Goal: Task Accomplishment & Management: Complete application form

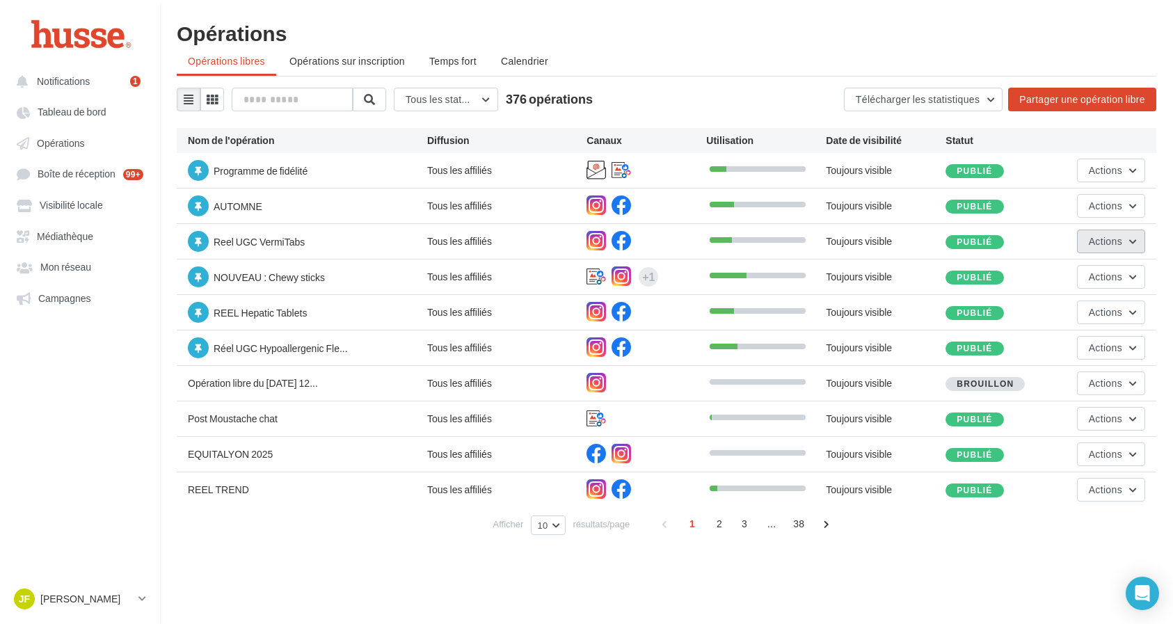
click at [1128, 244] on button "Actions" at bounding box center [1111, 242] width 68 height 24
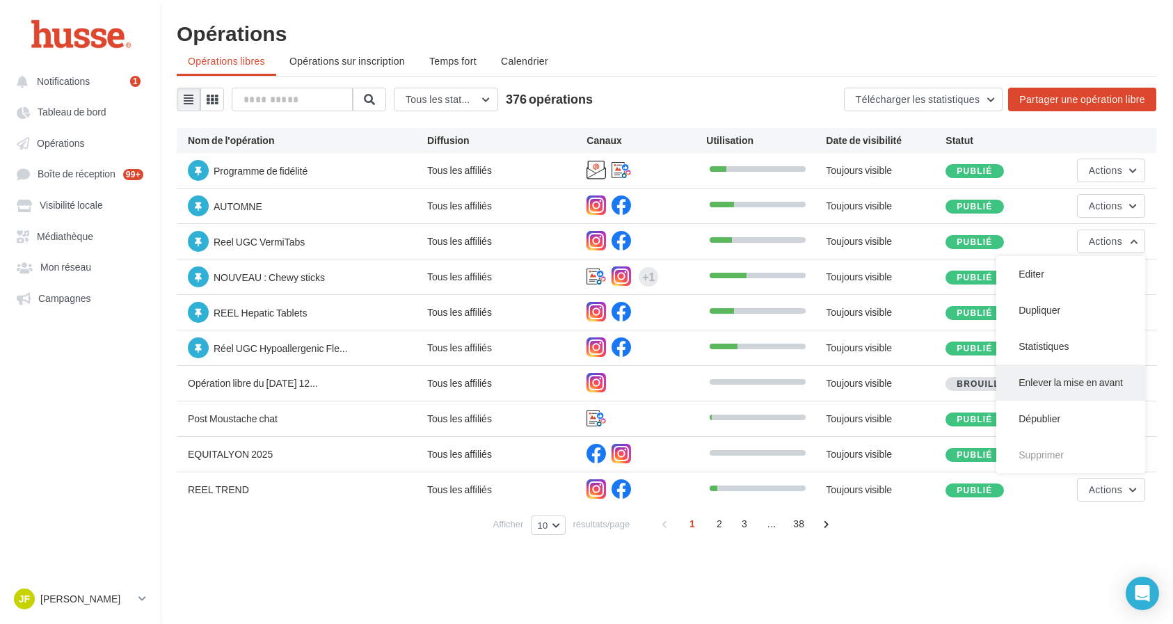
drag, startPoint x: 1057, startPoint y: 414, endPoint x: 1077, endPoint y: 384, distance: 36.1
click at [1077, 384] on button "Enlever la mise en avant" at bounding box center [1071, 383] width 149 height 36
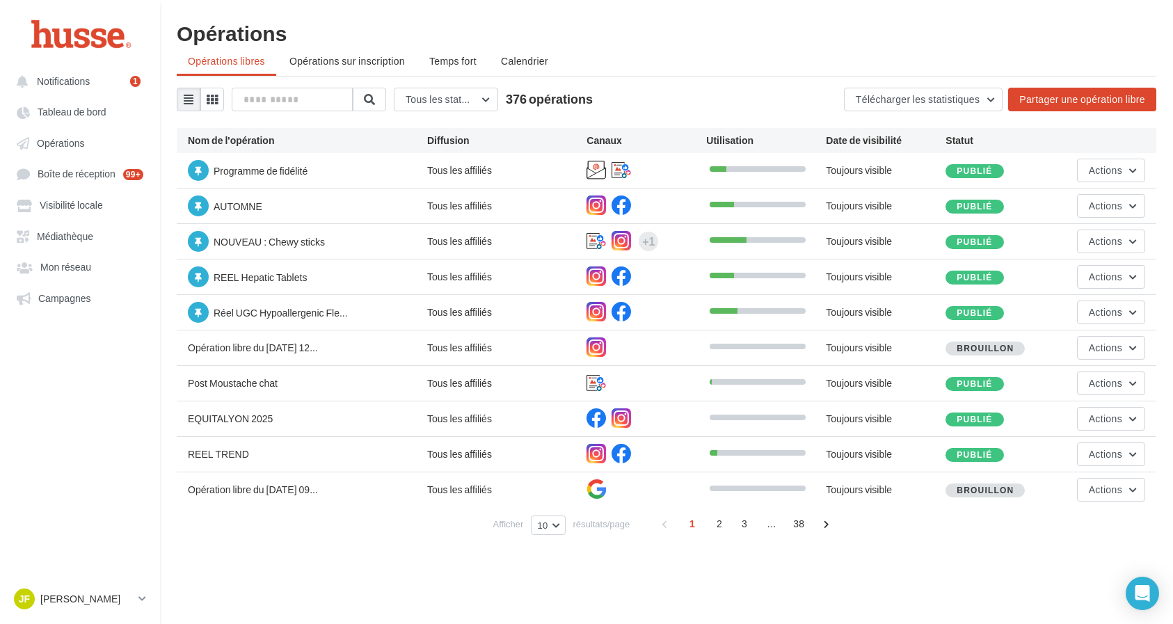
click at [1157, 372] on div "Opérations Opérations libres Opérations sur inscription Temps fort Calendrier T…" at bounding box center [666, 284] width 1013 height 524
click at [1141, 377] on button "Actions" at bounding box center [1111, 384] width 68 height 24
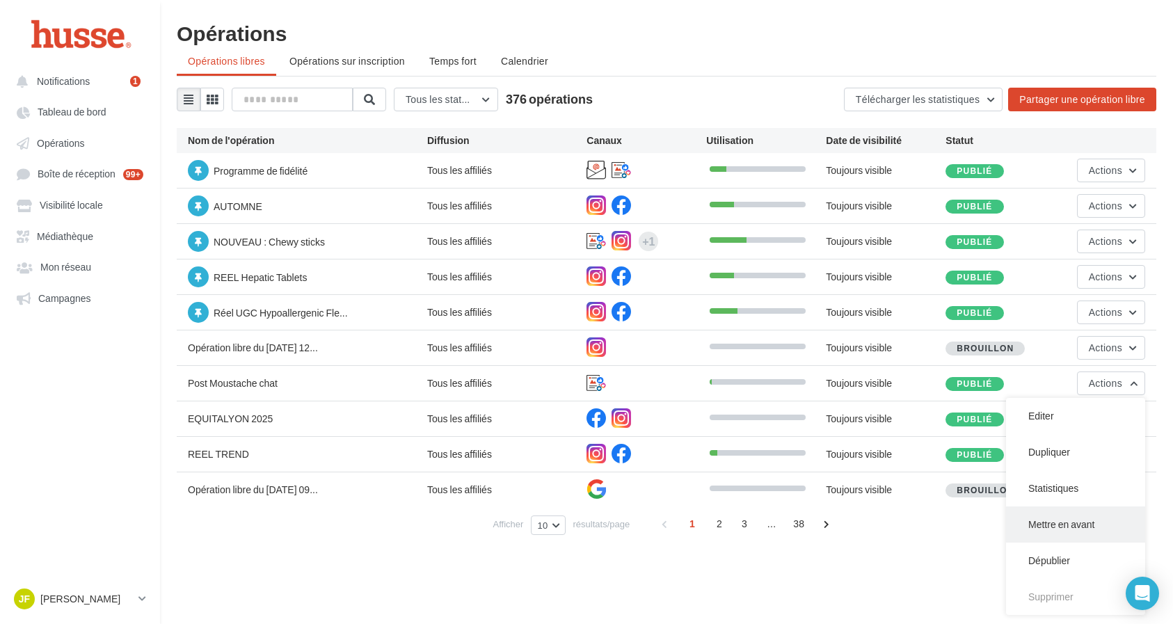
click at [1091, 521] on button "Mettre en avant" at bounding box center [1075, 525] width 139 height 36
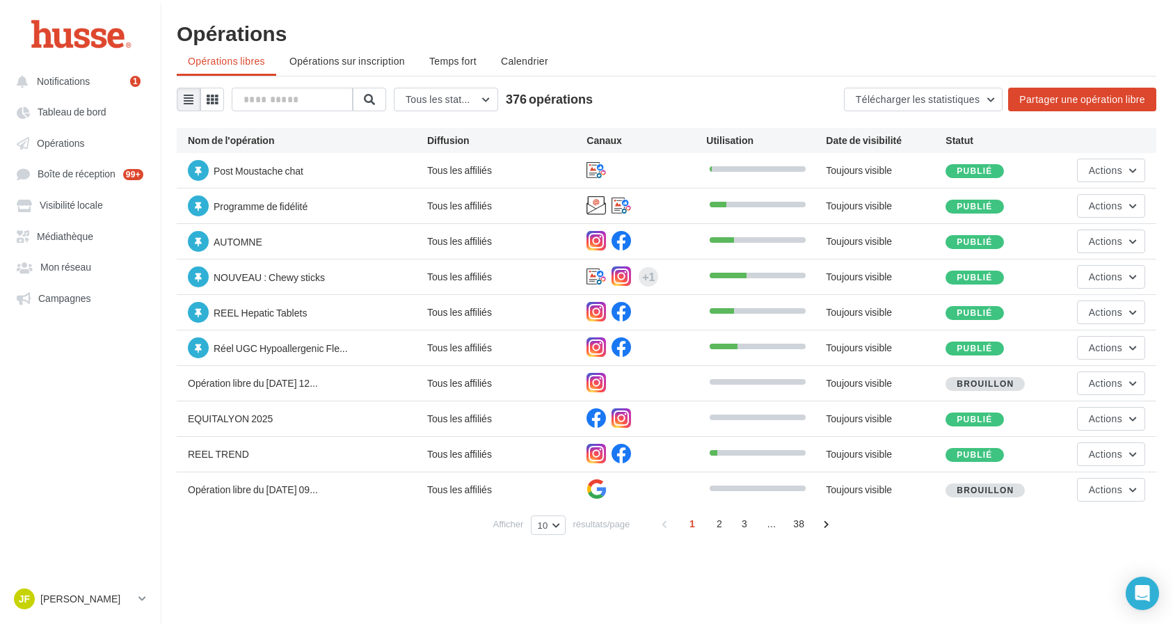
click at [362, 167] on div "Post Moustache chat" at bounding box center [307, 172] width 239 height 24
click at [309, 166] on div "Post Moustache chat" at bounding box center [307, 172] width 239 height 24
click at [278, 174] on span "Post Moustache chat" at bounding box center [259, 171] width 90 height 12
click at [991, 173] on span "Publié" at bounding box center [974, 171] width 35 height 10
click at [845, 181] on div "Post Moustache chat Tous les affiliés Toujours visible Publié Actions" at bounding box center [667, 170] width 980 height 35
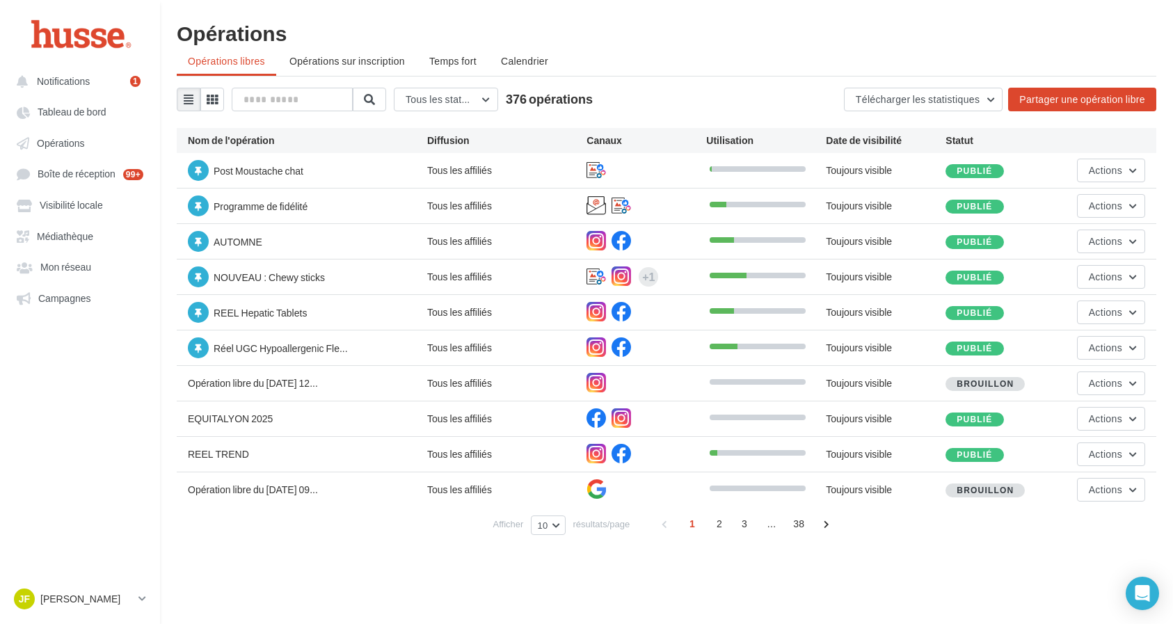
click at [487, 174] on div "Tous les affiliés" at bounding box center [506, 171] width 159 height 14
click at [236, 166] on span "Post Moustache chat" at bounding box center [259, 171] width 90 height 12
click at [242, 182] on div "Post Moustache chat" at bounding box center [307, 172] width 239 height 24
click at [187, 166] on div "Post Moustache chat Tous les affiliés Toujours visible Publié Actions" at bounding box center [667, 170] width 980 height 35
click at [213, 169] on div "Post Moustache chat" at bounding box center [307, 172] width 239 height 24
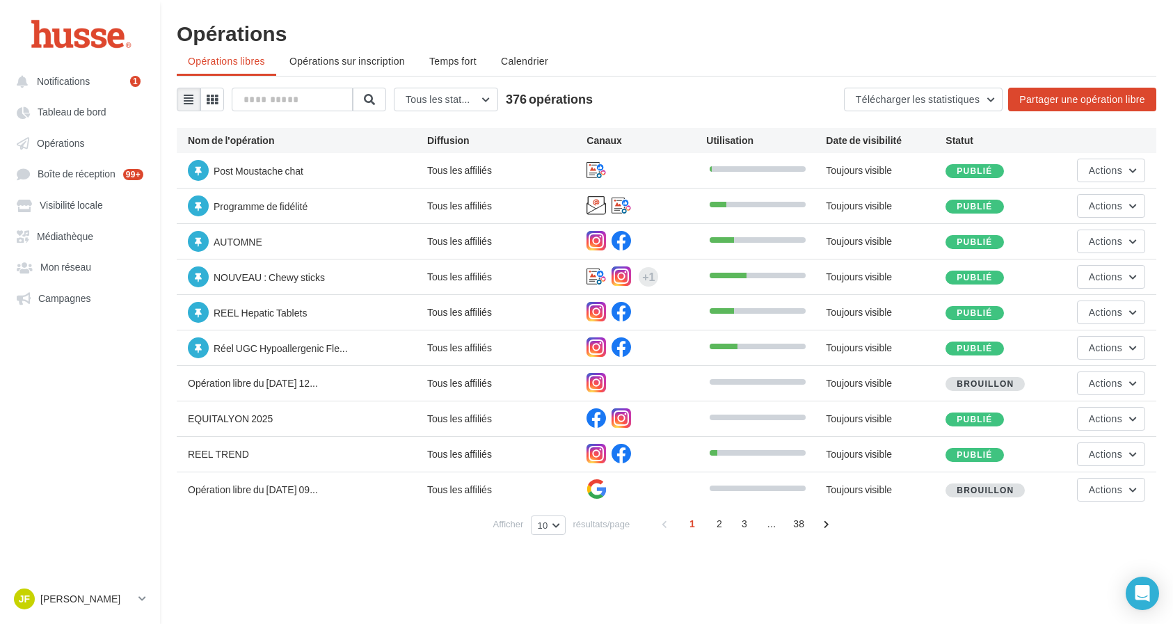
click at [249, 175] on span "Post Moustache chat" at bounding box center [259, 171] width 90 height 12
click at [1001, 170] on div "Publié" at bounding box center [975, 171] width 58 height 14
click at [1068, 173] on div "Actions" at bounding box center [1105, 171] width 80 height 24
click at [1103, 169] on span "Actions" at bounding box center [1105, 170] width 33 height 12
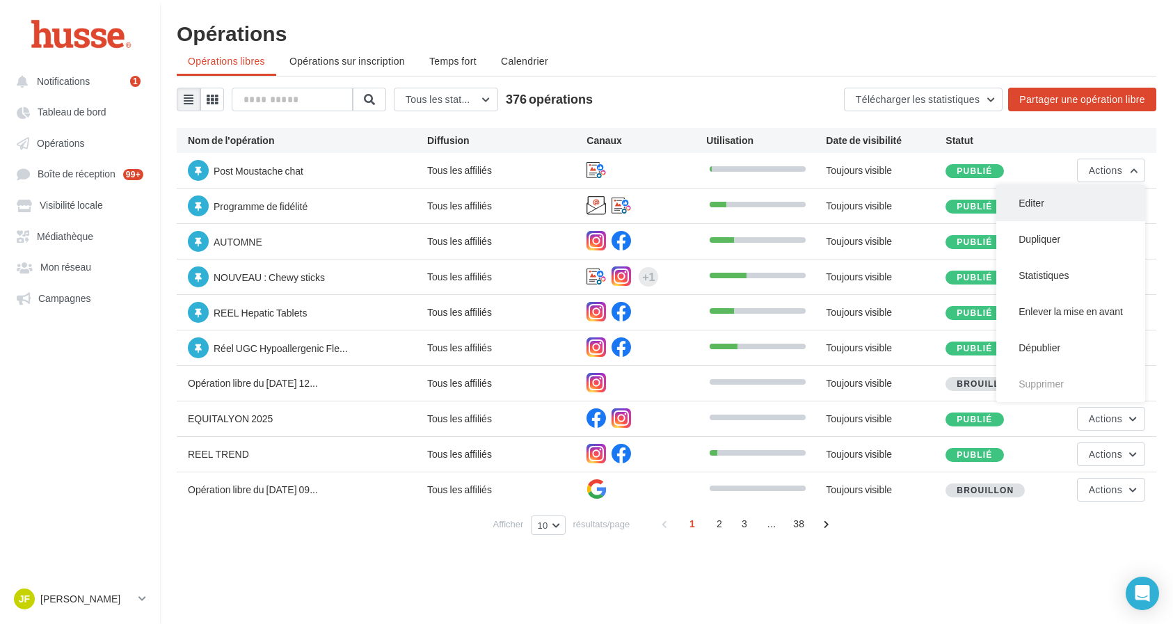
click at [1063, 201] on button "Editer" at bounding box center [1071, 203] width 149 height 36
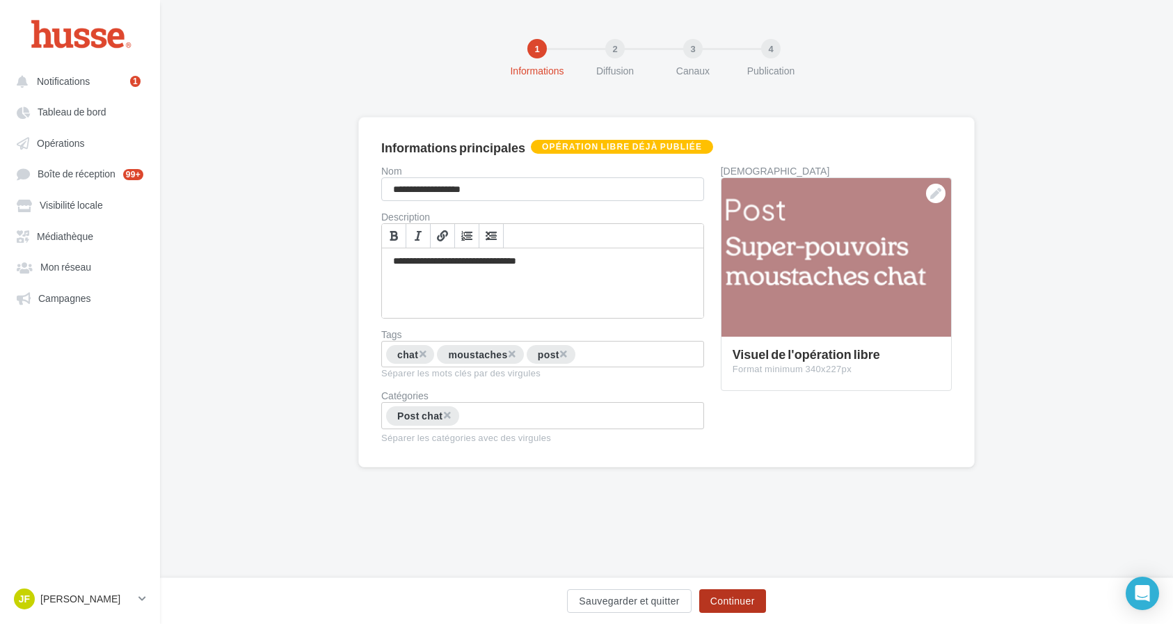
click at [743, 593] on button "Continuer" at bounding box center [732, 601] width 67 height 24
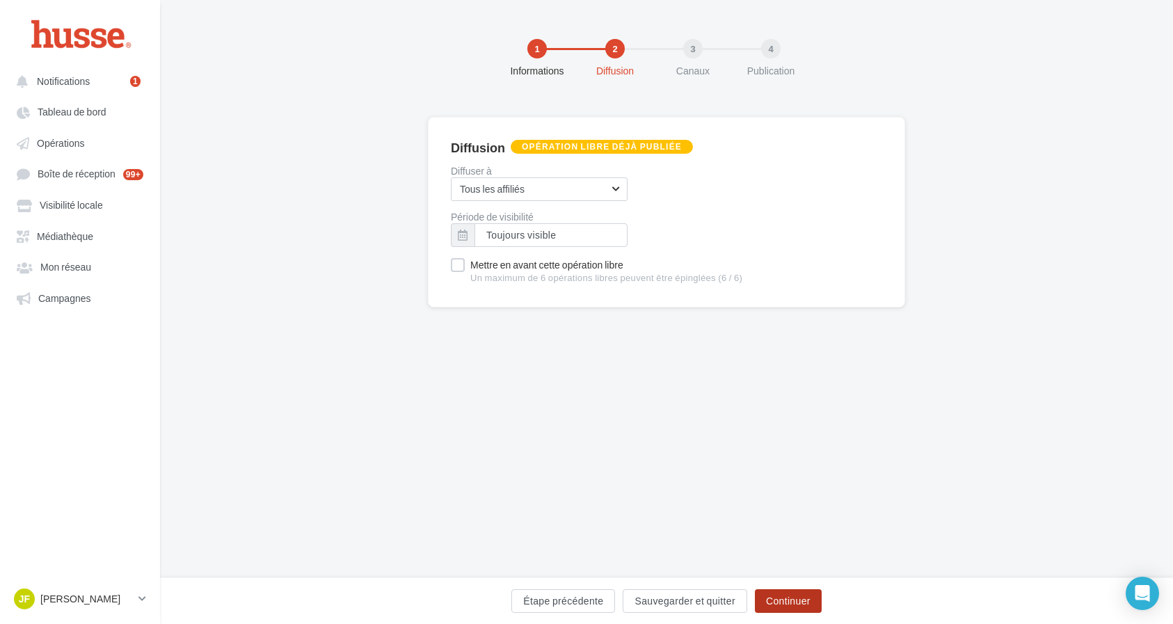
click at [762, 601] on button "Continuer" at bounding box center [788, 601] width 67 height 24
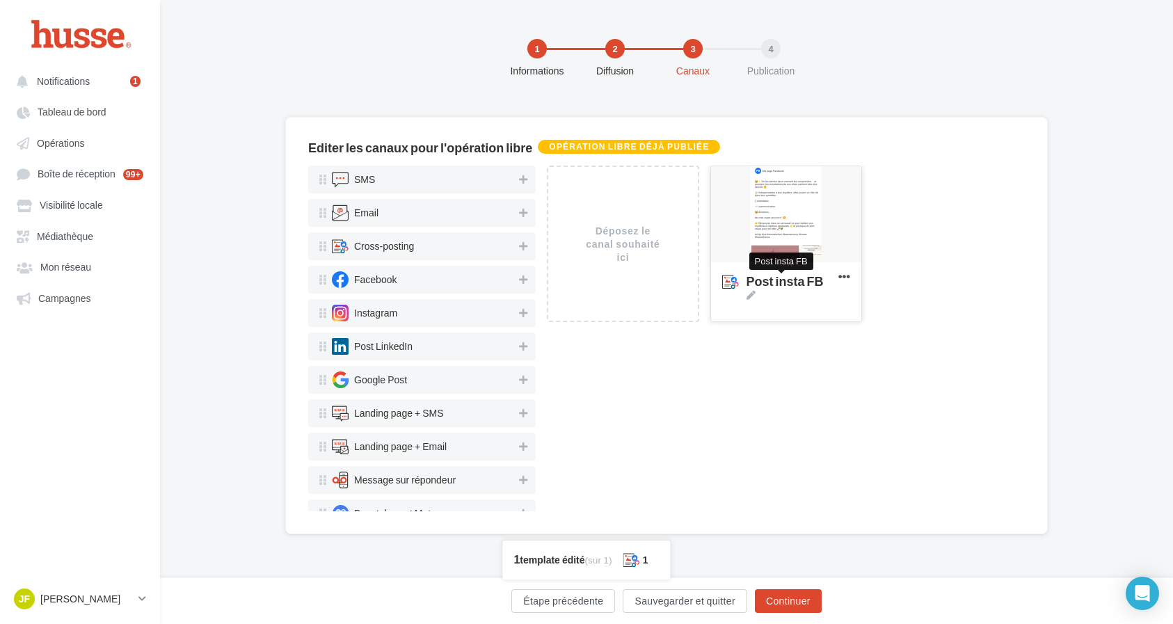
click at [780, 283] on span "Post insta FB" at bounding box center [790, 287] width 86 height 25
click at [780, 283] on textarea "Post insta FB Post insta FB" at bounding box center [771, 283] width 113 height 32
click at [788, 214] on div at bounding box center [786, 214] width 150 height 97
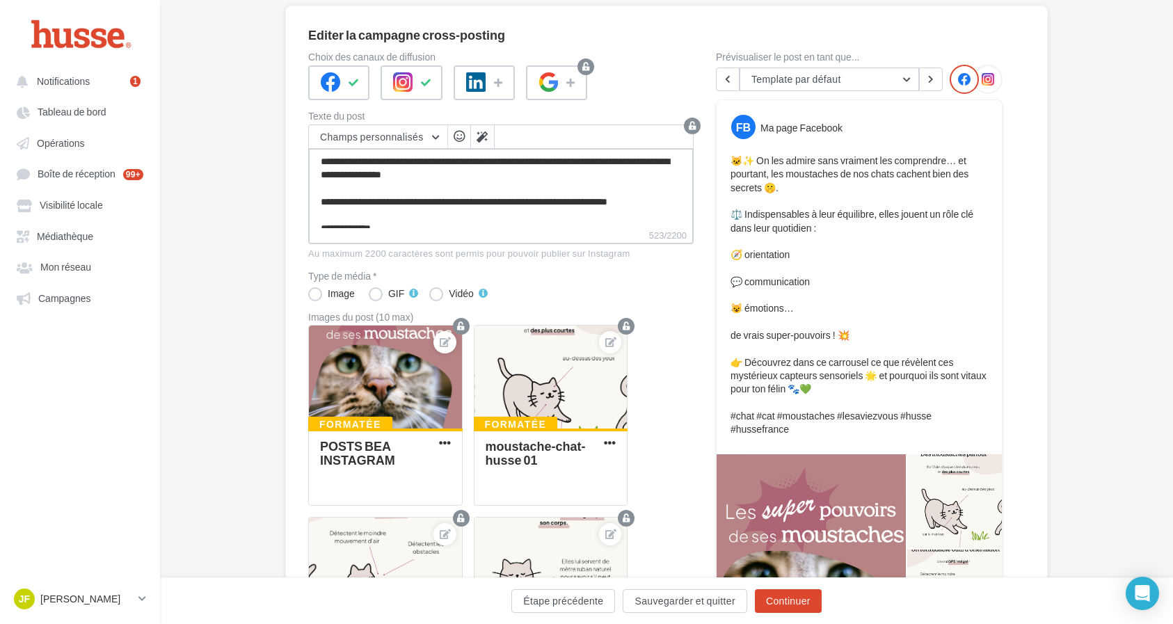
drag, startPoint x: 587, startPoint y: 215, endPoint x: 264, endPoint y: 127, distance: 335.5
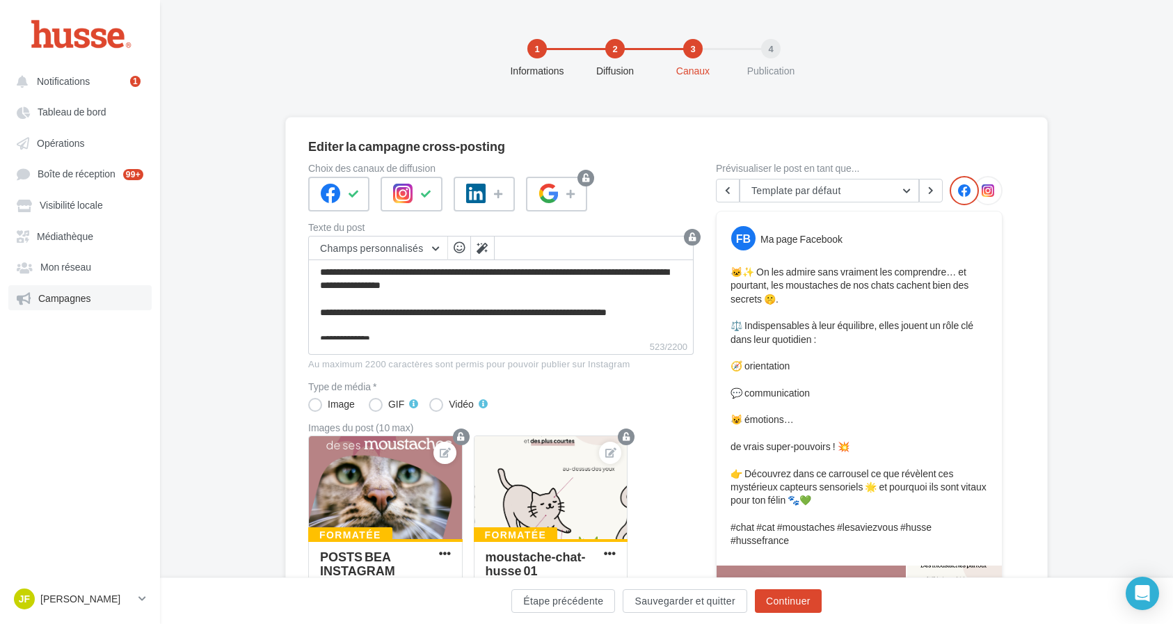
click at [65, 294] on span "Campagnes" at bounding box center [64, 298] width 53 height 12
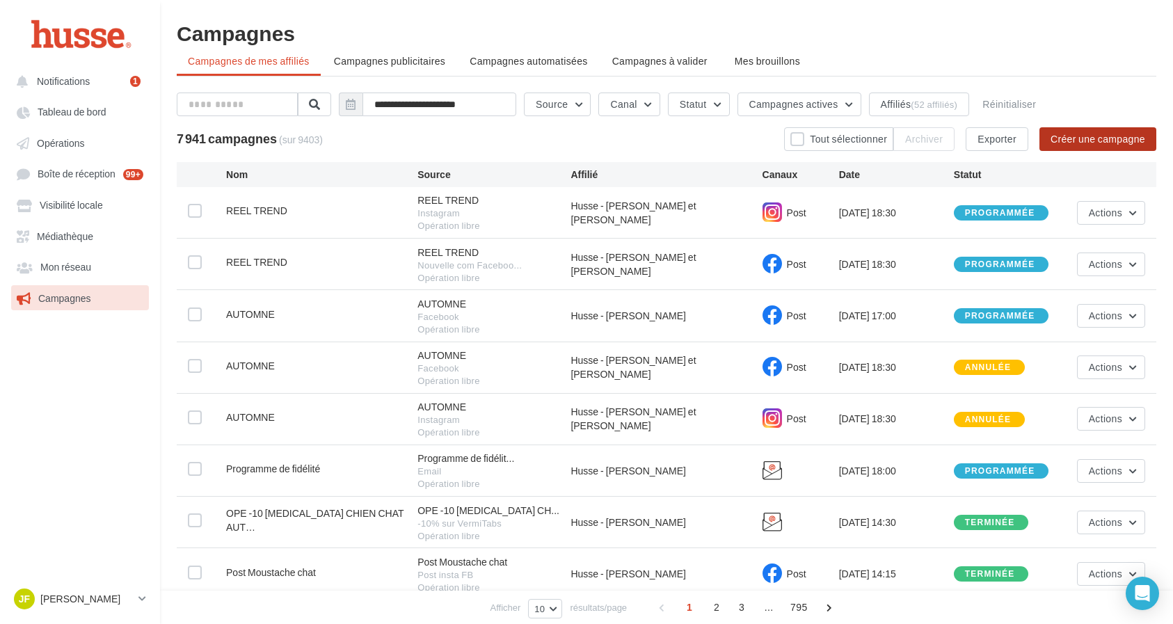
click at [1087, 138] on button "Créer une campagne" at bounding box center [1098, 139] width 117 height 24
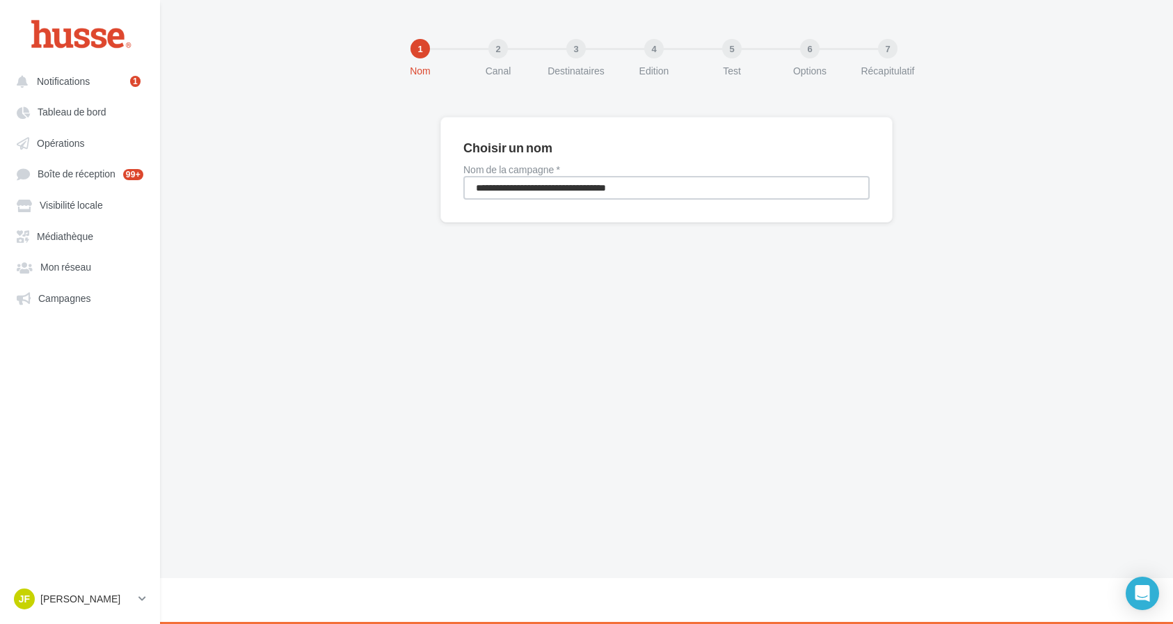
click at [656, 189] on input "**********" at bounding box center [666, 188] width 406 height 24
type input "**********"
click at [312, 386] on div "**********" at bounding box center [666, 289] width 1013 height 578
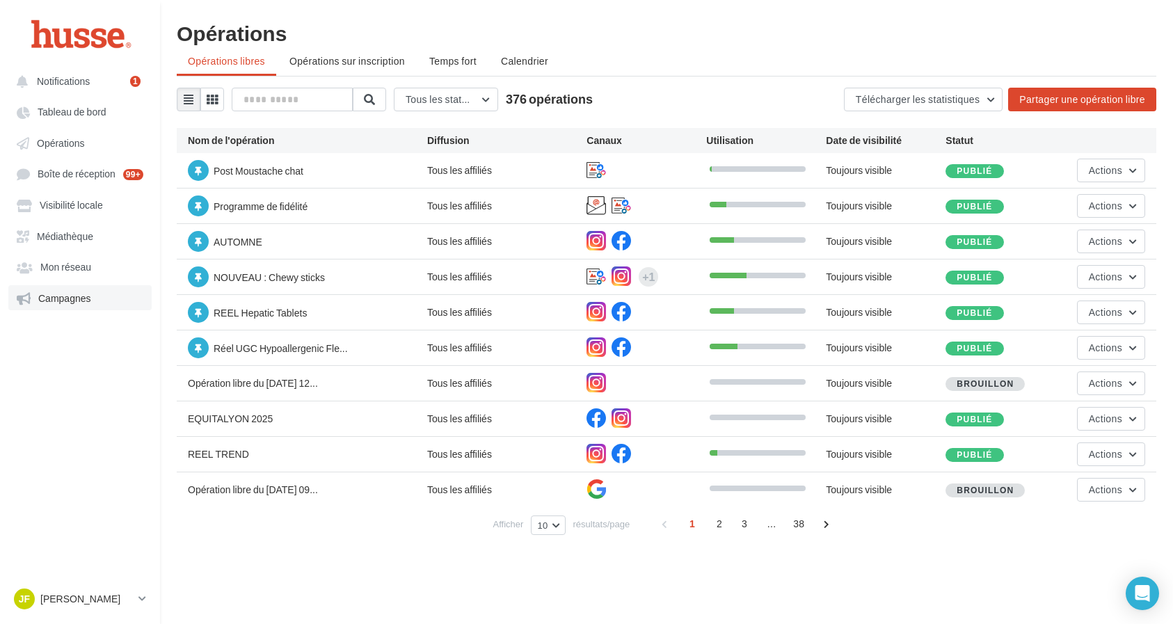
click at [86, 294] on span "Campagnes" at bounding box center [64, 298] width 53 height 12
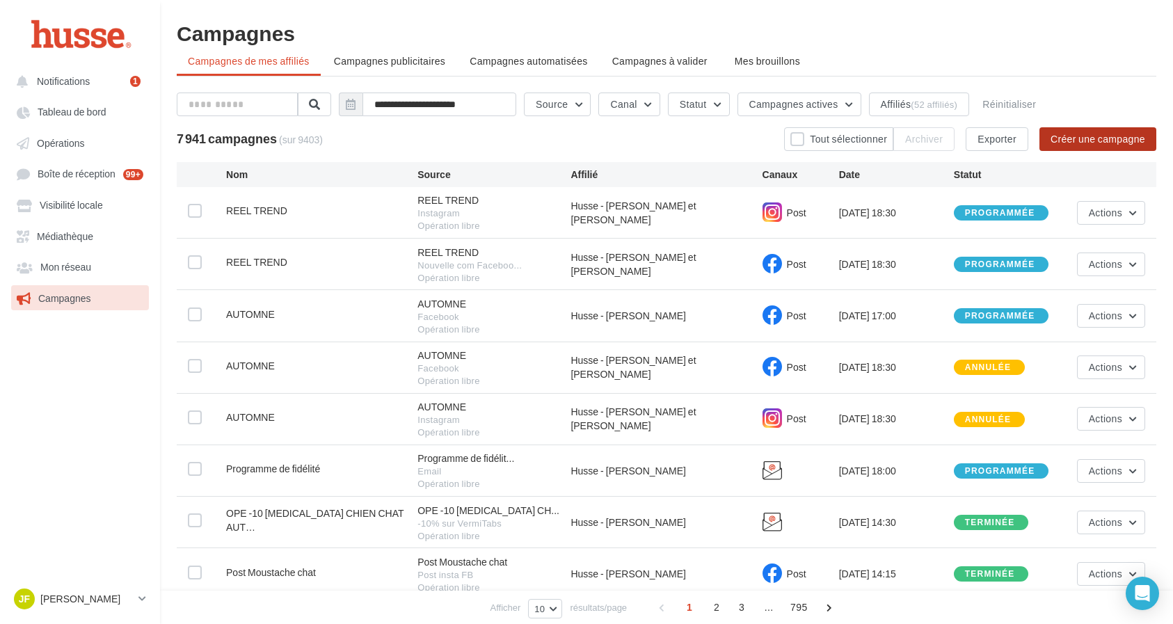
click at [1132, 135] on button "Créer une campagne" at bounding box center [1098, 139] width 117 height 24
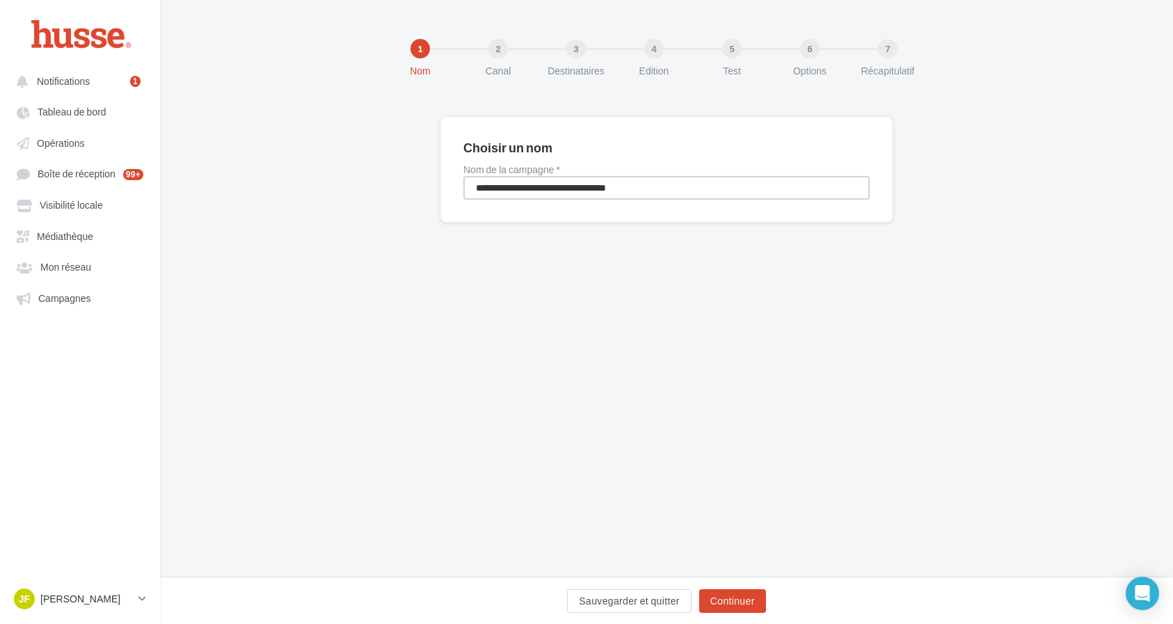
click at [547, 182] on input "**********" at bounding box center [666, 188] width 406 height 24
type input "**********"
click at [745, 601] on button "Continuer" at bounding box center [732, 601] width 67 height 24
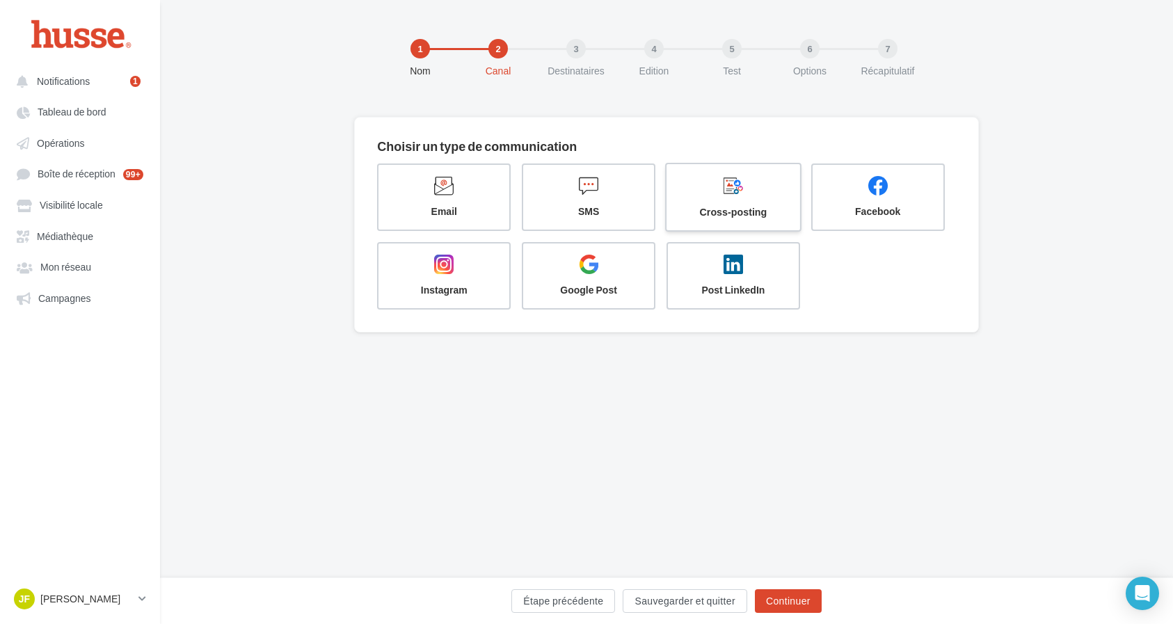
click at [724, 214] on span "Cross-posting" at bounding box center [733, 212] width 111 height 14
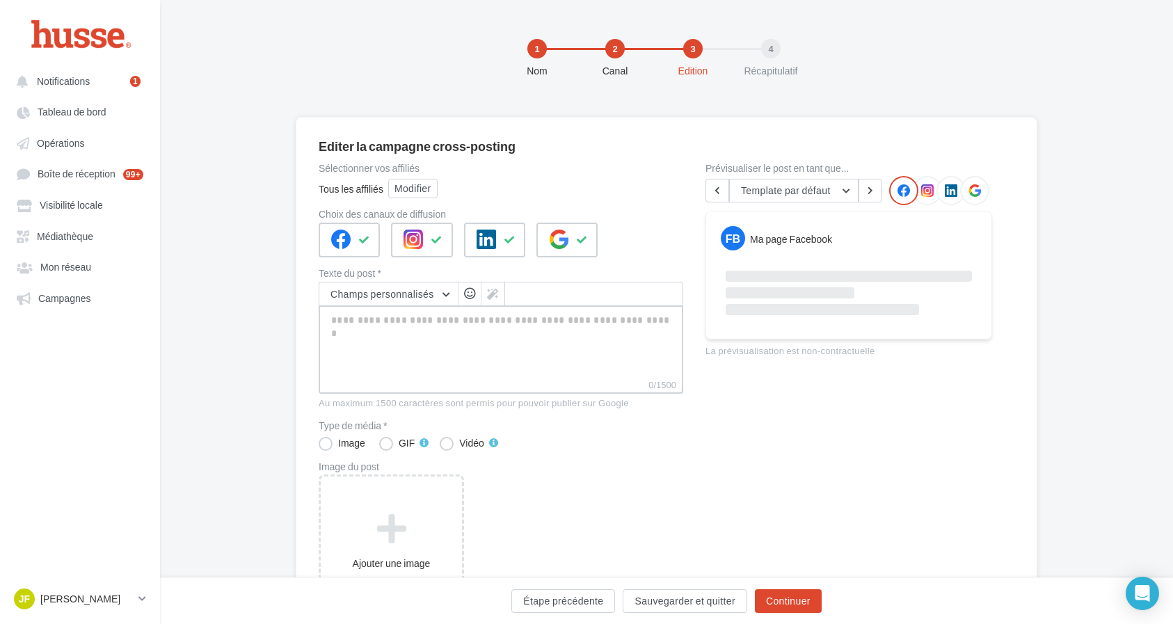
click at [477, 352] on textarea "0/1500" at bounding box center [501, 342] width 365 height 72
paste textarea "**********"
type textarea "**********"
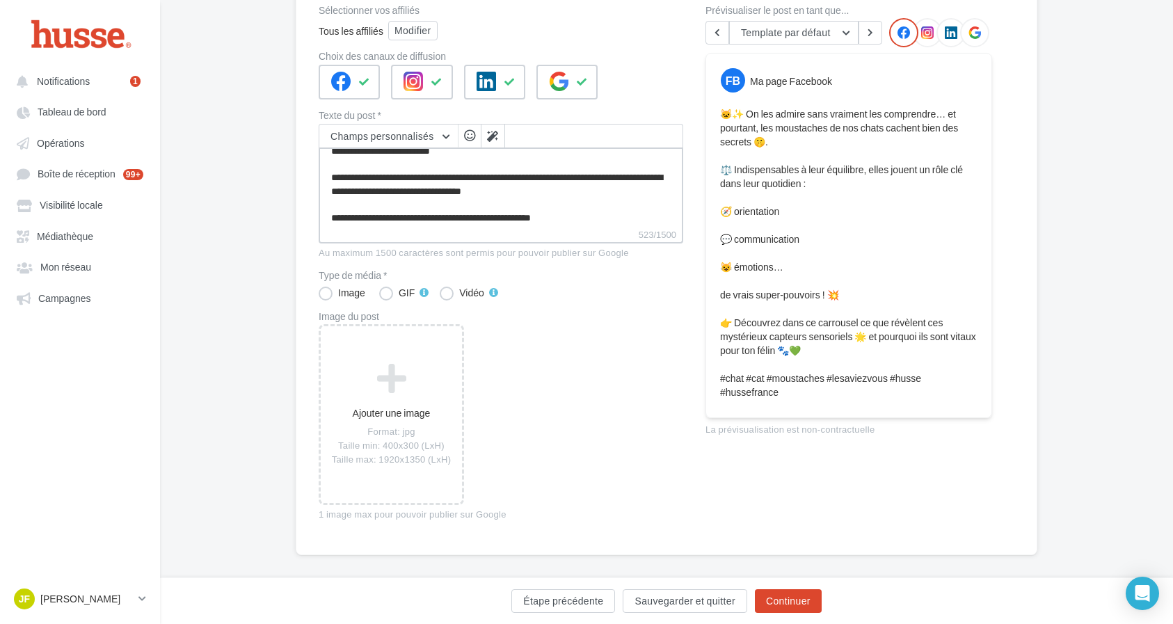
scroll to position [164, 0]
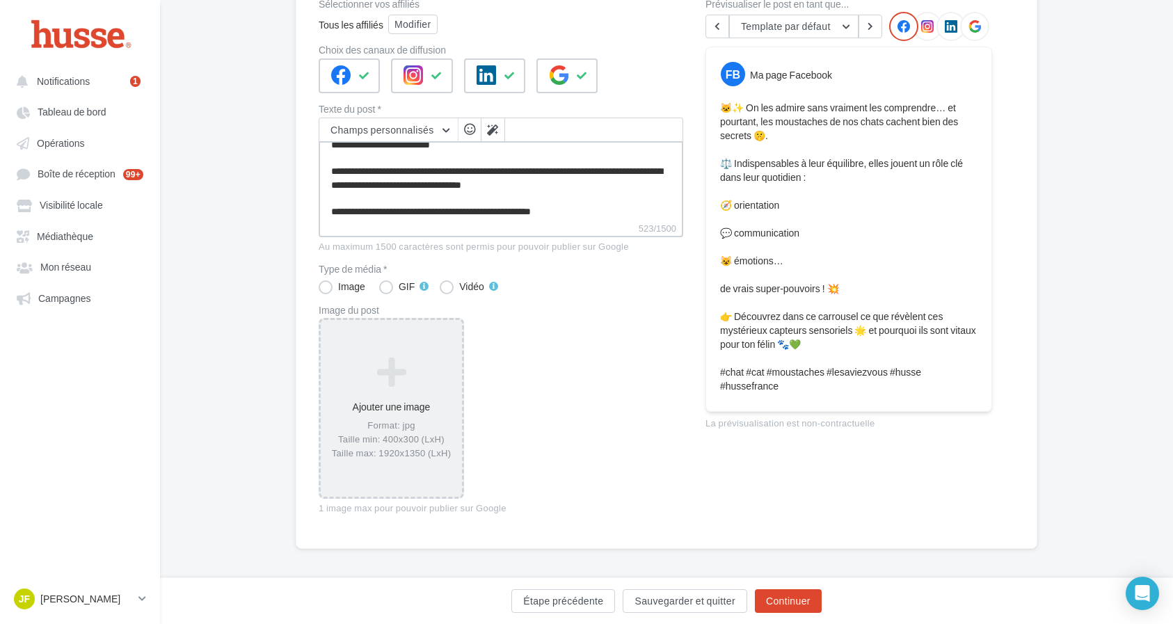
type textarea "**********"
click at [410, 356] on icon at bounding box center [391, 371] width 130 height 33
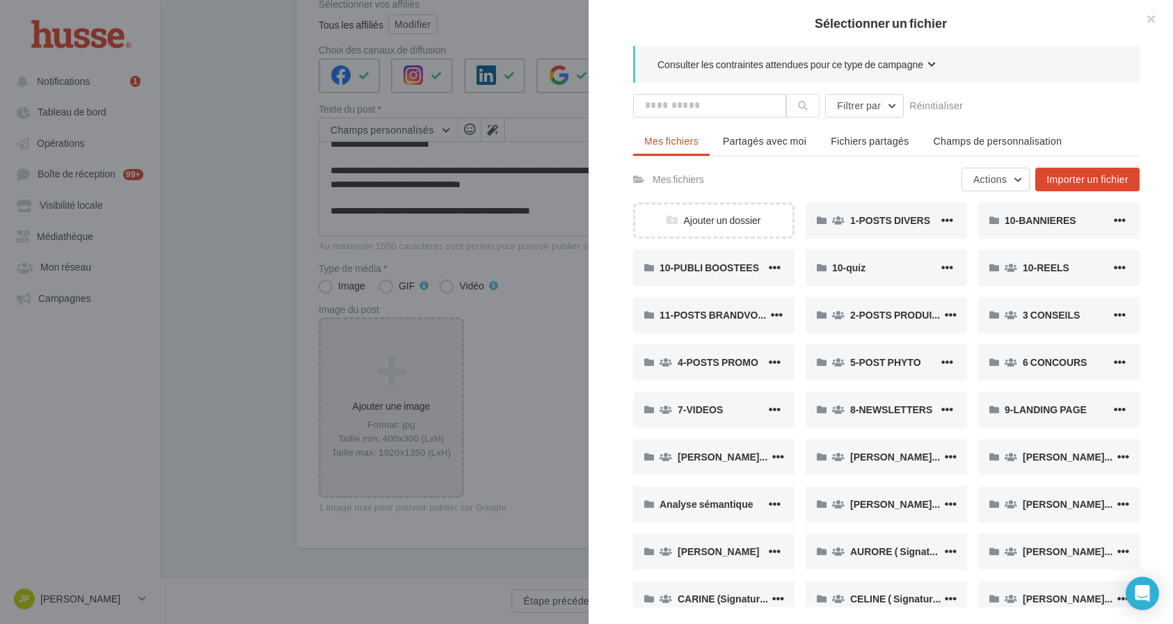
click at [507, 216] on div at bounding box center [586, 312] width 1173 height 624
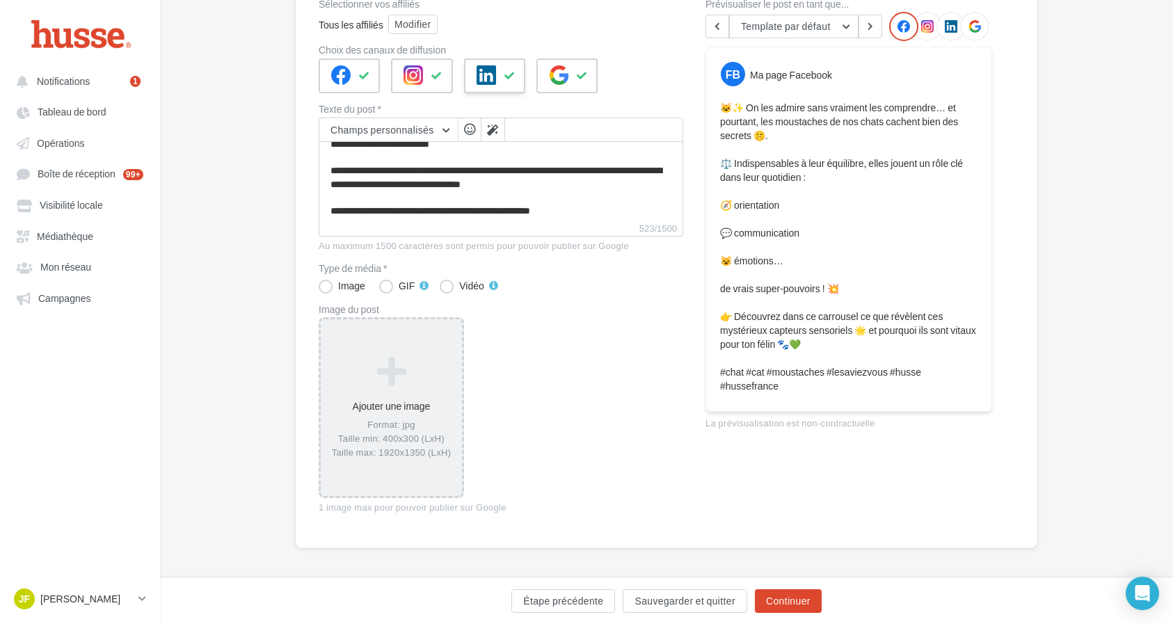
click at [508, 81] on button at bounding box center [510, 75] width 17 height 21
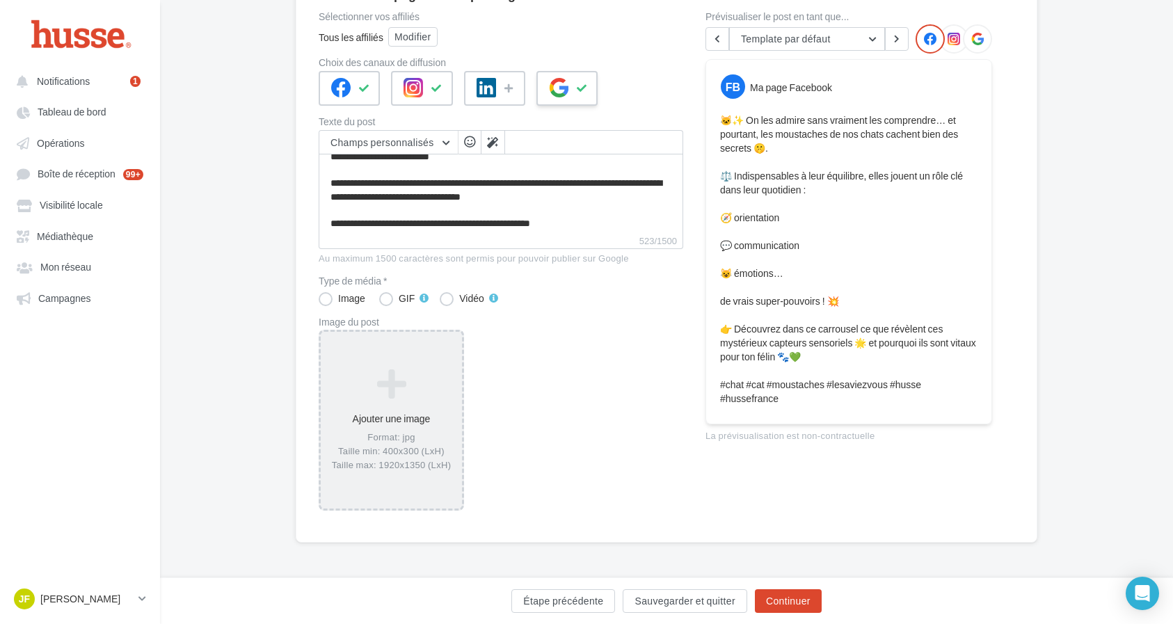
click at [565, 84] on icon at bounding box center [558, 87] width 19 height 19
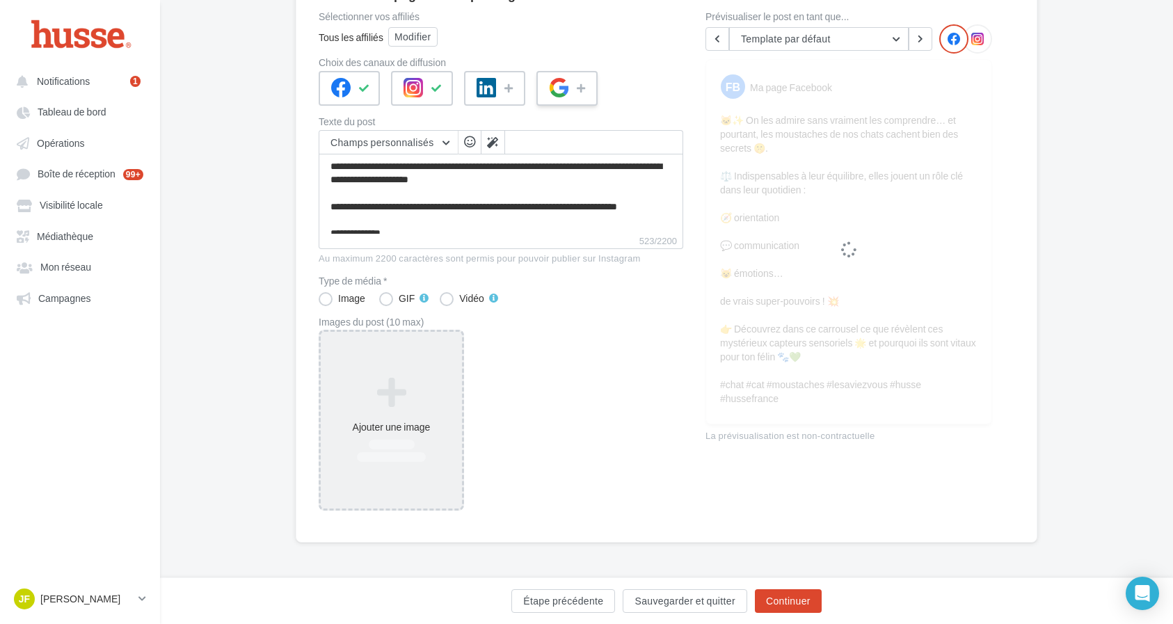
scroll to position [144, 0]
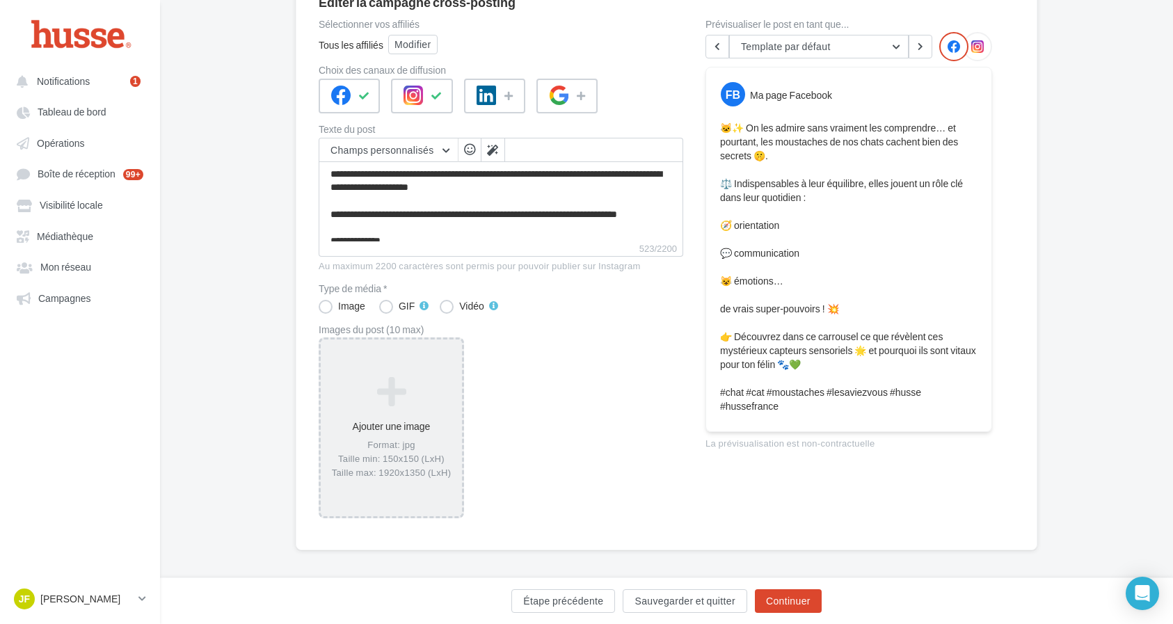
click at [445, 391] on icon at bounding box center [391, 391] width 130 height 33
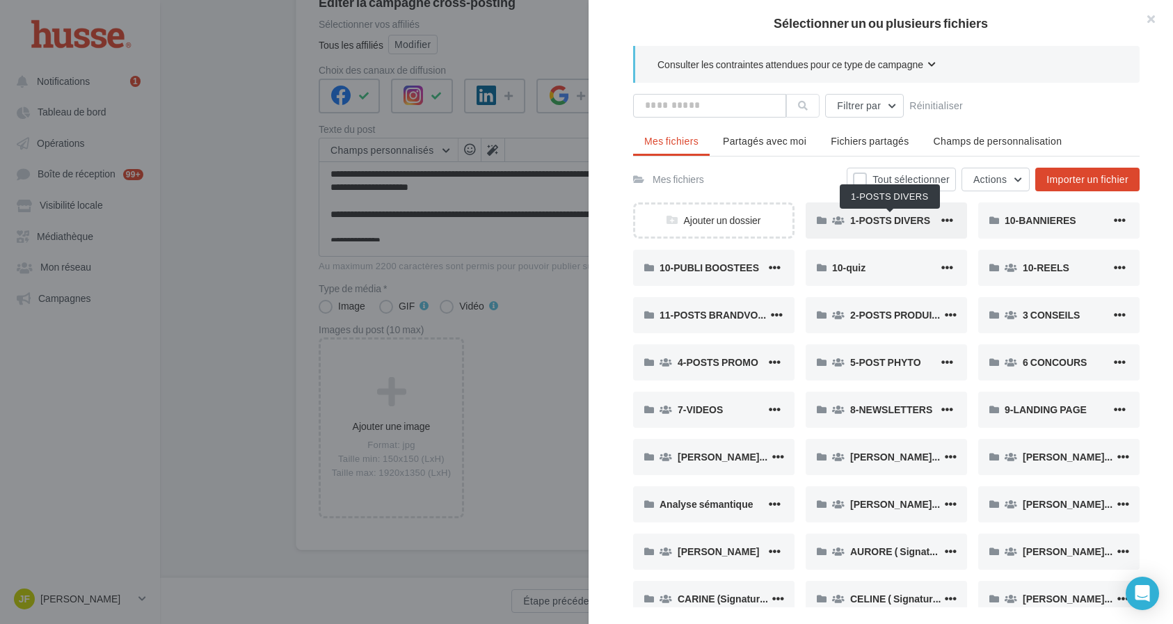
click at [866, 222] on span "1-POSTS DIVERS" at bounding box center [890, 220] width 80 height 12
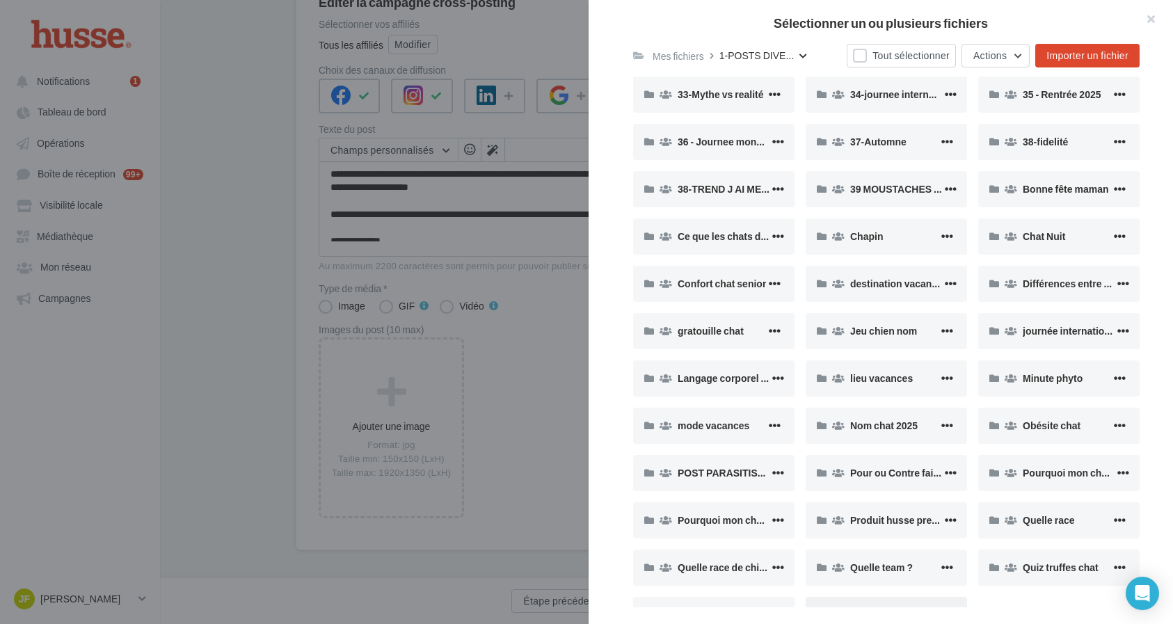
scroll to position [252, 0]
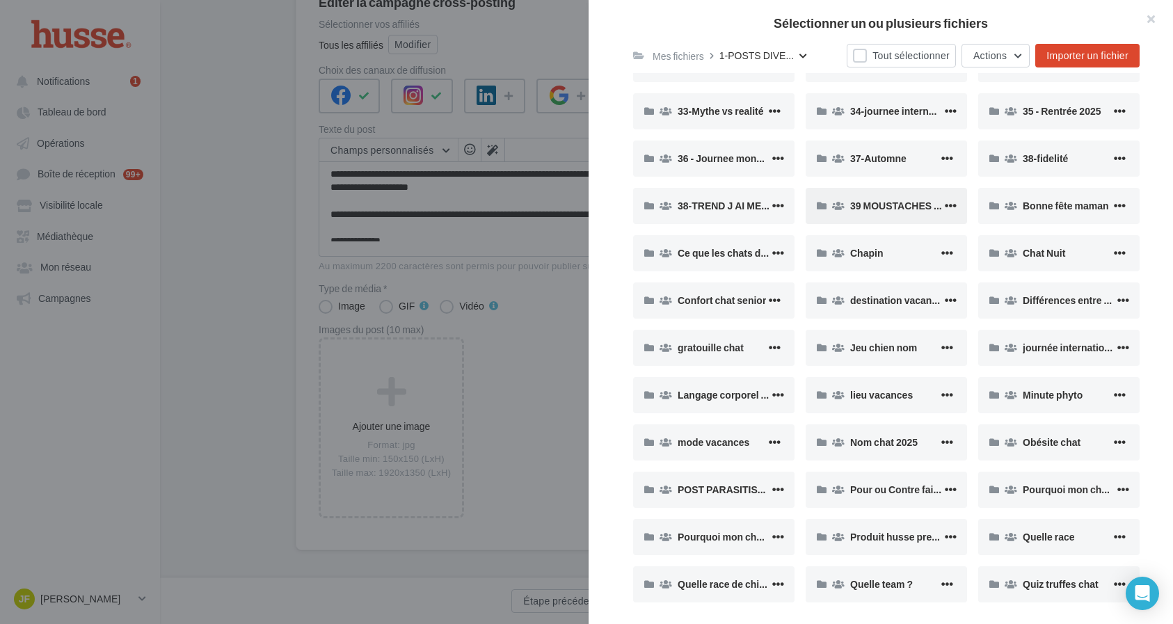
click at [894, 212] on div "39 MOUSTACHES CHAT" at bounding box center [896, 206] width 92 height 14
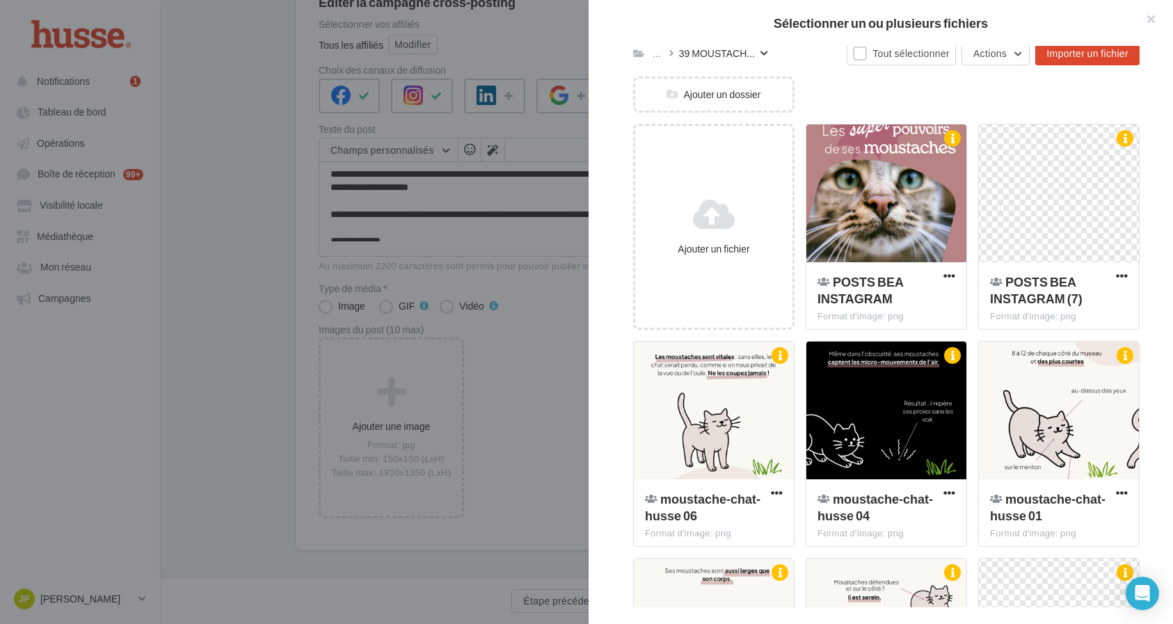
scroll to position [189, 0]
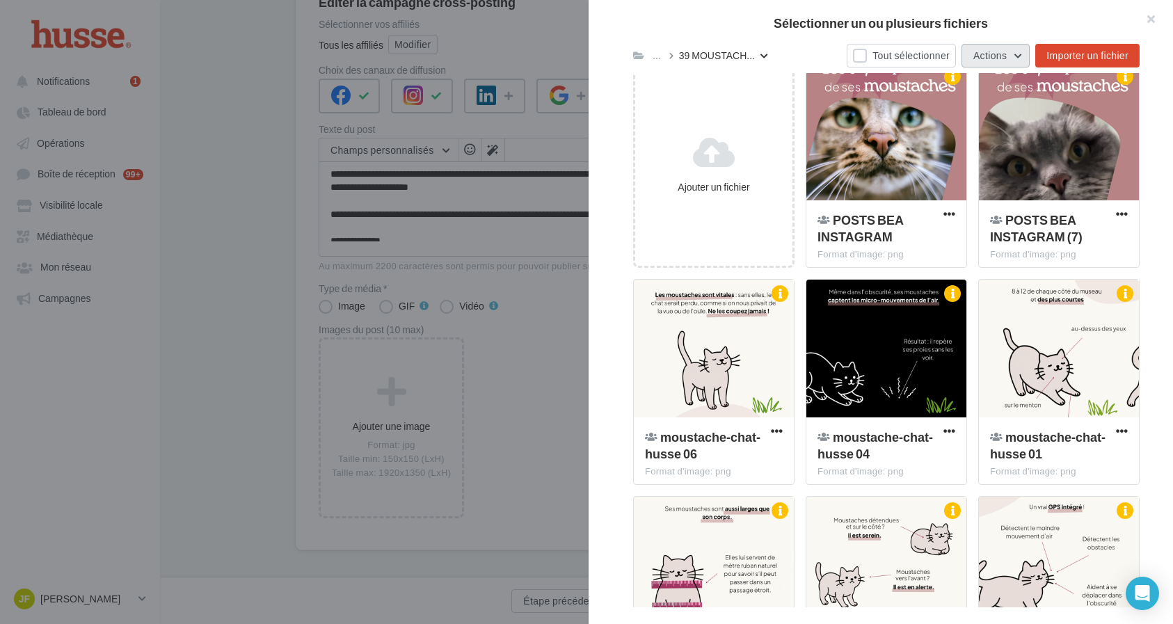
click at [1020, 62] on button "Actions" at bounding box center [996, 56] width 68 height 24
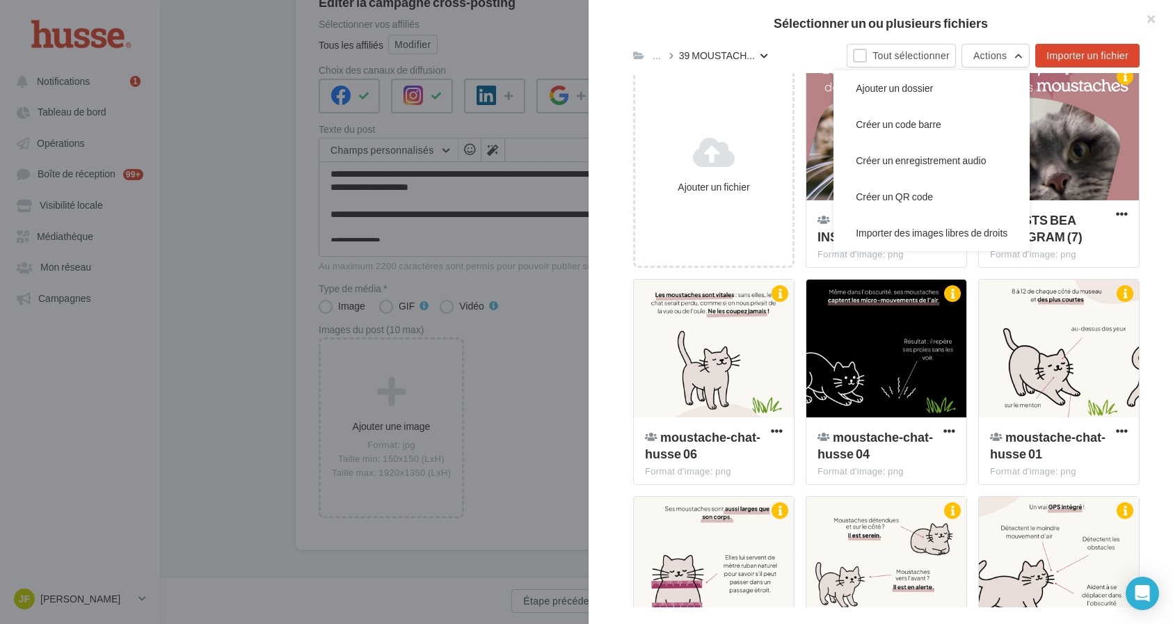
click at [1017, 25] on h2 "Sélectionner un ou plusieurs fichiers" at bounding box center [881, 23] width 540 height 13
click at [1037, 13] on div "Sélectionner un ou plusieurs fichiers" at bounding box center [881, 23] width 585 height 46
click at [885, 264] on div "POSTS BEA INSTAGRAM Format d'image: png" at bounding box center [887, 232] width 160 height 65
click at [767, 356] on div at bounding box center [714, 349] width 160 height 139
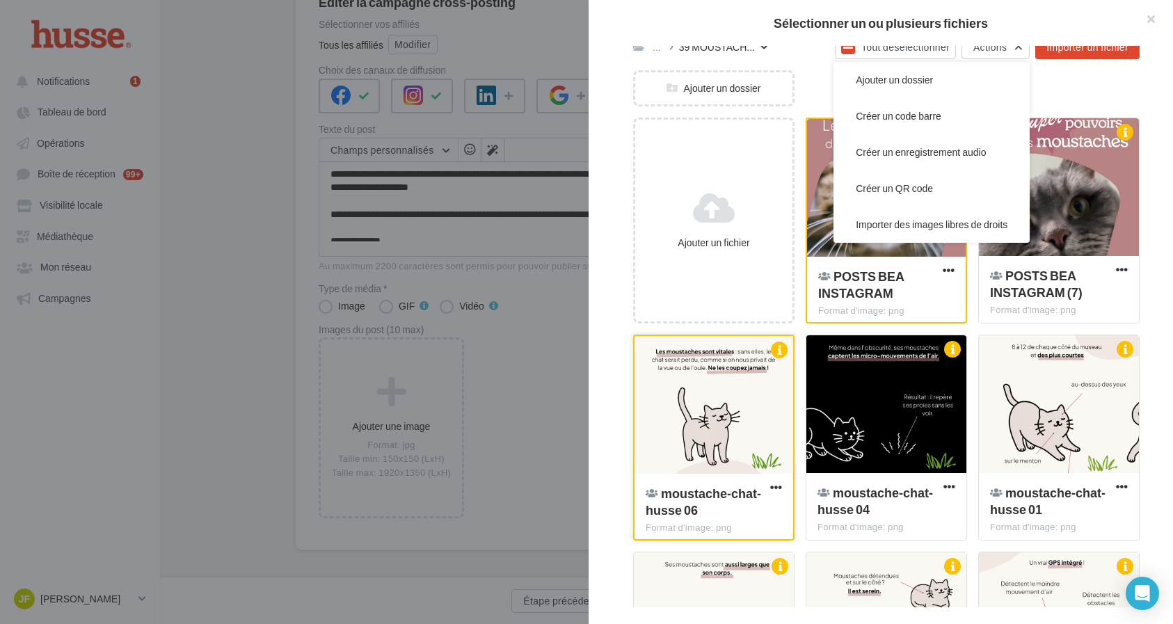
scroll to position [124, 0]
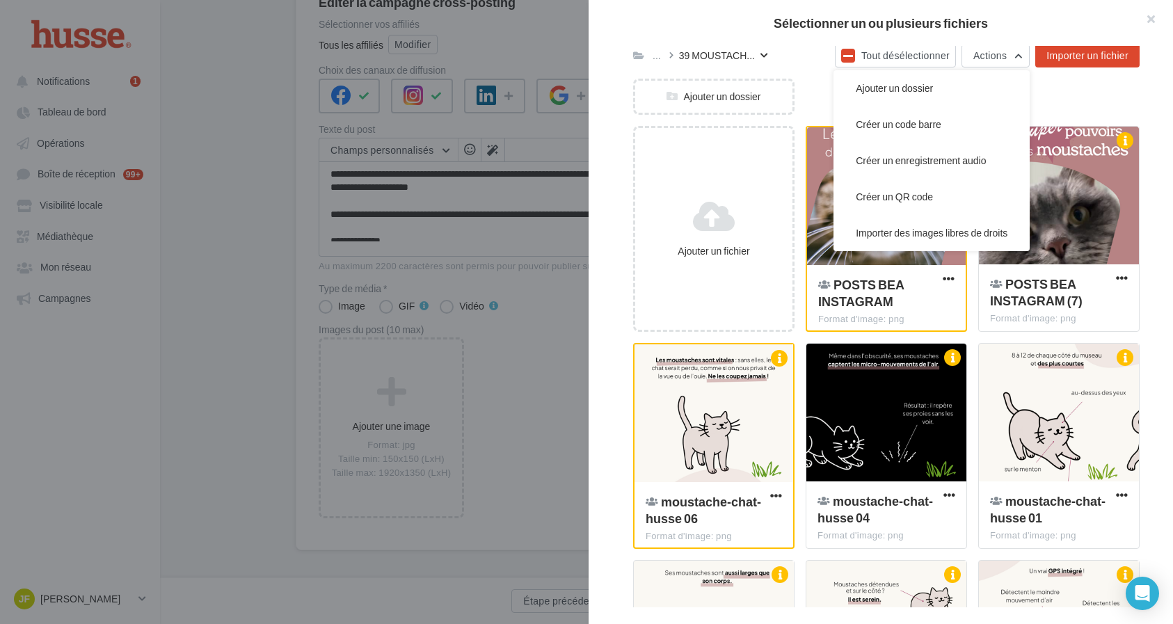
click at [816, 108] on div "Ajouter un dossier" at bounding box center [892, 102] width 518 height 47
click at [1108, 97] on div "Ajouter un dossier" at bounding box center [892, 102] width 518 height 47
click at [897, 56] on button "Tout désélectionner" at bounding box center [895, 56] width 121 height 24
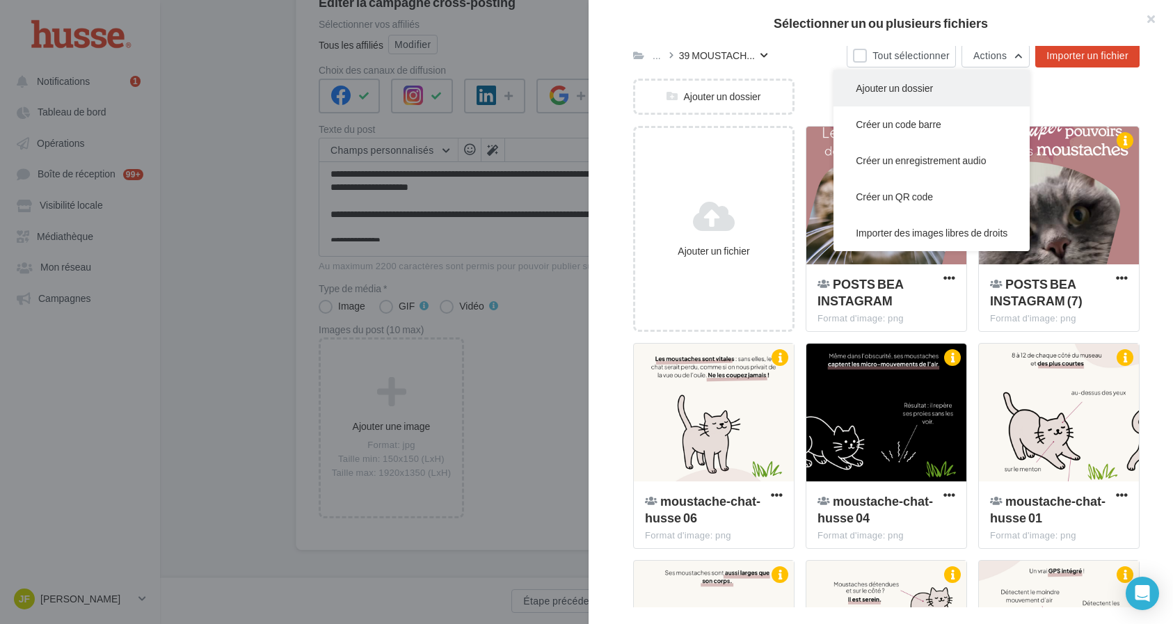
click at [839, 83] on button "Ajouter un dossier" at bounding box center [932, 88] width 196 height 36
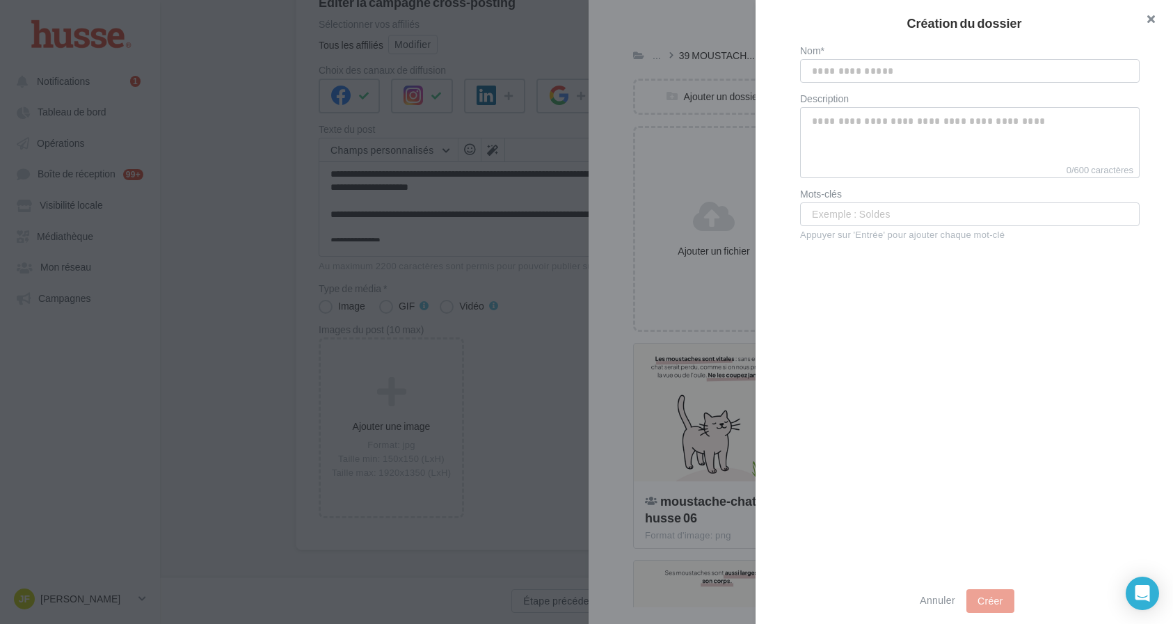
click at [1151, 20] on button "button" at bounding box center [1146, 21] width 56 height 42
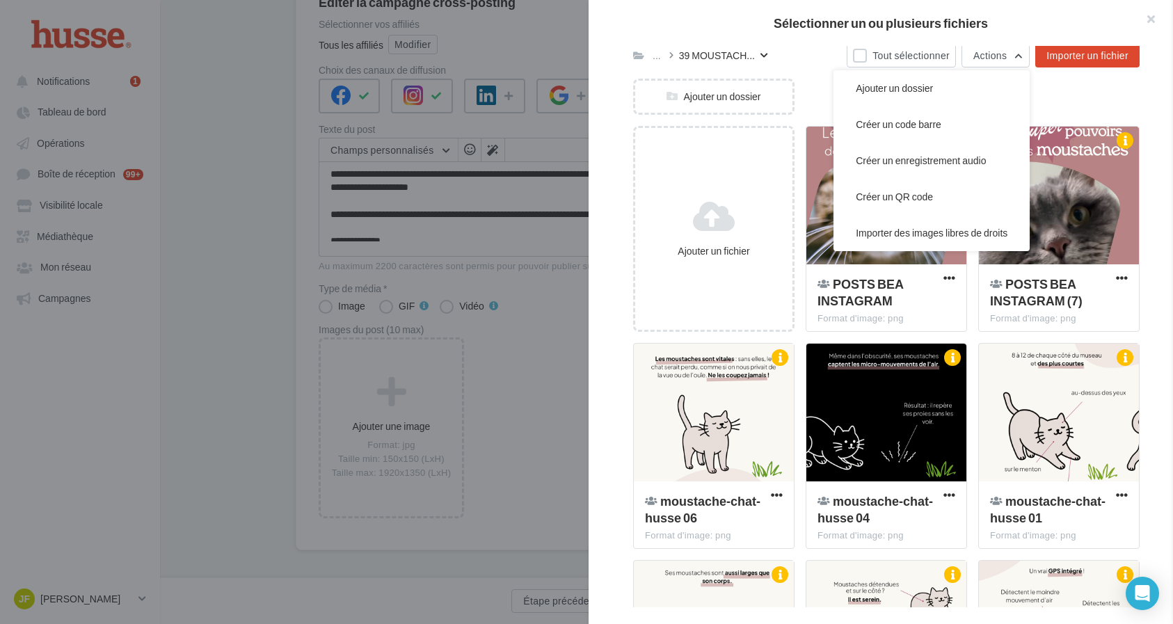
click at [1093, 115] on div "Ajouter un dossier" at bounding box center [892, 102] width 518 height 47
click at [1073, 105] on div "Ajouter un dossier" at bounding box center [892, 102] width 518 height 47
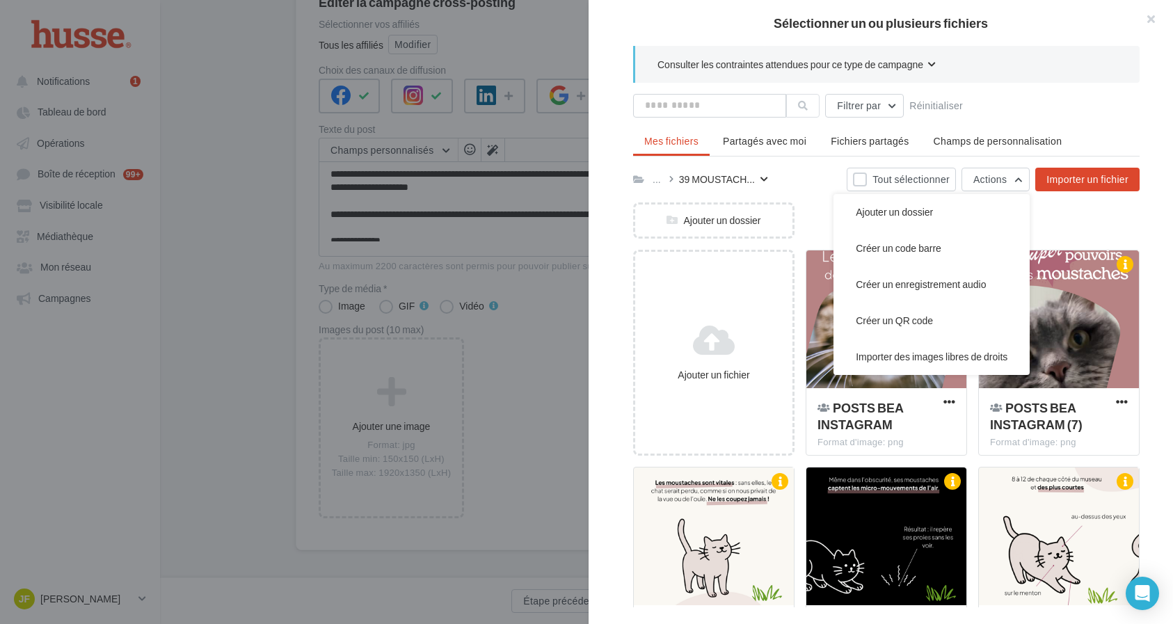
scroll to position [-1, 0]
click at [1091, 102] on div "Filtrer par Réinitialiser" at bounding box center [886, 106] width 507 height 24
click at [1095, 119] on div "Filtrer par Réinitialiser Mes fichiers Partagés avec moi Fichiers partagés Cham…" at bounding box center [886, 606] width 507 height 1024
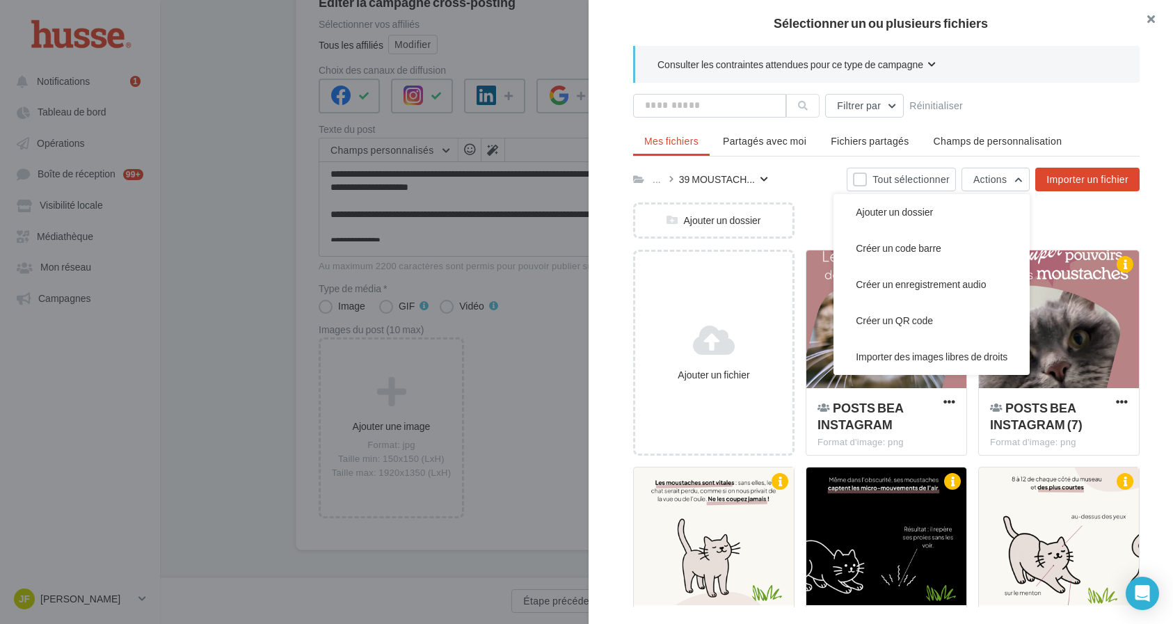
click at [1150, 26] on button "button" at bounding box center [1146, 21] width 56 height 42
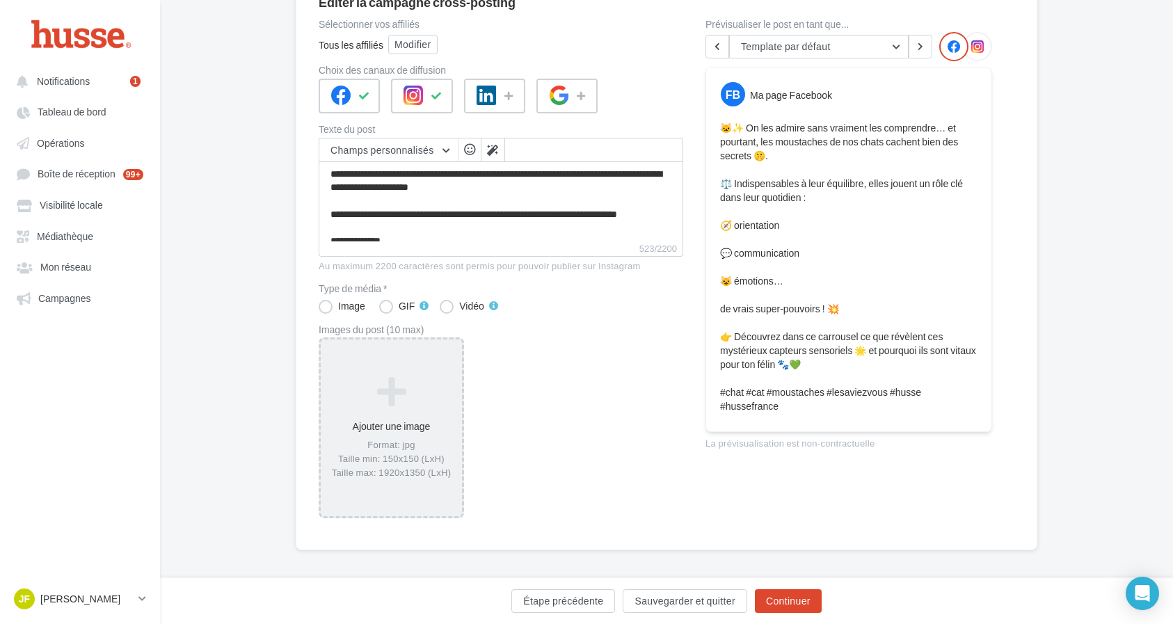
click at [417, 388] on icon at bounding box center [391, 391] width 130 height 33
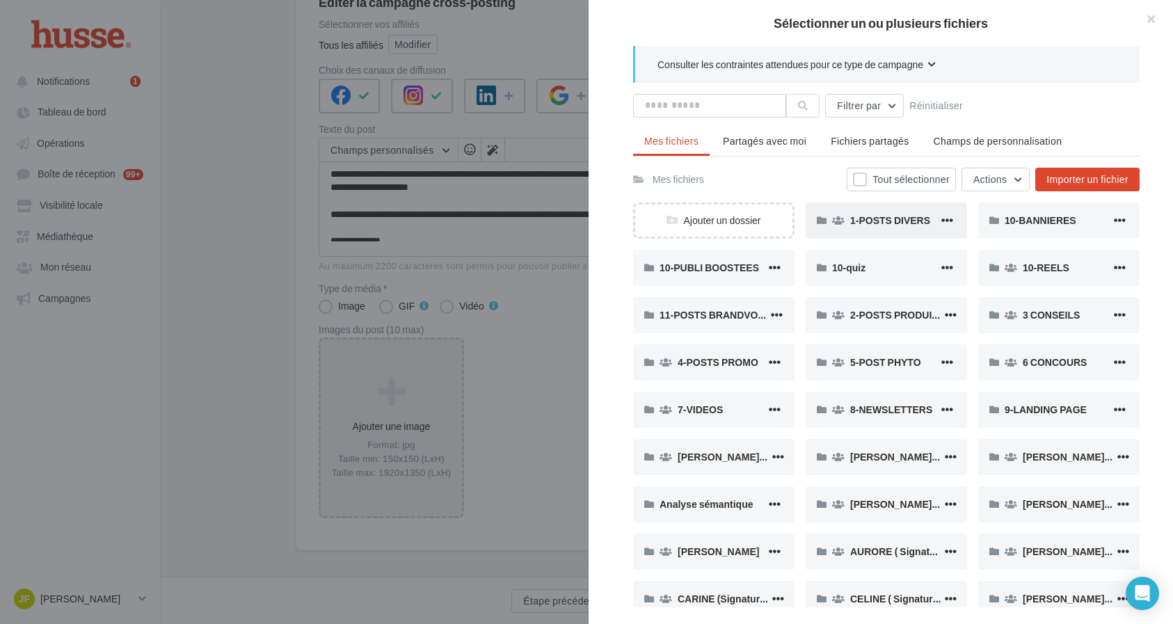
click at [860, 234] on div "1-POSTS DIVERS" at bounding box center [886, 221] width 161 height 36
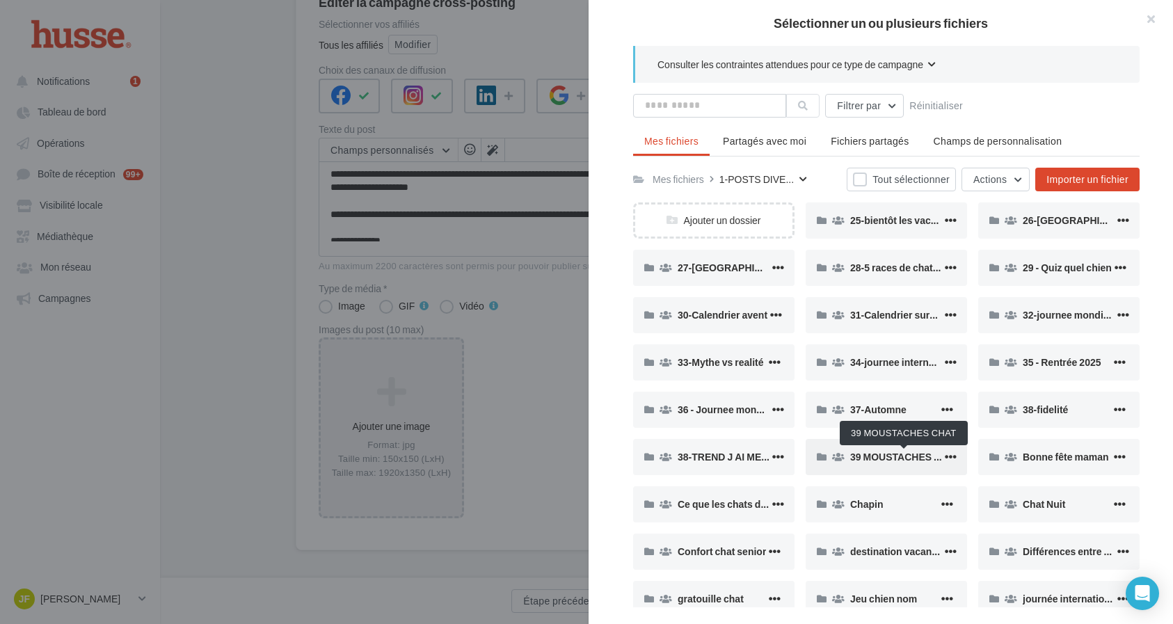
click at [878, 460] on span "39 MOUSTACHES CHAT" at bounding box center [905, 457] width 110 height 12
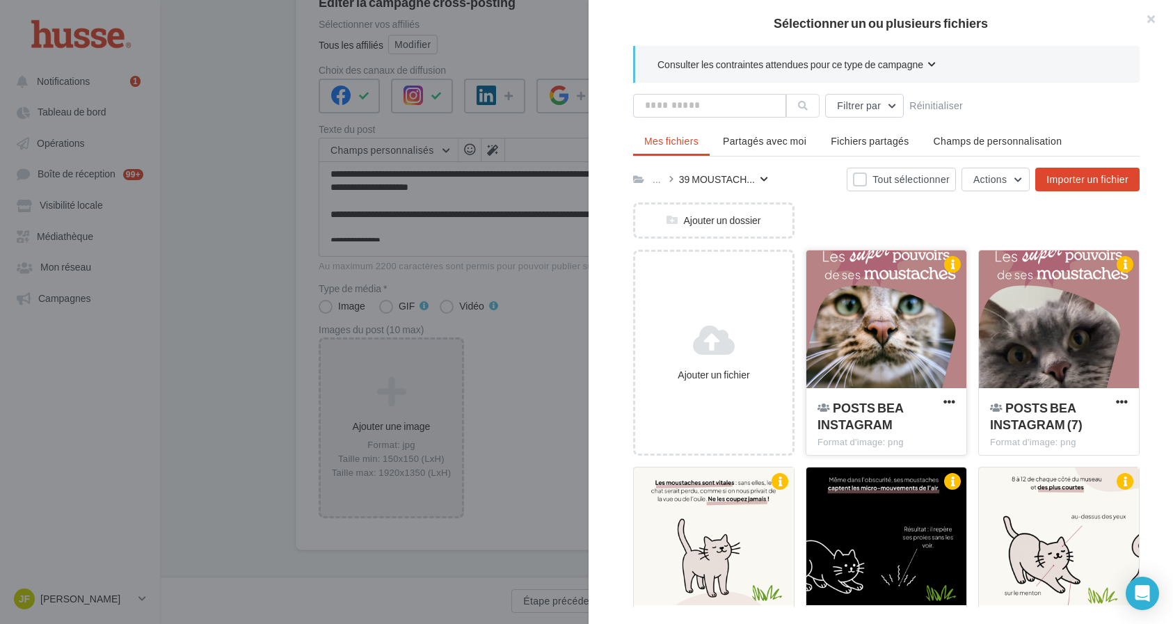
click at [864, 354] on div at bounding box center [887, 320] width 160 height 139
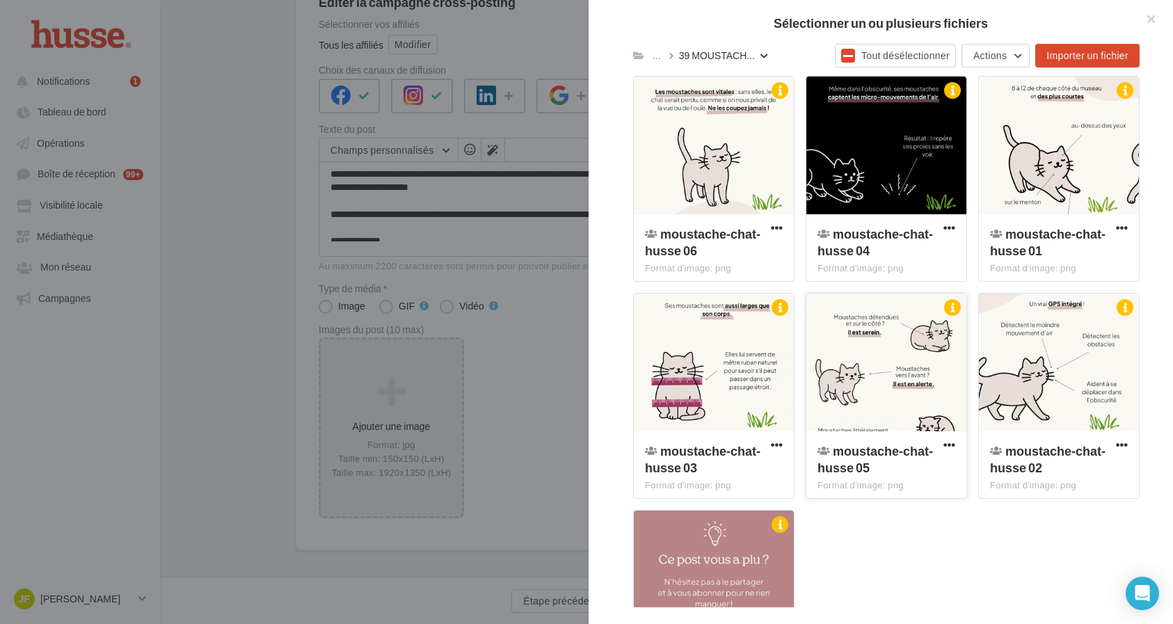
scroll to position [370, 0]
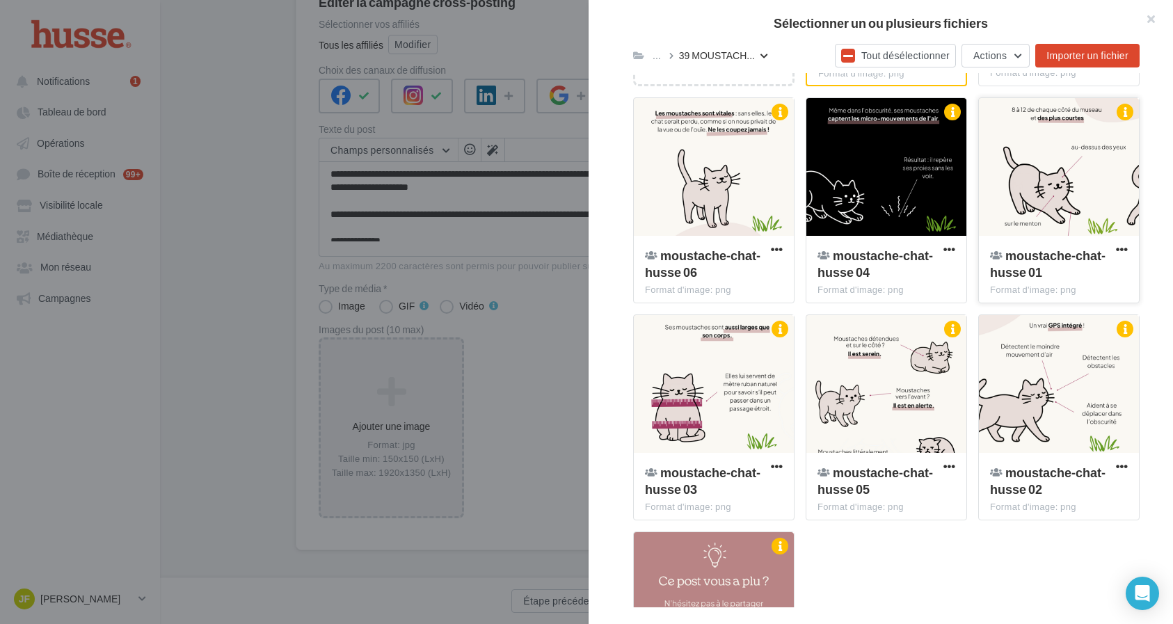
click at [1051, 174] on div at bounding box center [1059, 167] width 160 height 139
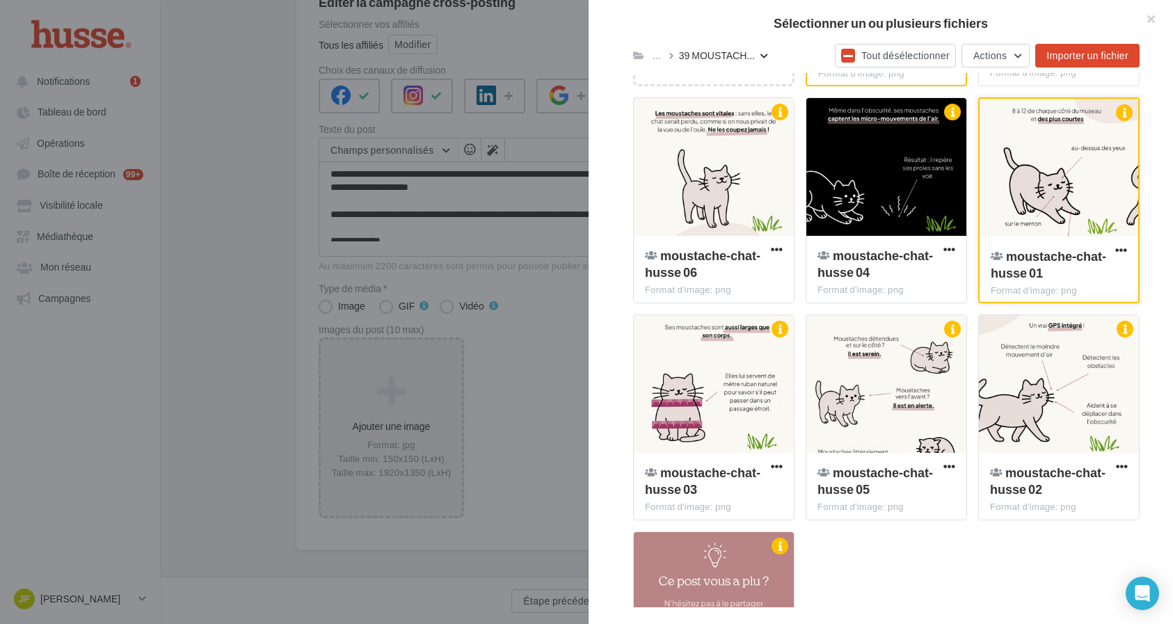
click at [1051, 207] on div at bounding box center [1059, 168] width 159 height 139
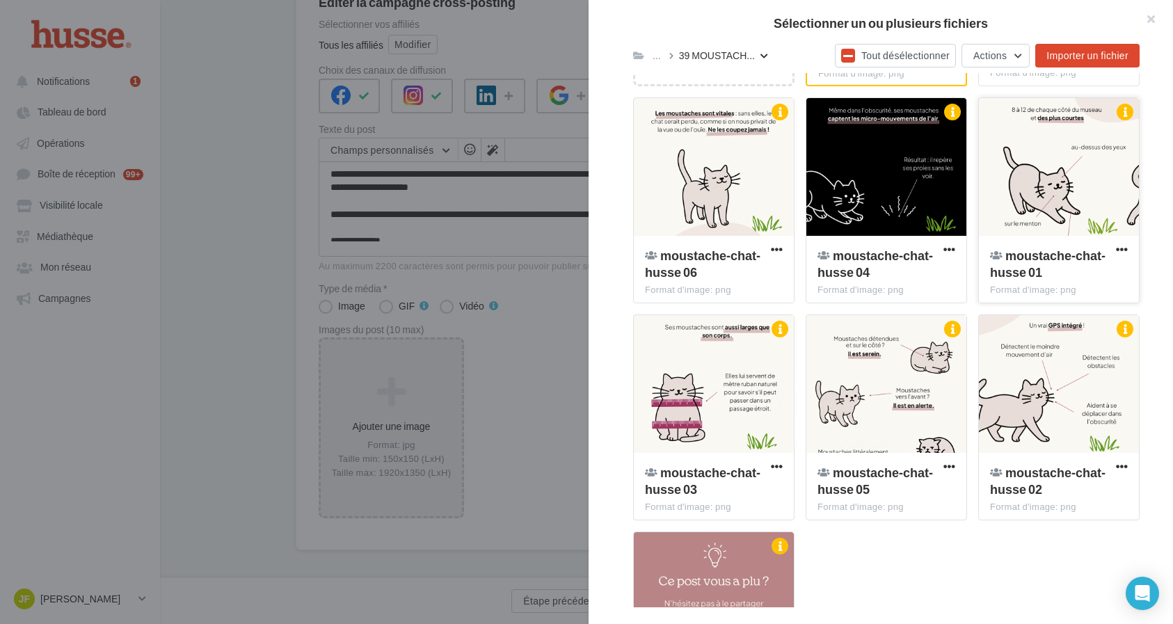
click at [1054, 242] on div "moustache-chat-husse 01 Format d'image: png" at bounding box center [1059, 268] width 160 height 65
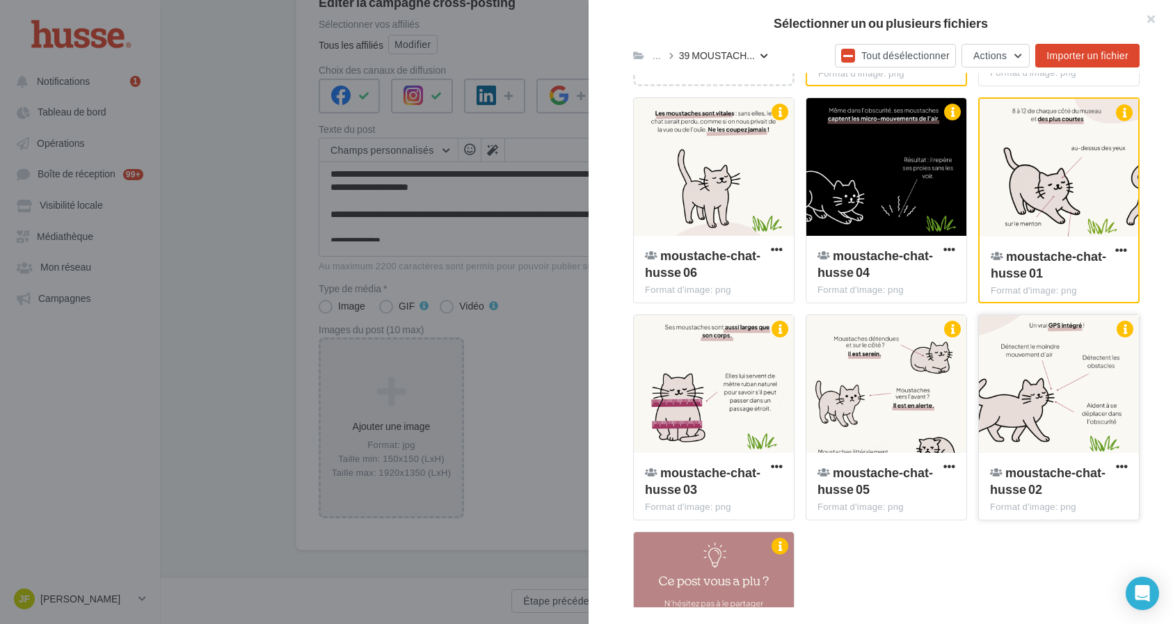
click at [1042, 406] on div at bounding box center [1059, 384] width 160 height 139
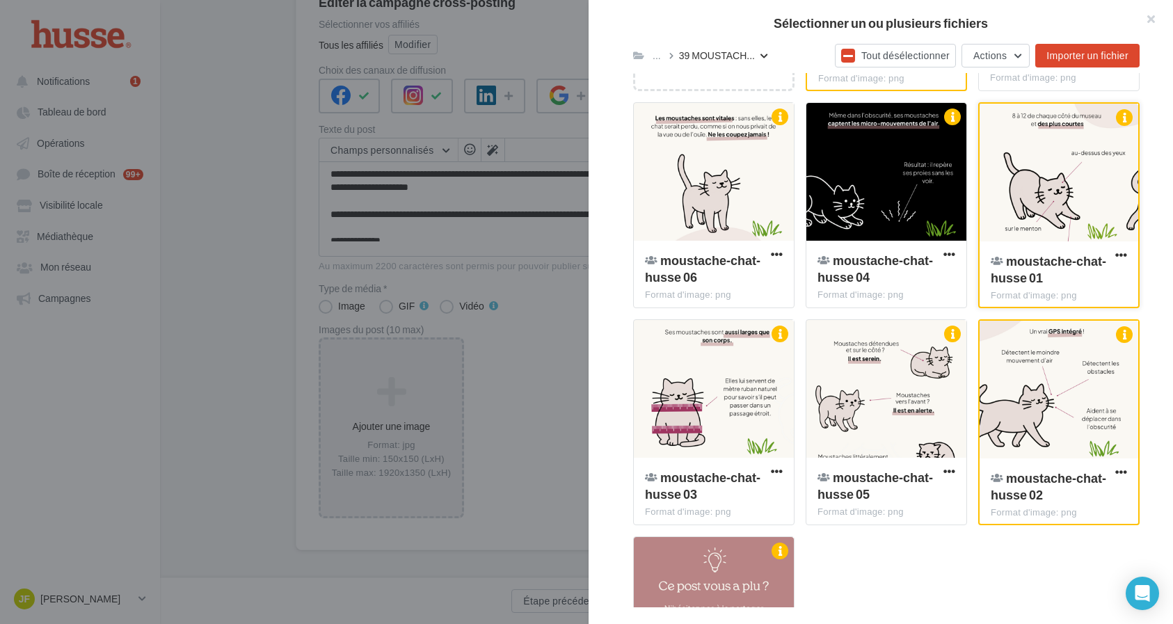
scroll to position [367, 0]
click at [768, 389] on div at bounding box center [714, 388] width 160 height 139
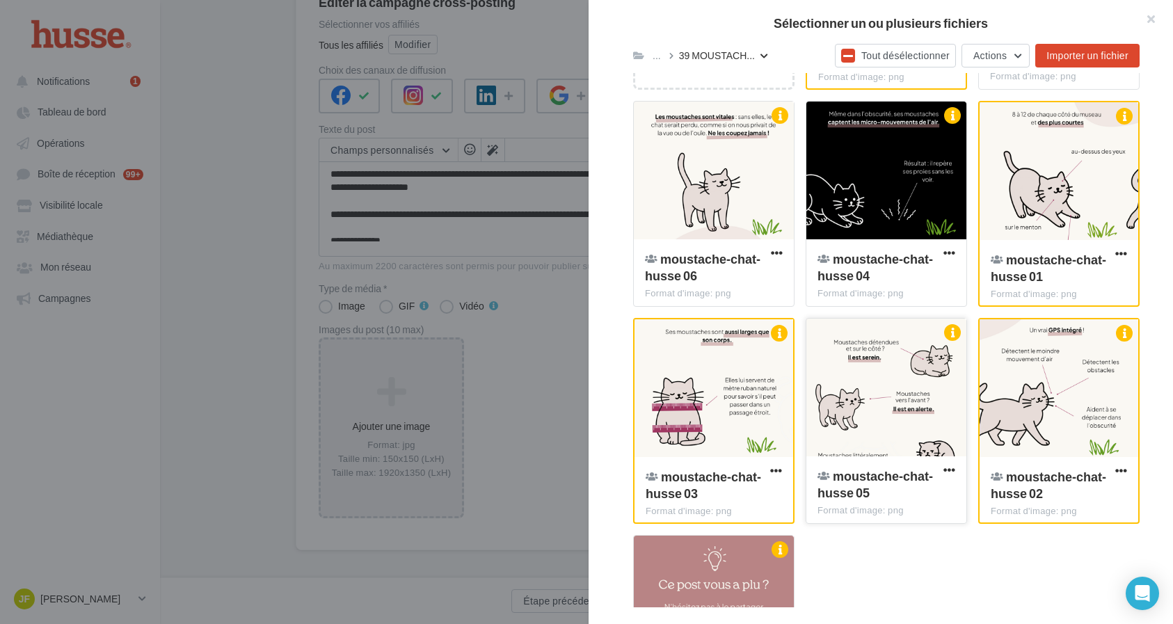
click at [856, 426] on div at bounding box center [887, 388] width 160 height 139
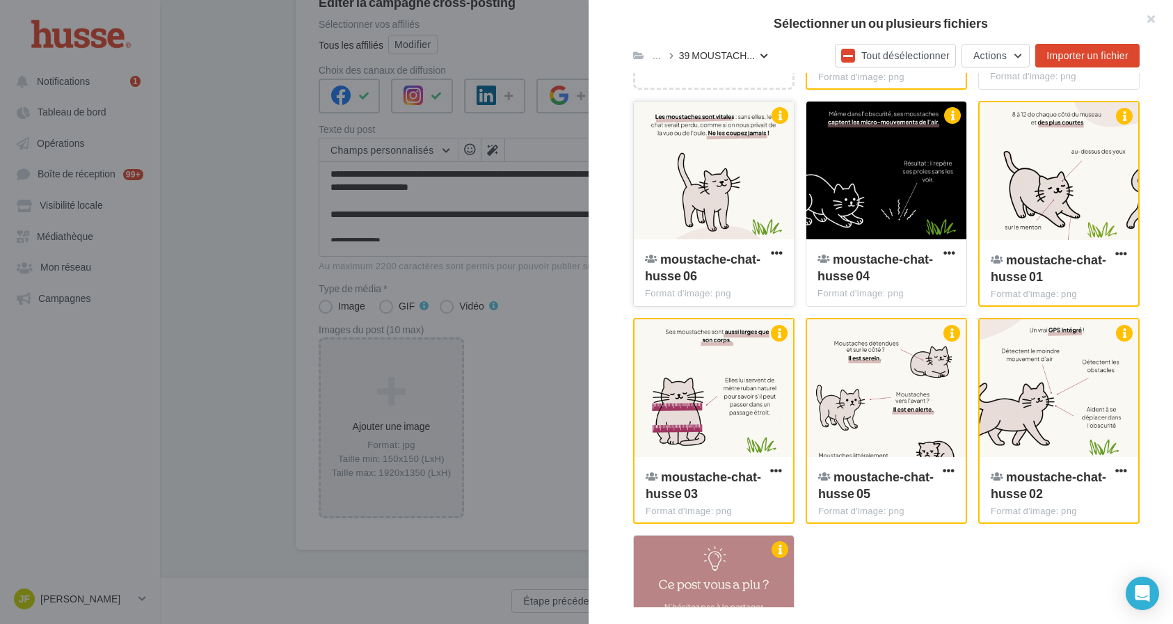
click at [679, 153] on div at bounding box center [714, 171] width 160 height 139
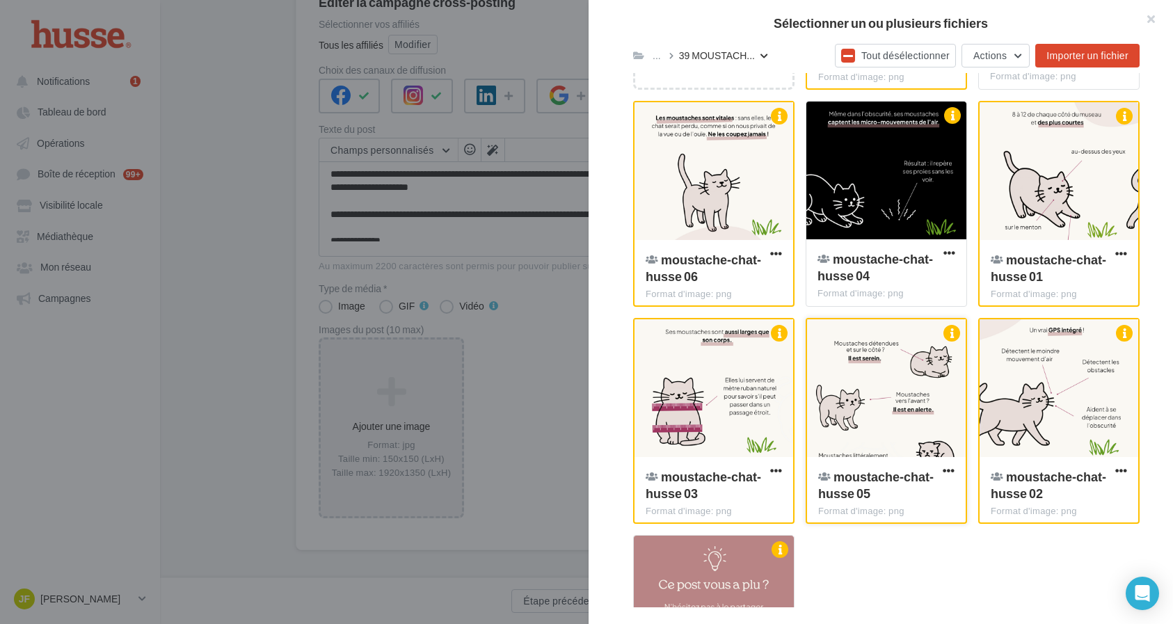
click at [862, 374] on div at bounding box center [886, 388] width 159 height 139
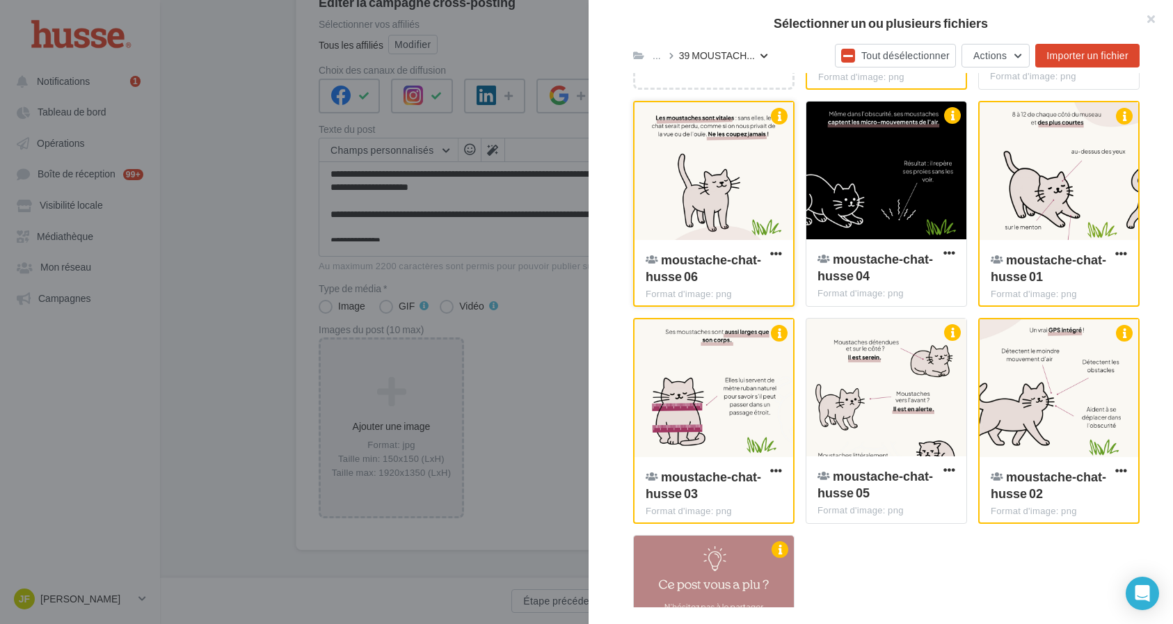
click at [744, 168] on div at bounding box center [714, 171] width 159 height 139
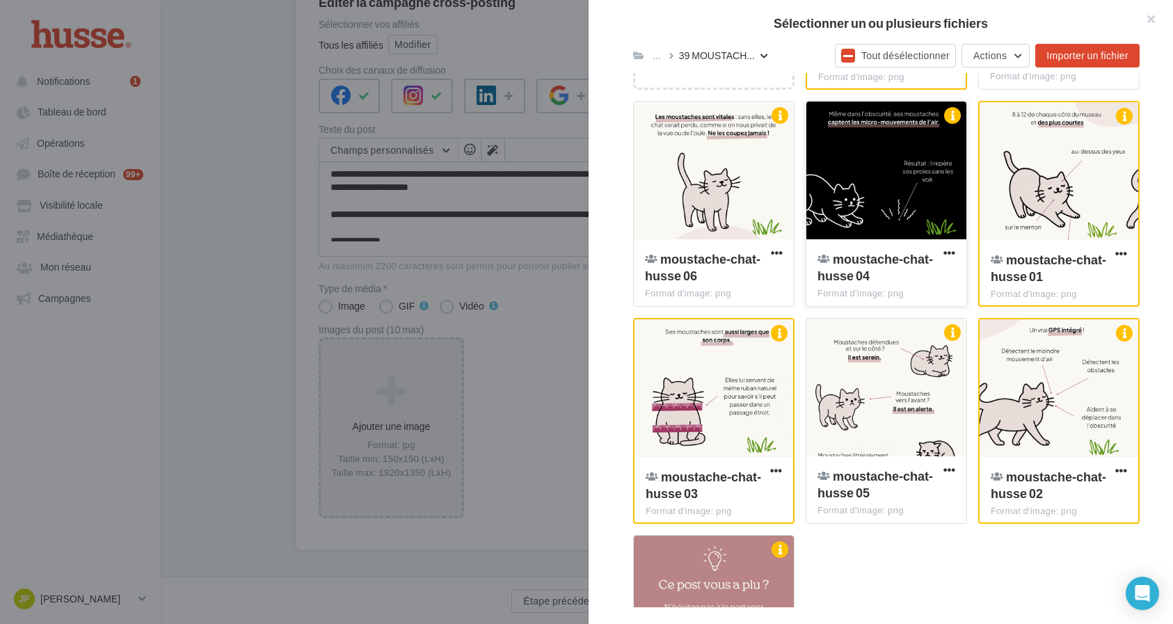
click at [866, 175] on div at bounding box center [887, 171] width 160 height 139
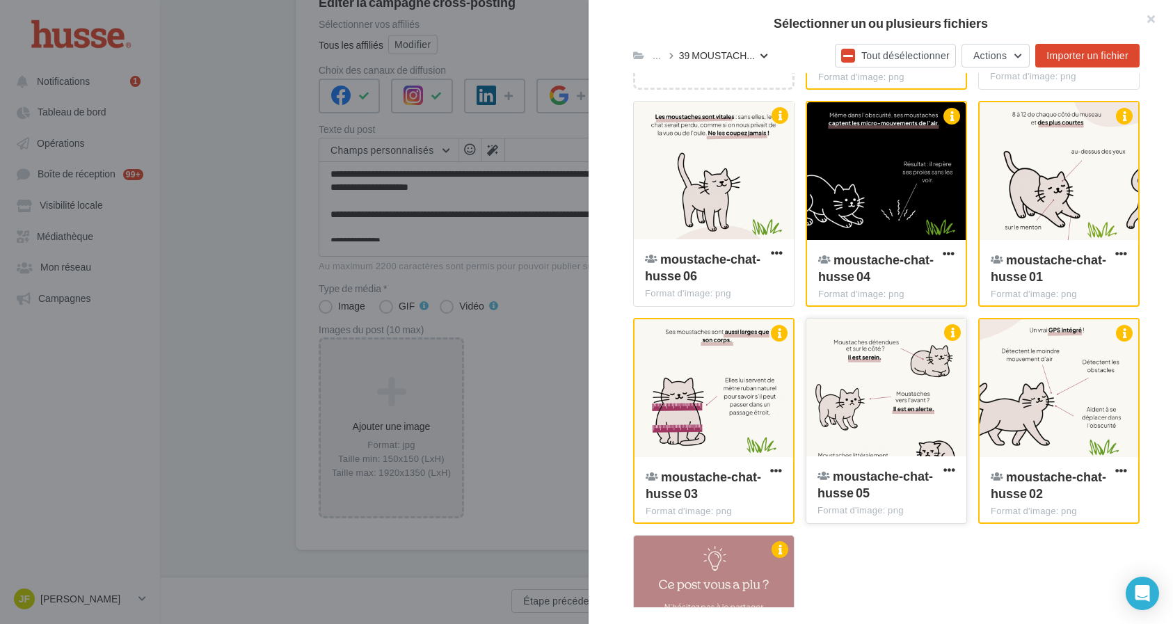
click at [879, 416] on div at bounding box center [887, 388] width 160 height 139
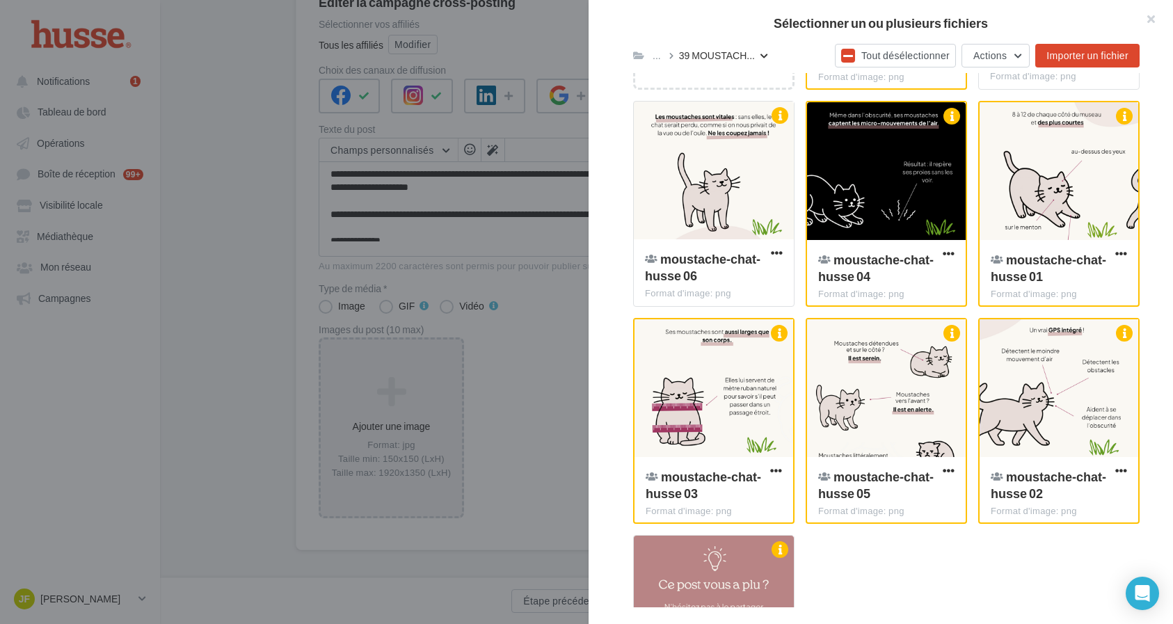
click at [724, 71] on div "... 39 MOUSTACH... Tout désélectionner Actions Importer un fichier" at bounding box center [886, 55] width 507 height 35
click at [727, 134] on div at bounding box center [714, 171] width 160 height 139
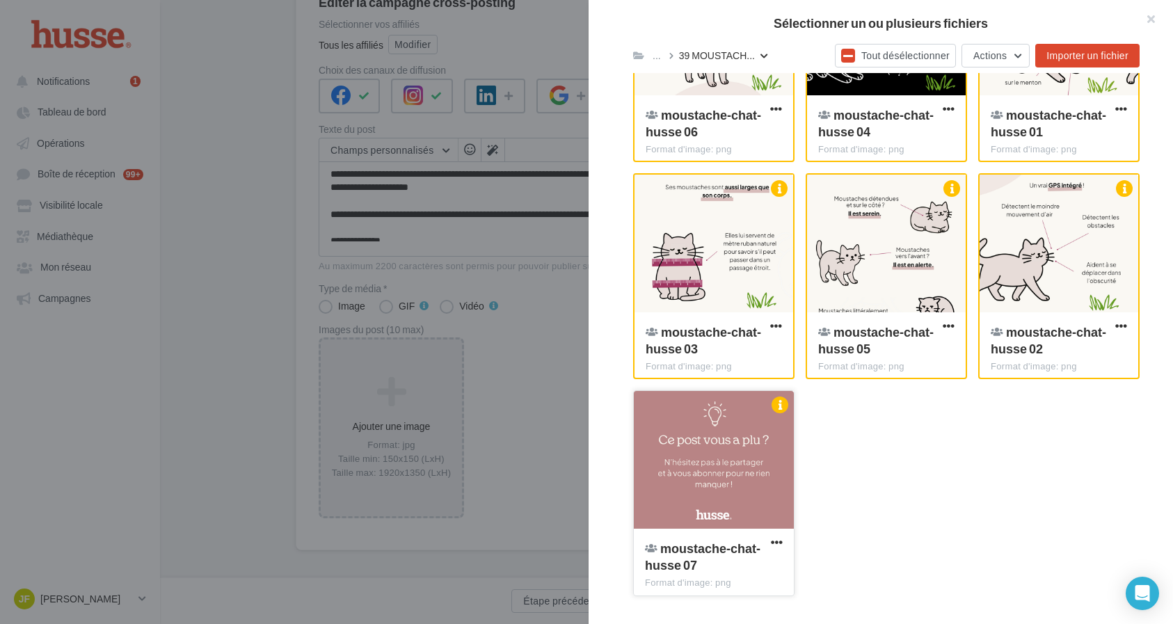
click at [710, 431] on div at bounding box center [714, 460] width 160 height 139
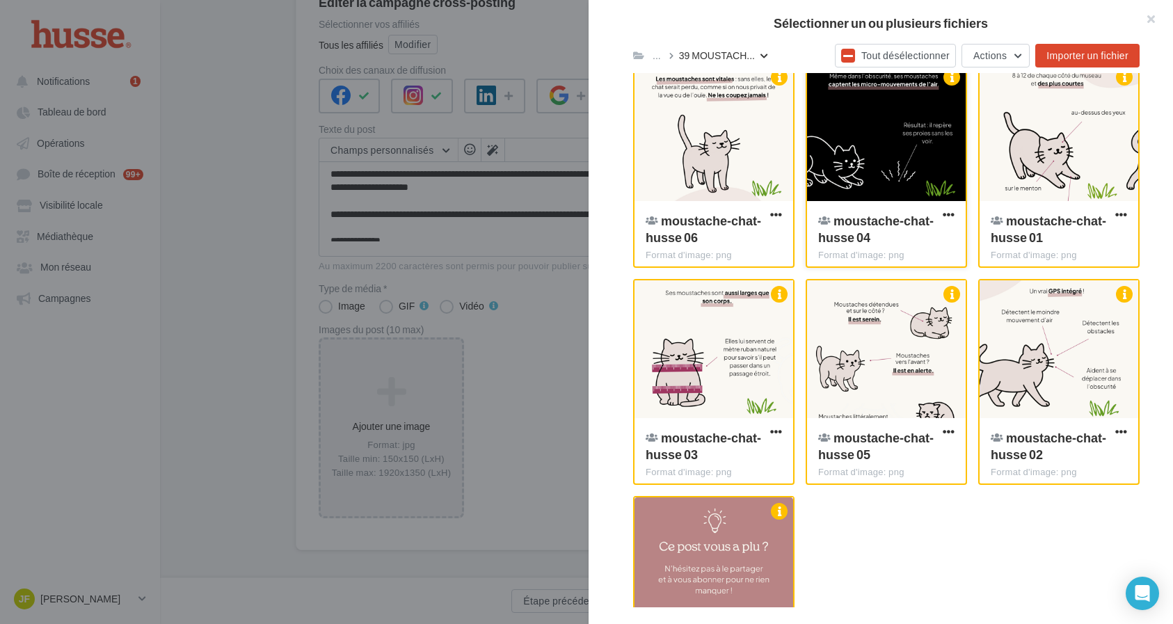
scroll to position [361, 0]
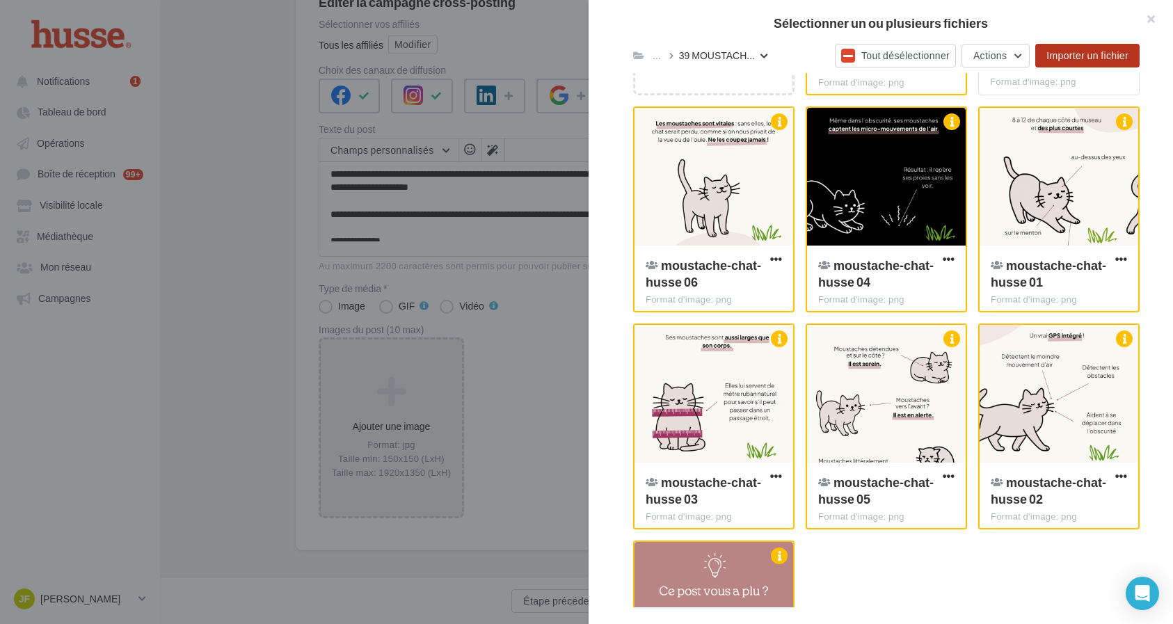
click at [1091, 51] on span "Importer un fichier" at bounding box center [1088, 55] width 82 height 12
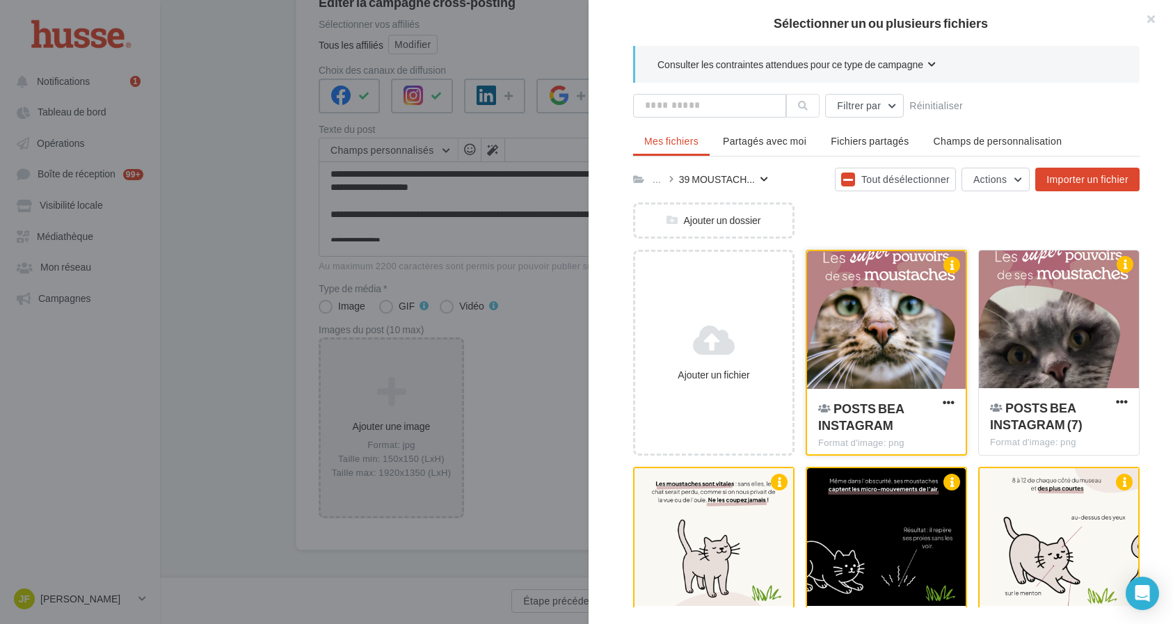
scroll to position [0, 0]
click at [909, 187] on button "Tout désélectionner" at bounding box center [895, 180] width 121 height 24
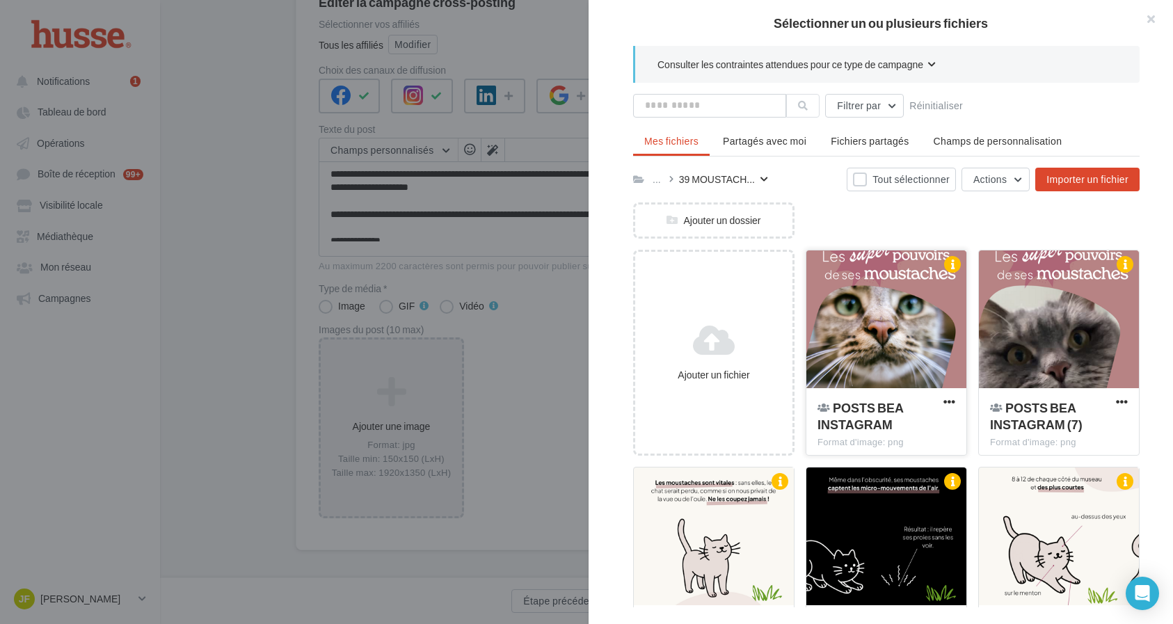
click at [902, 322] on div at bounding box center [887, 320] width 160 height 139
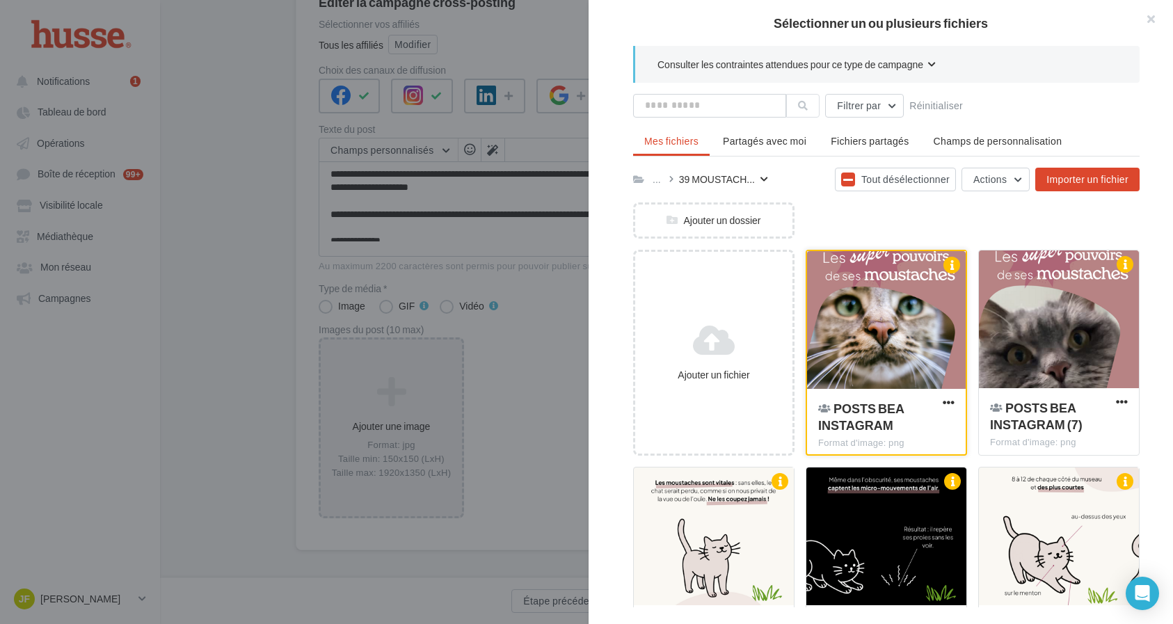
click at [905, 344] on div at bounding box center [886, 320] width 159 height 139
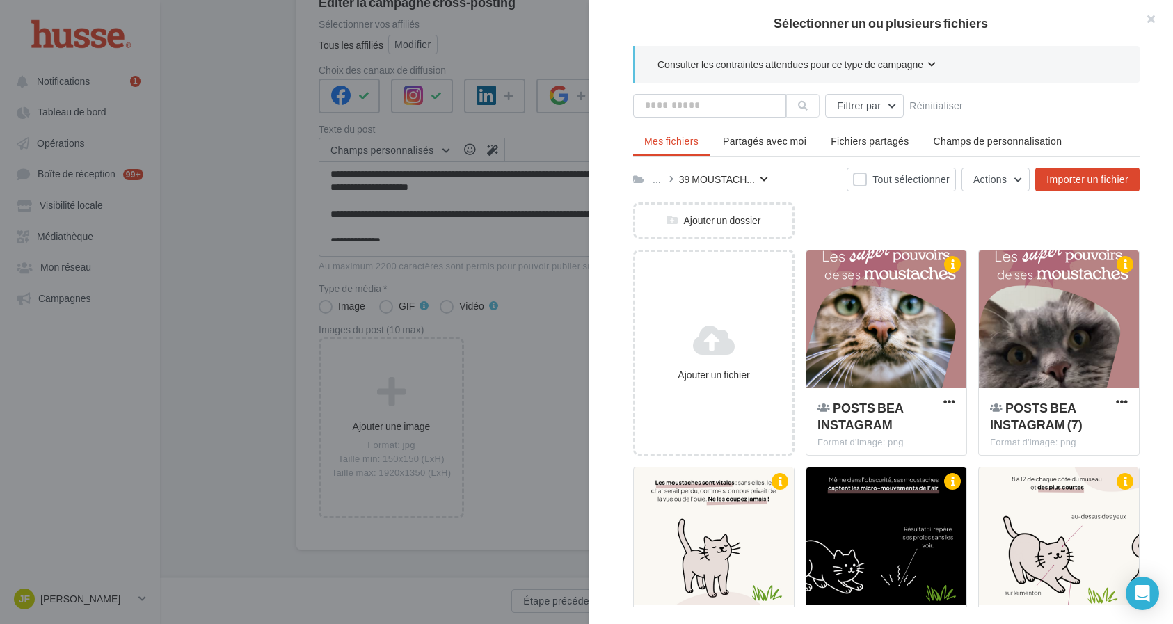
click at [919, 204] on div "Ajouter un dossier" at bounding box center [892, 226] width 518 height 47
click at [930, 355] on div at bounding box center [887, 320] width 160 height 139
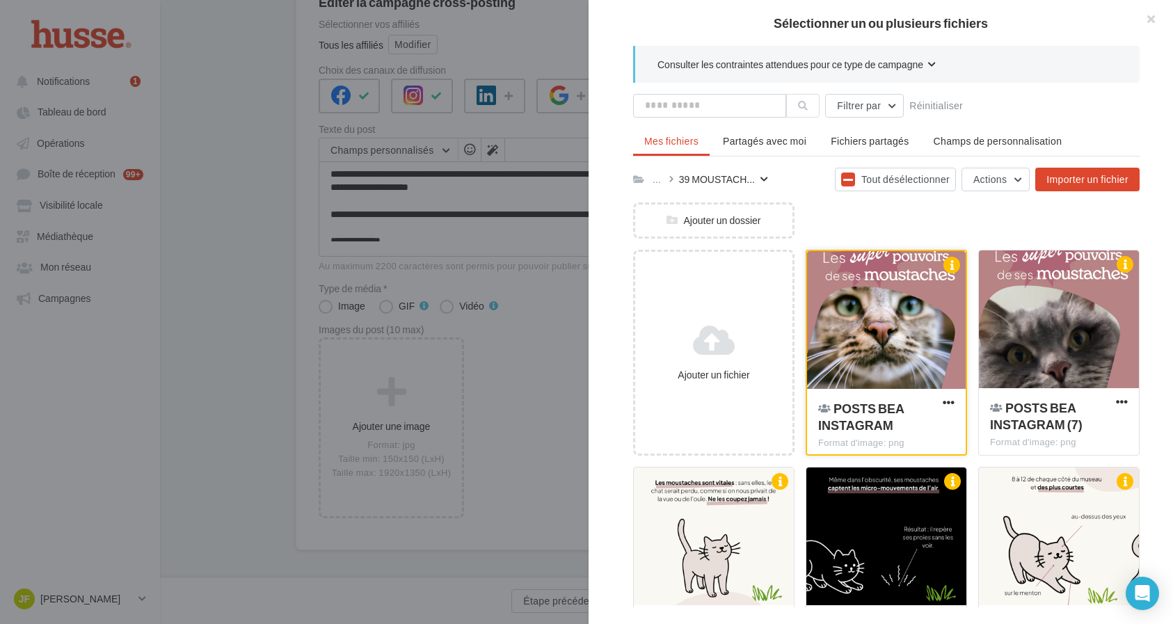
click at [925, 371] on div at bounding box center [886, 320] width 159 height 139
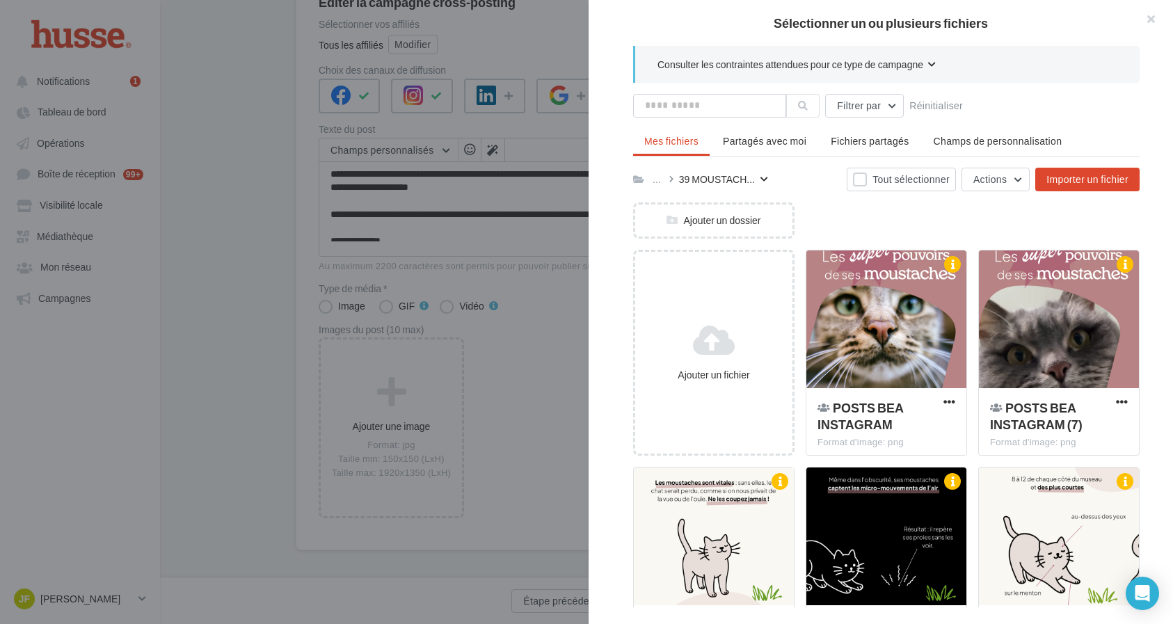
click at [972, 232] on div "Ajouter un dossier" at bounding box center [892, 226] width 518 height 47
click at [942, 323] on div at bounding box center [887, 320] width 160 height 139
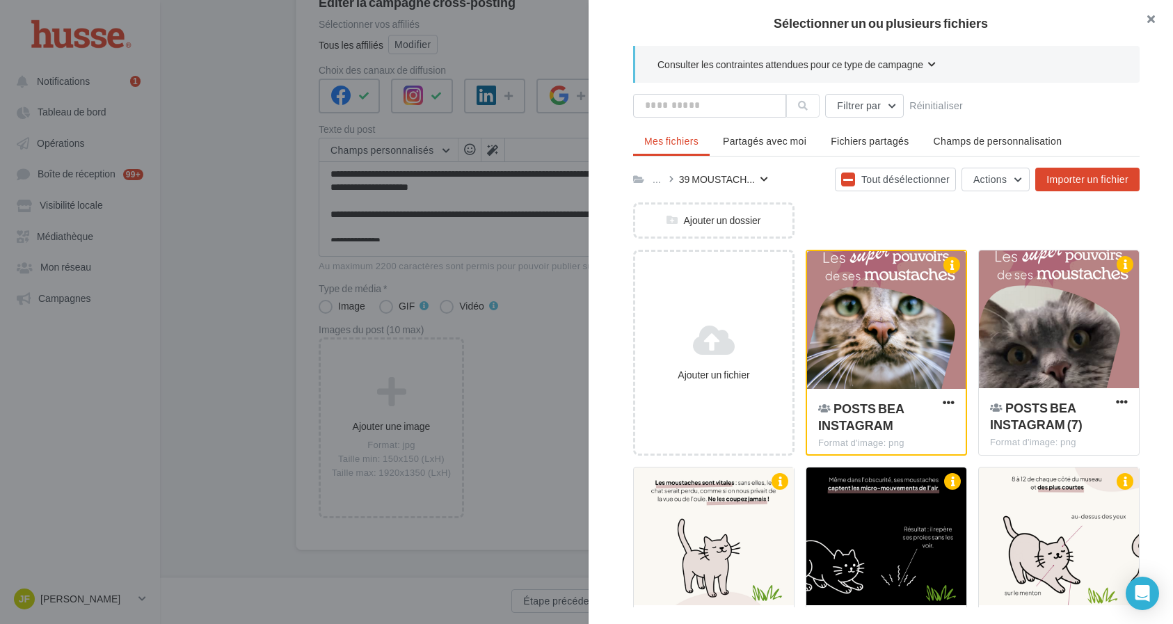
click at [1153, 17] on button "button" at bounding box center [1146, 21] width 56 height 42
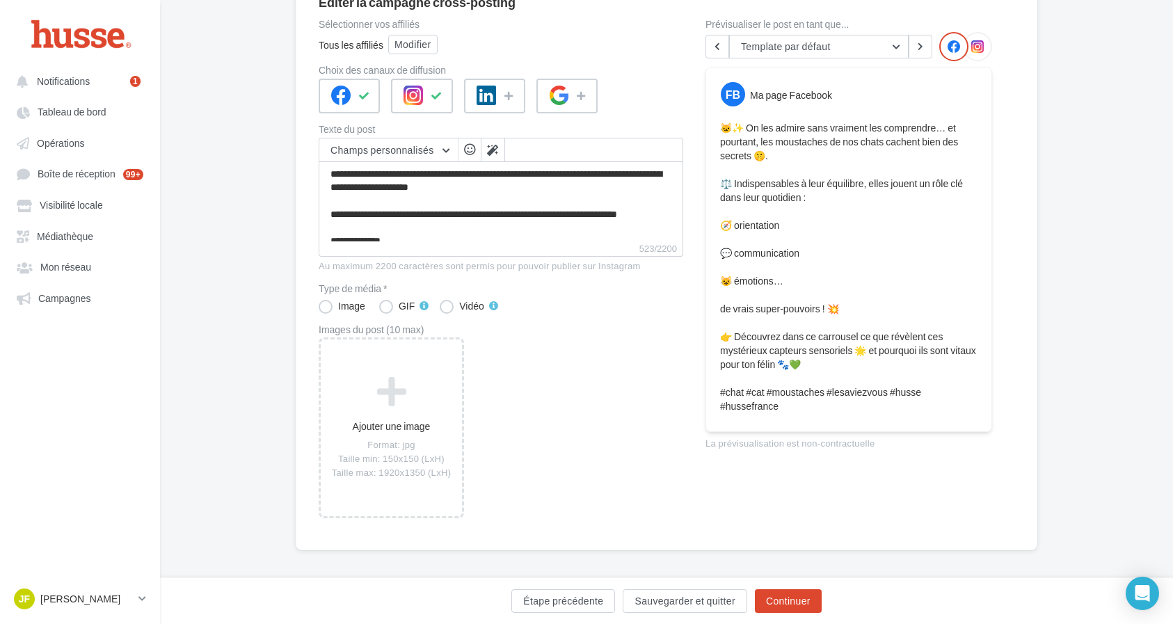
click at [679, 379] on div "Ajouter une image Format: jpg Taille min: 150x150 (LxH) Taille max: 1920x1350 (…" at bounding box center [507, 436] width 376 height 196
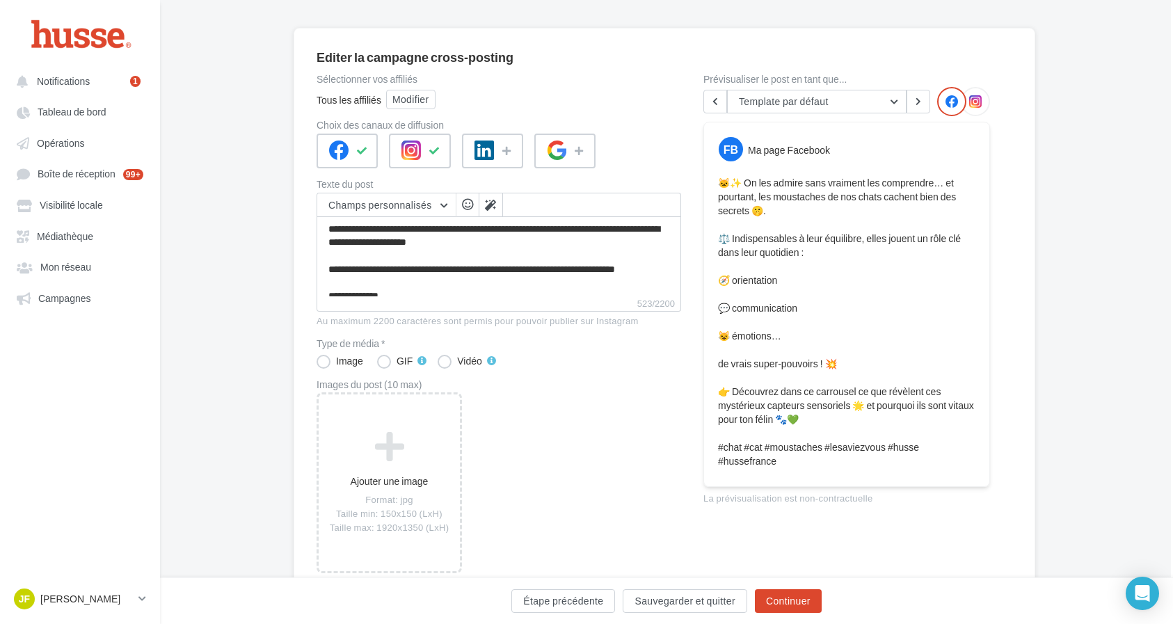
scroll to position [90, 1]
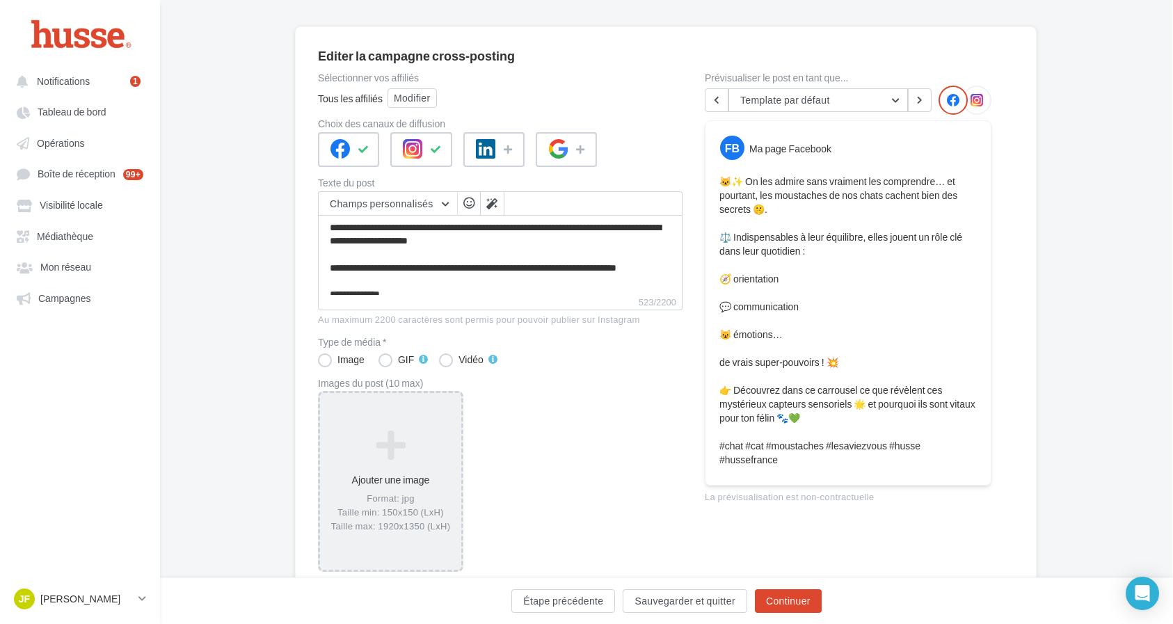
click at [437, 438] on icon at bounding box center [391, 445] width 130 height 33
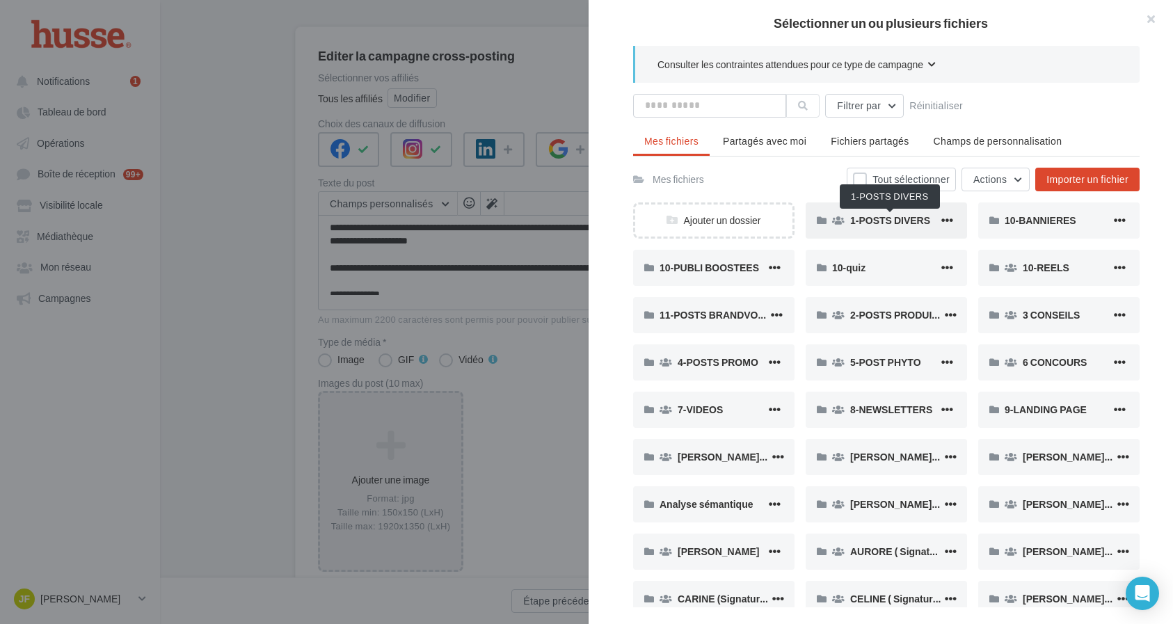
click at [886, 223] on span "1-POSTS DIVERS" at bounding box center [890, 220] width 80 height 12
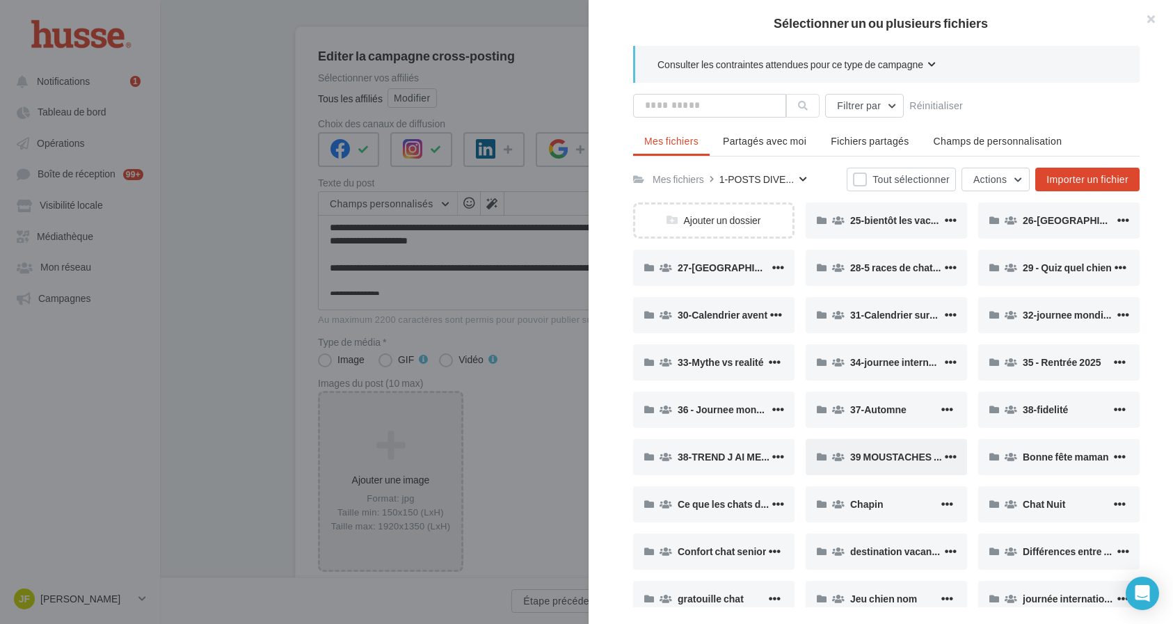
click at [894, 475] on div "39 MOUSTACHES CHAT" at bounding box center [886, 457] width 161 height 36
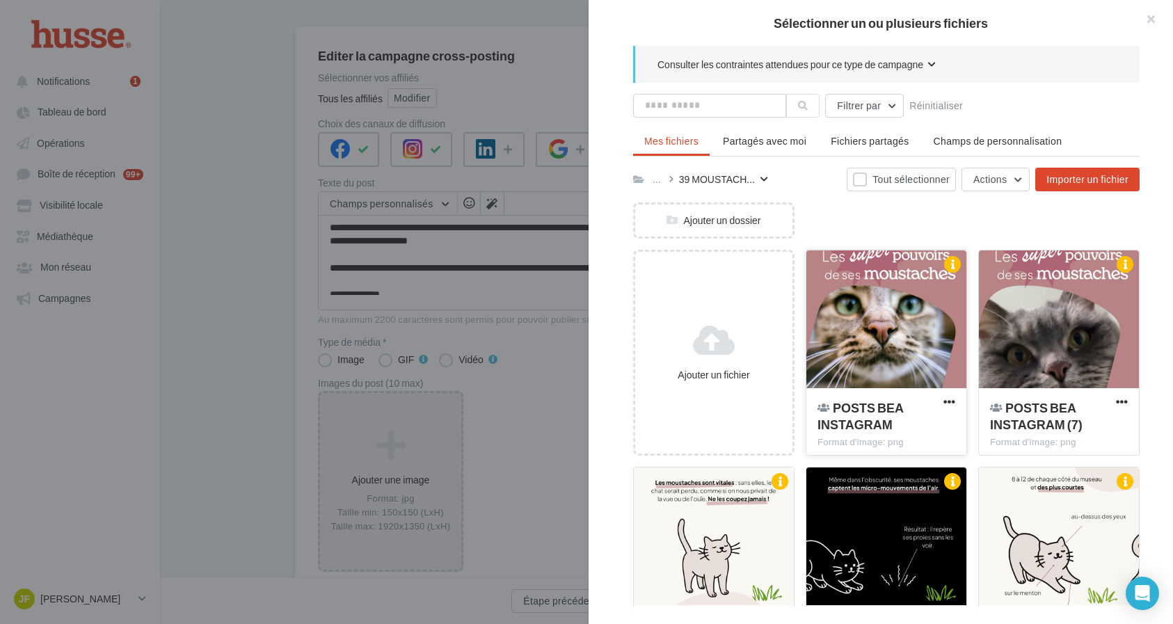
click at [879, 351] on div at bounding box center [887, 320] width 160 height 139
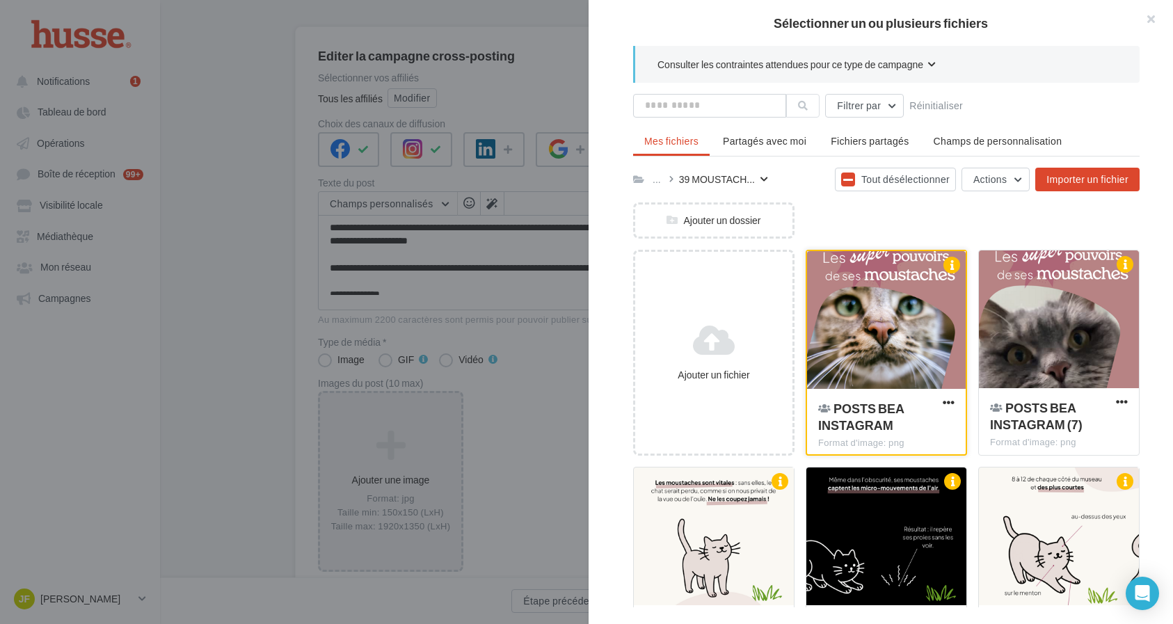
click at [879, 351] on div at bounding box center [886, 320] width 159 height 139
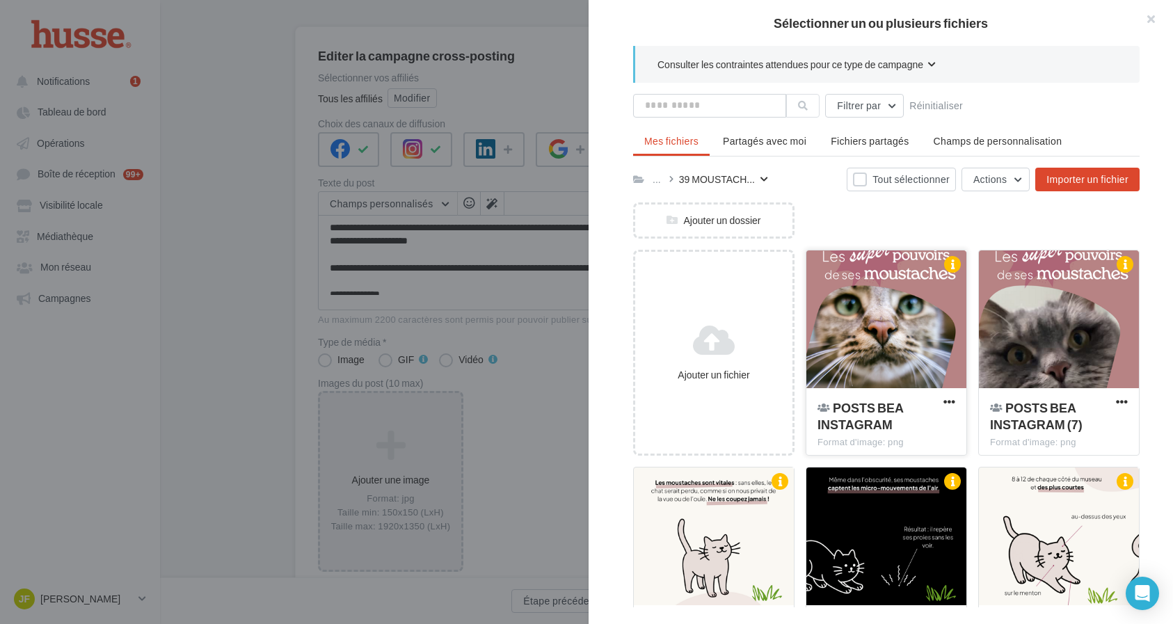
click at [879, 351] on div at bounding box center [887, 320] width 160 height 139
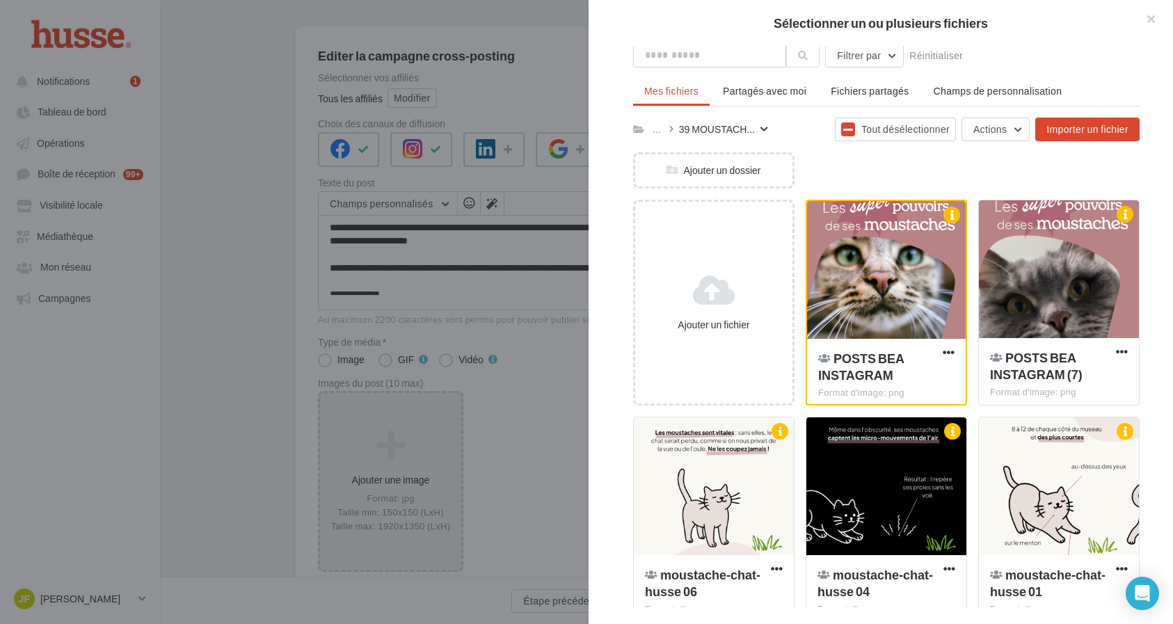
scroll to position [248, 0]
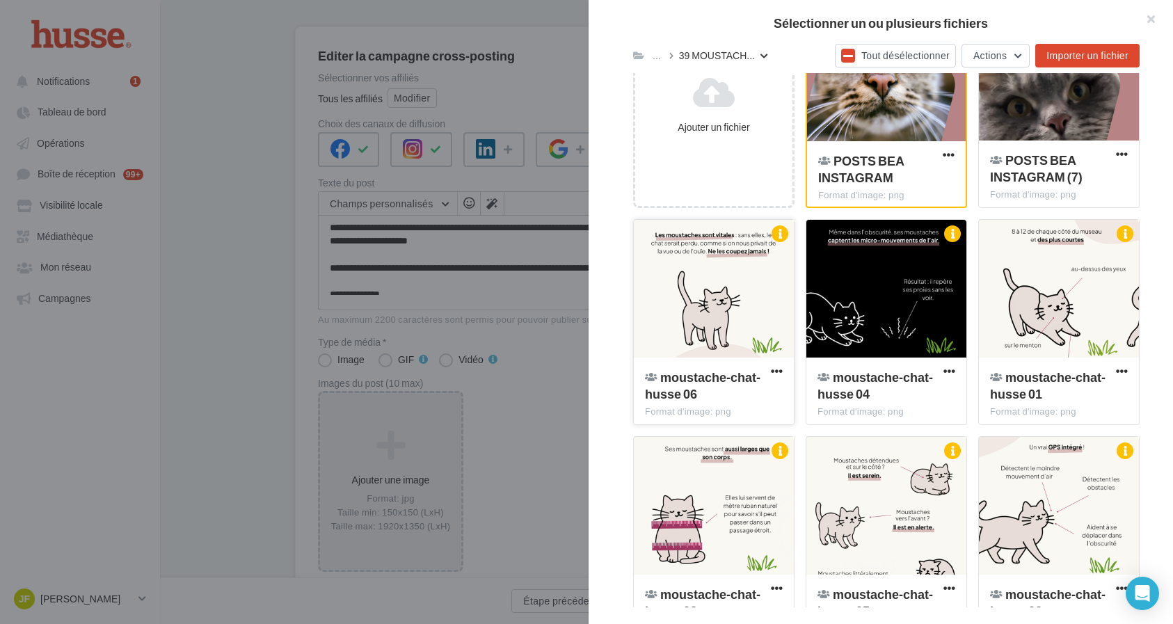
click at [759, 306] on div at bounding box center [714, 289] width 160 height 139
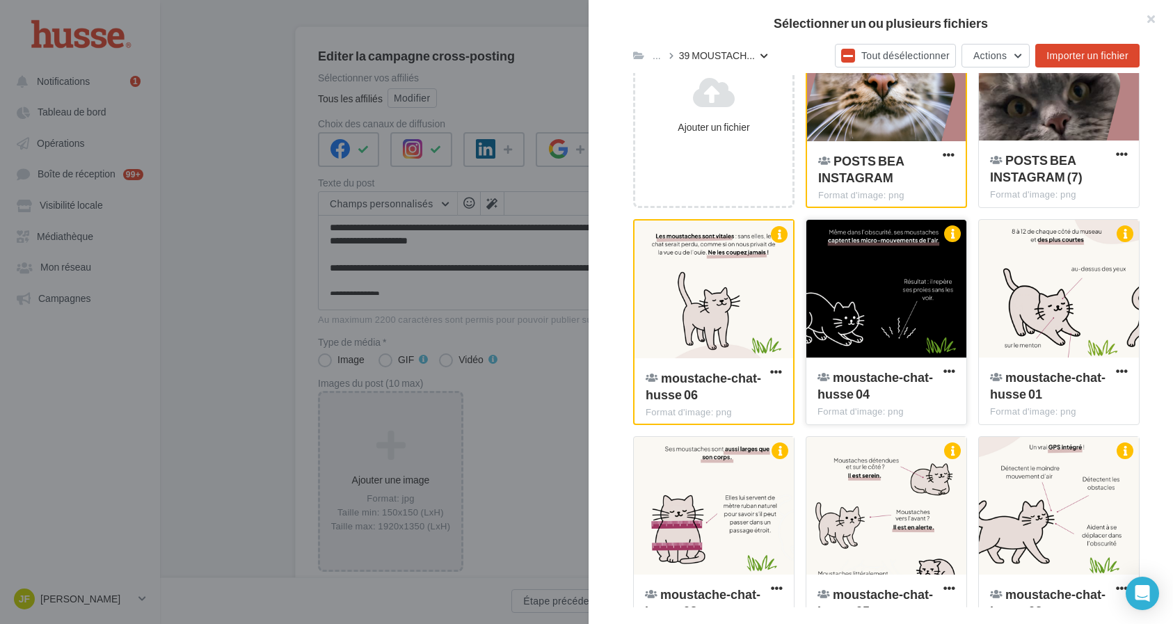
click at [869, 313] on div at bounding box center [887, 289] width 160 height 139
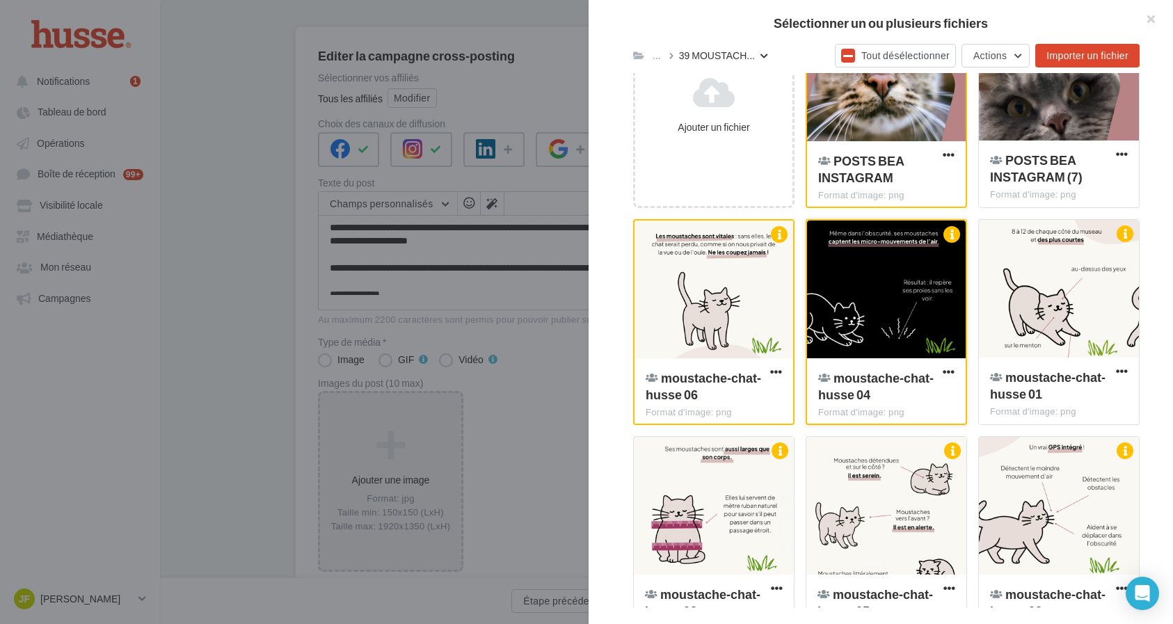
click at [881, 302] on div at bounding box center [886, 290] width 159 height 139
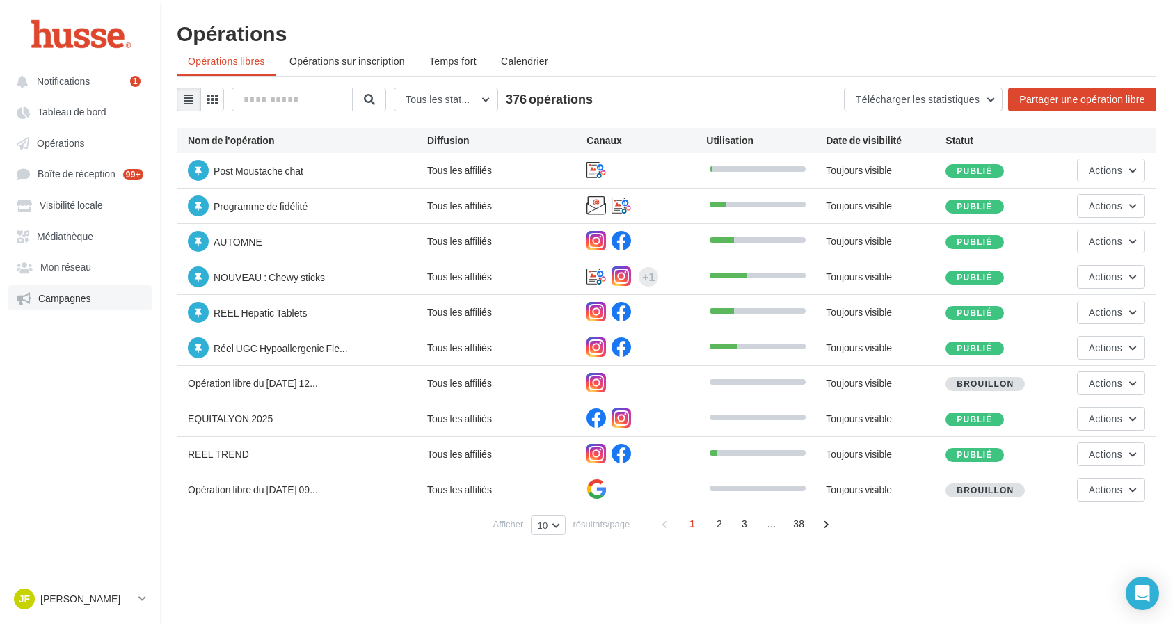
click at [88, 295] on span "Campagnes" at bounding box center [64, 298] width 53 height 12
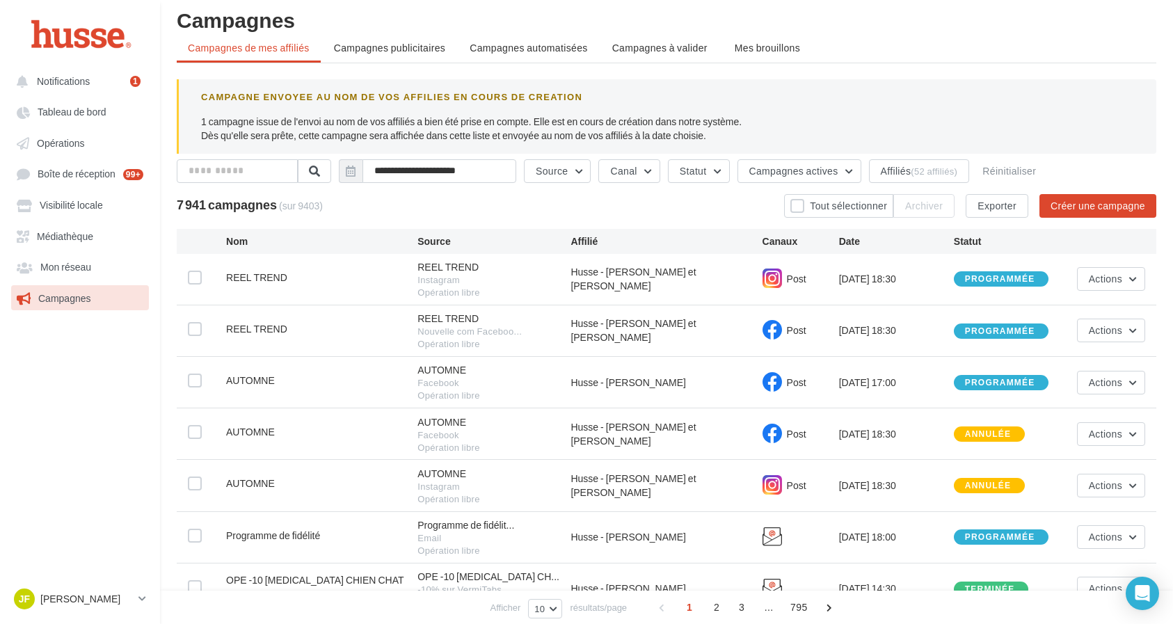
scroll to position [16, 0]
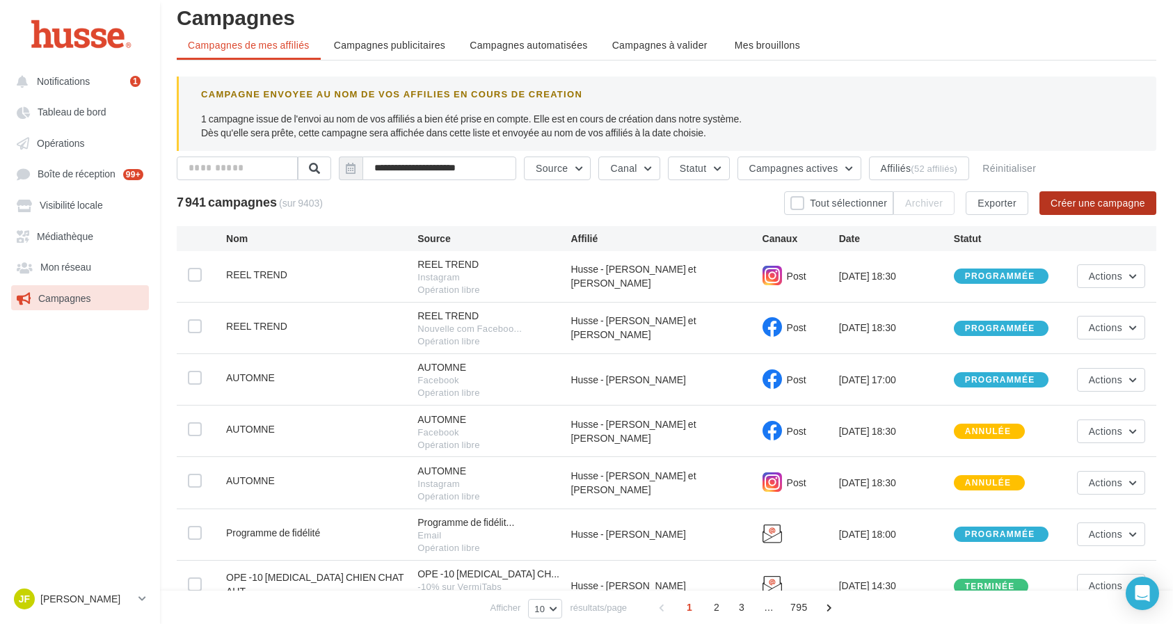
click at [1107, 203] on button "Créer une campagne" at bounding box center [1098, 203] width 117 height 24
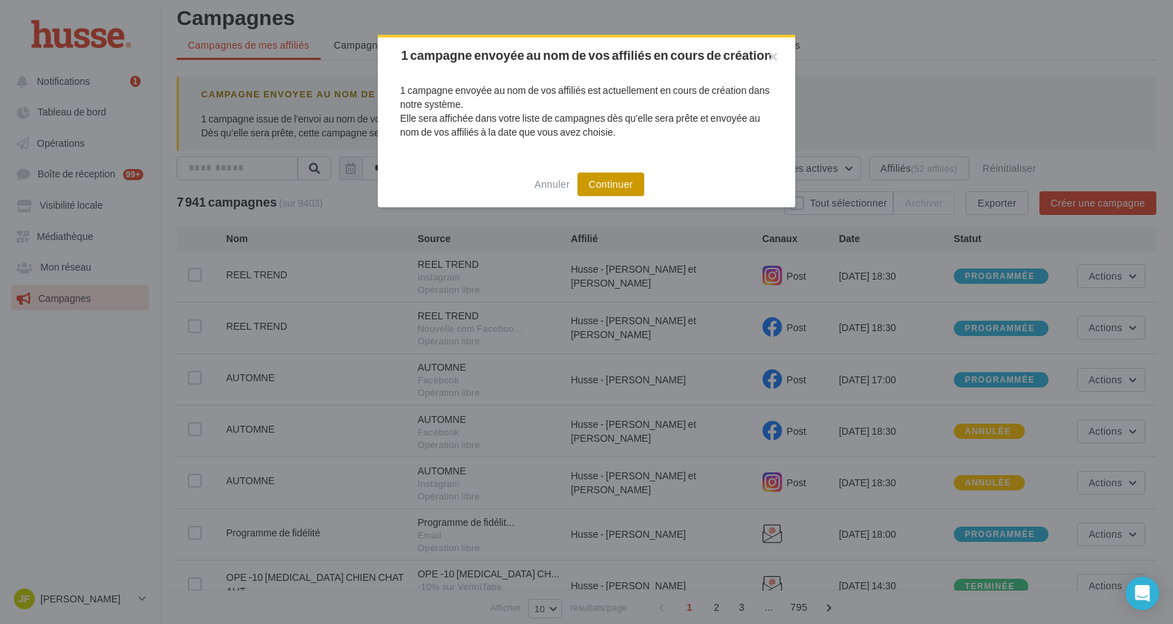
click at [612, 196] on button "Continuer" at bounding box center [611, 185] width 67 height 24
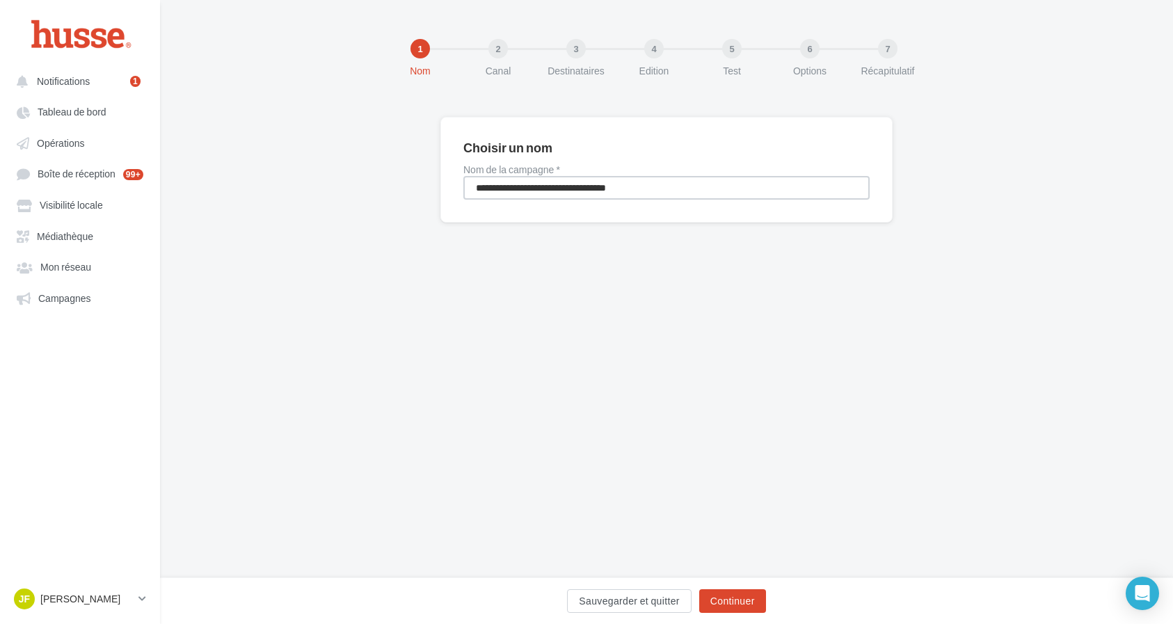
click at [637, 182] on input "**********" at bounding box center [666, 188] width 406 height 24
type input "**********"
click at [743, 599] on button "Continuer" at bounding box center [732, 601] width 67 height 24
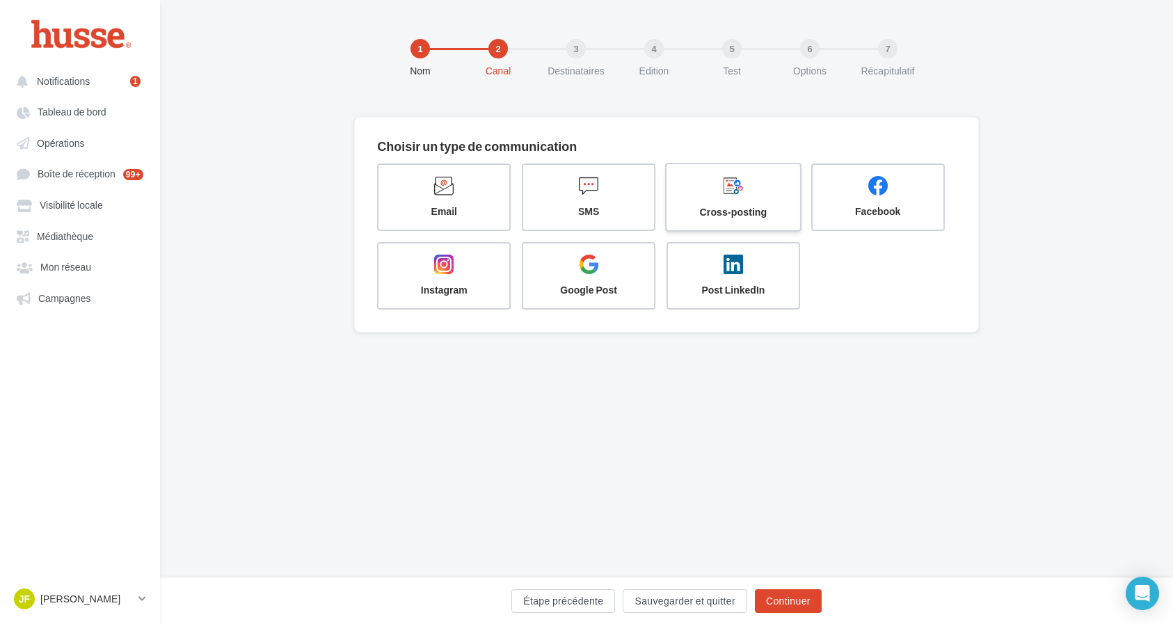
click at [724, 219] on label "Cross-posting" at bounding box center [733, 197] width 136 height 69
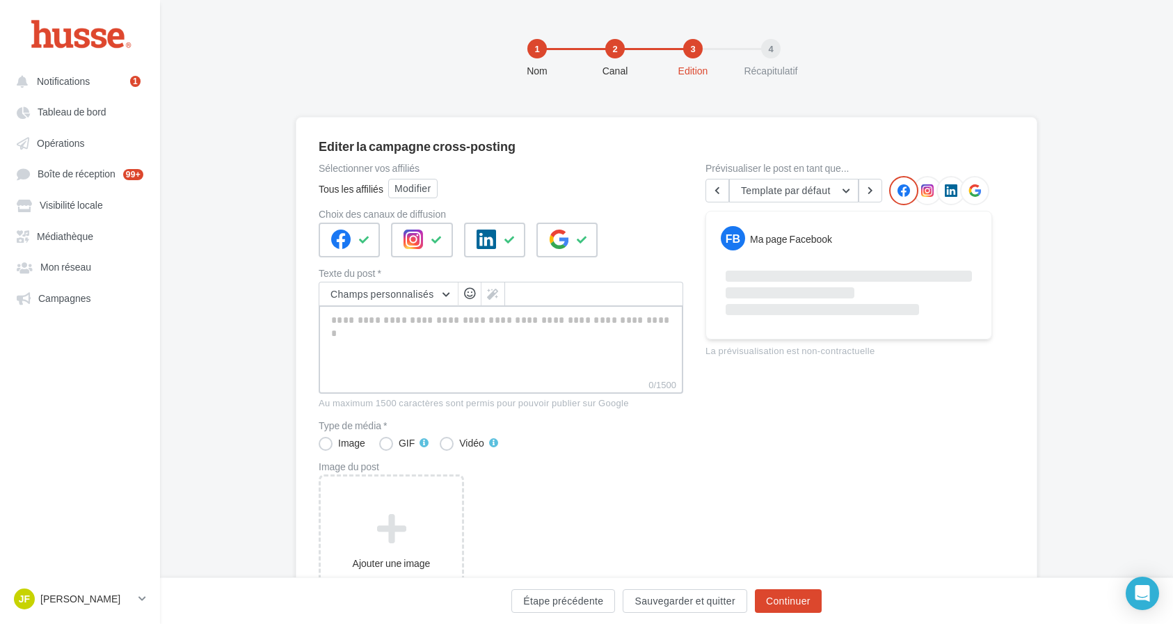
click at [541, 321] on textarea "0/1500" at bounding box center [501, 342] width 365 height 72
paste textarea "**********"
type textarea "**********"
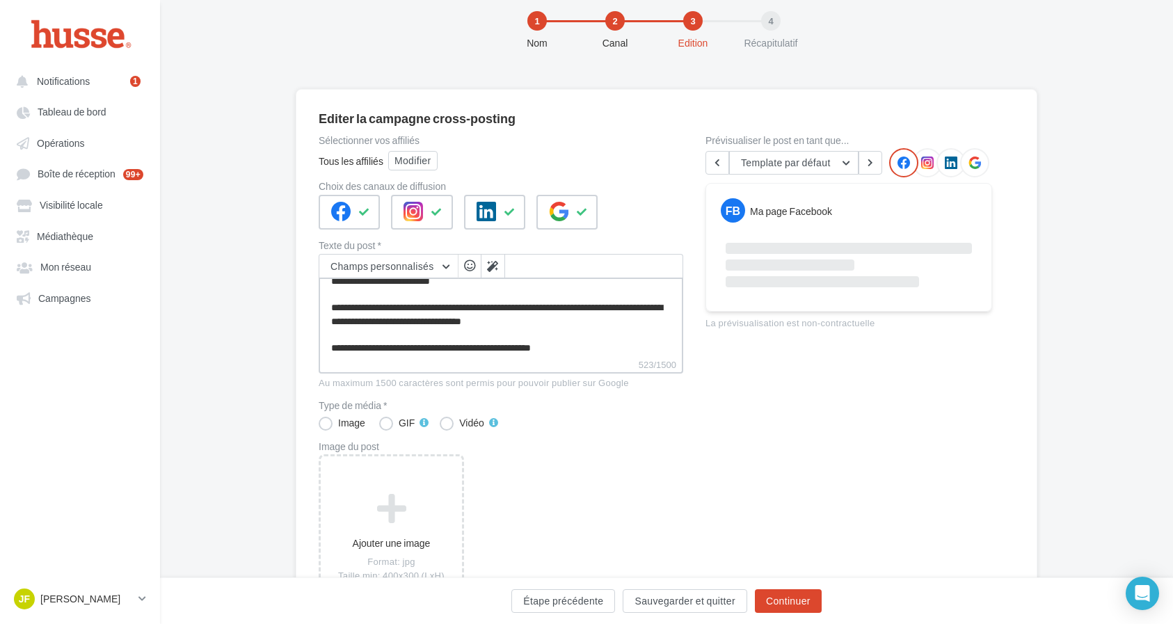
scroll to position [51, 0]
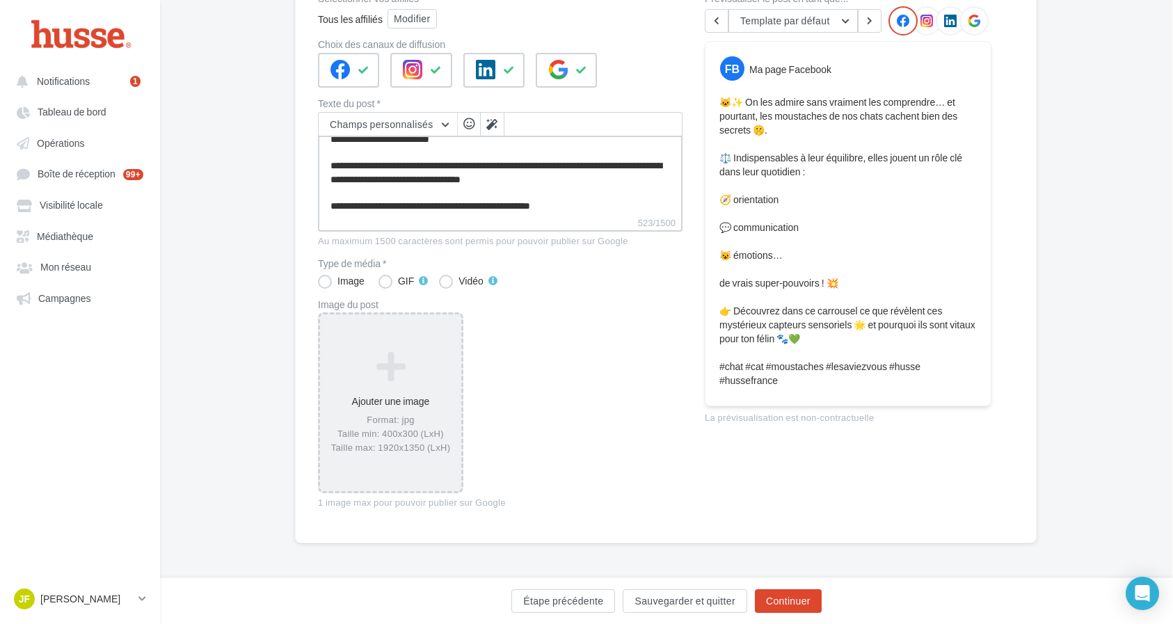
type textarea "**********"
click at [438, 358] on icon at bounding box center [391, 366] width 130 height 33
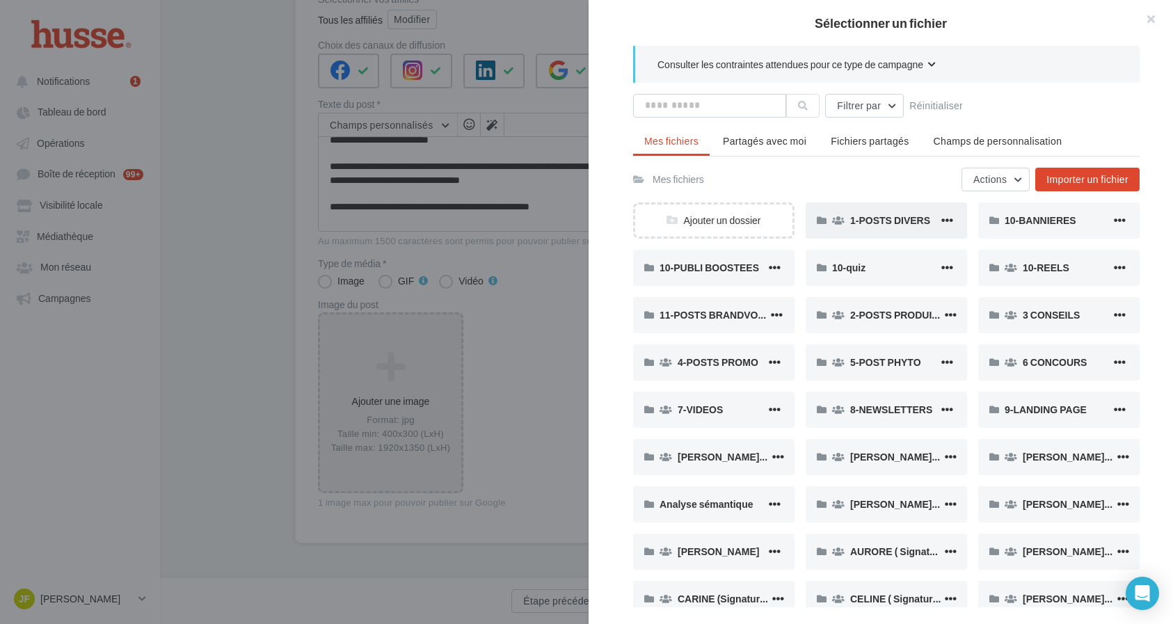
click at [873, 226] on span "1-POSTS DIVERS" at bounding box center [890, 220] width 80 height 12
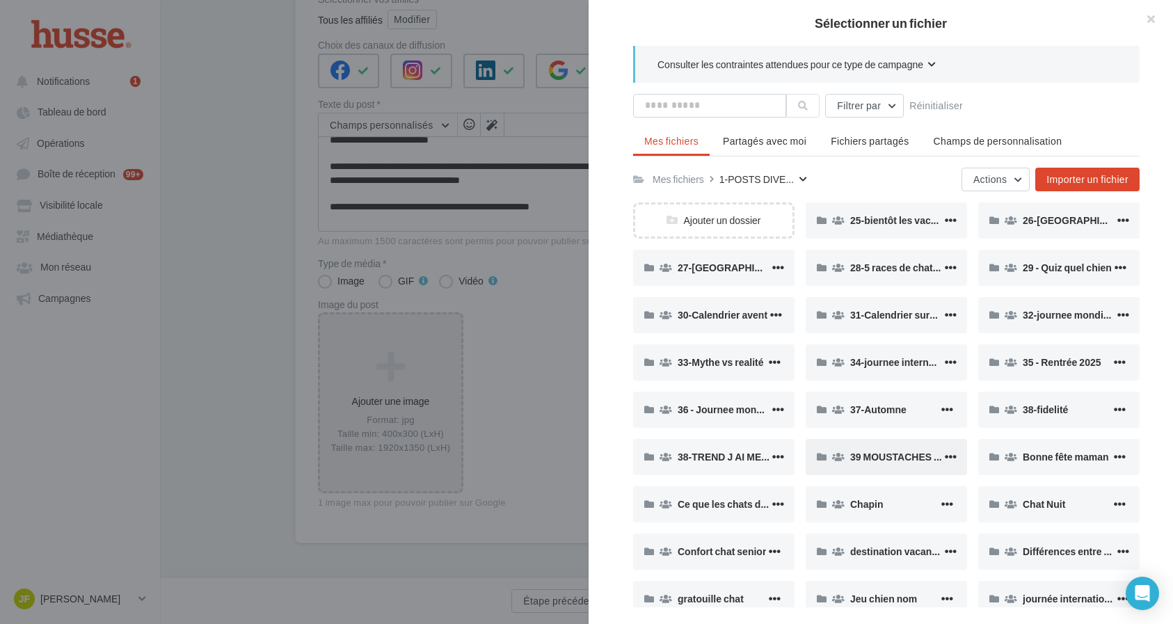
click at [862, 465] on div "39 MOUSTACHES CHAT" at bounding box center [886, 457] width 161 height 36
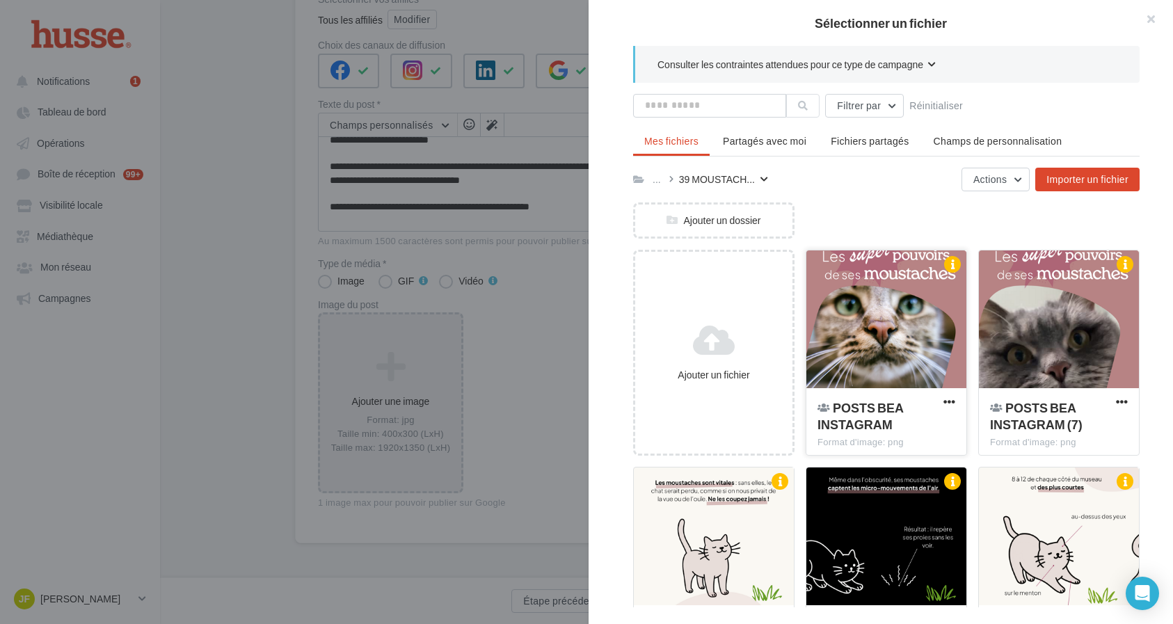
click at [901, 350] on div at bounding box center [887, 320] width 160 height 139
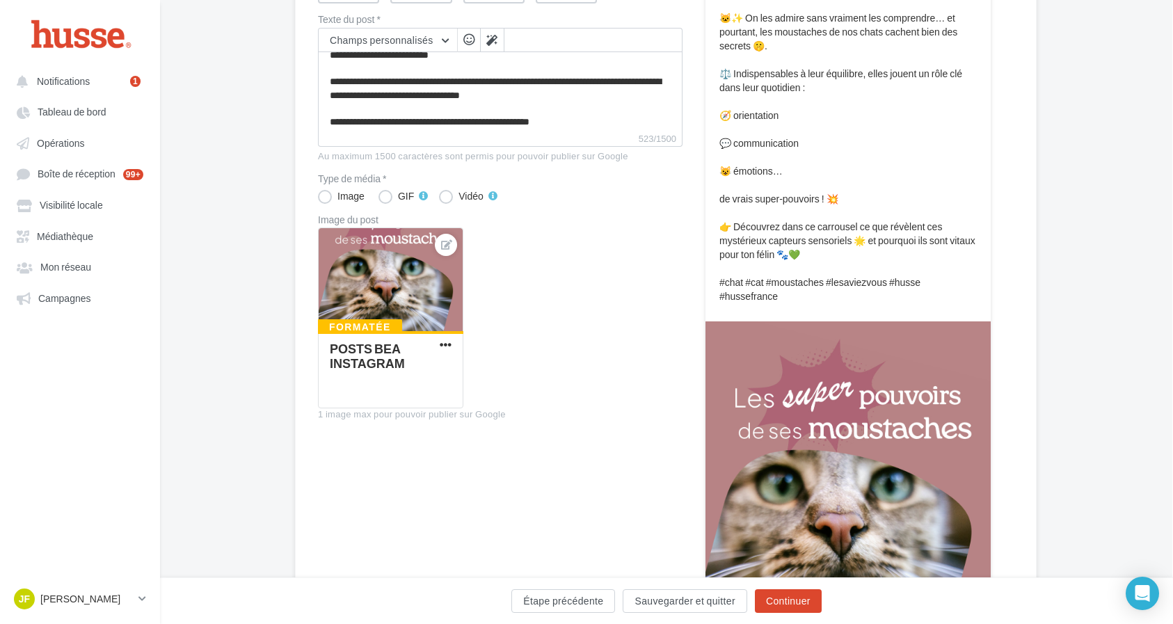
scroll to position [267, 1]
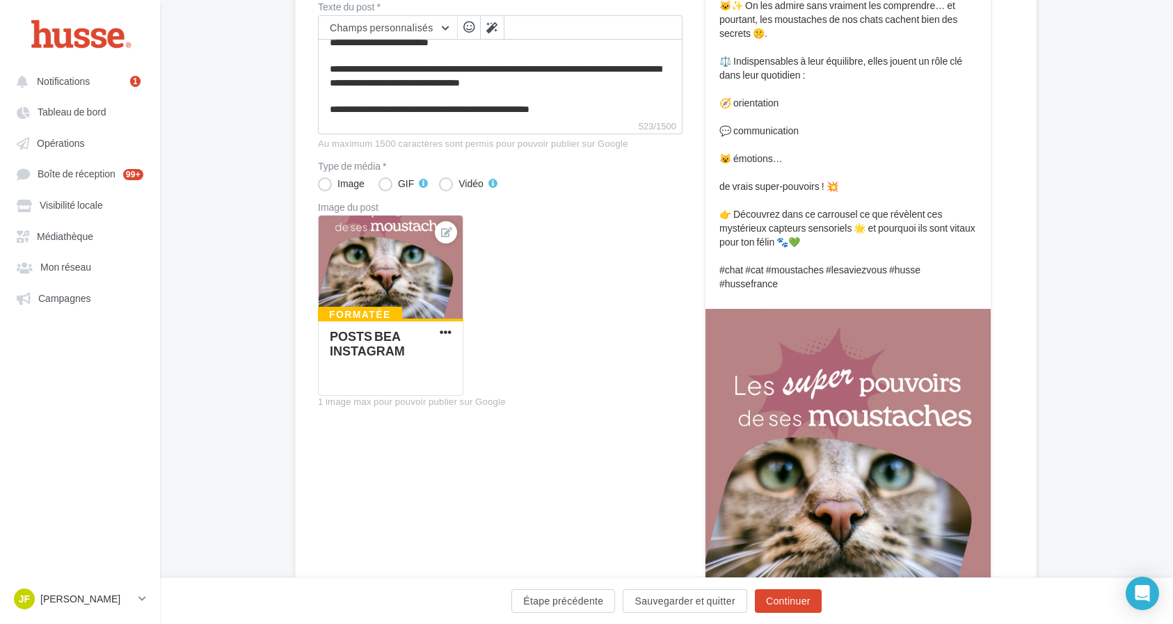
click at [525, 319] on div "Formatée POSTS BEA INSTAGRAM" at bounding box center [506, 311] width 376 height 192
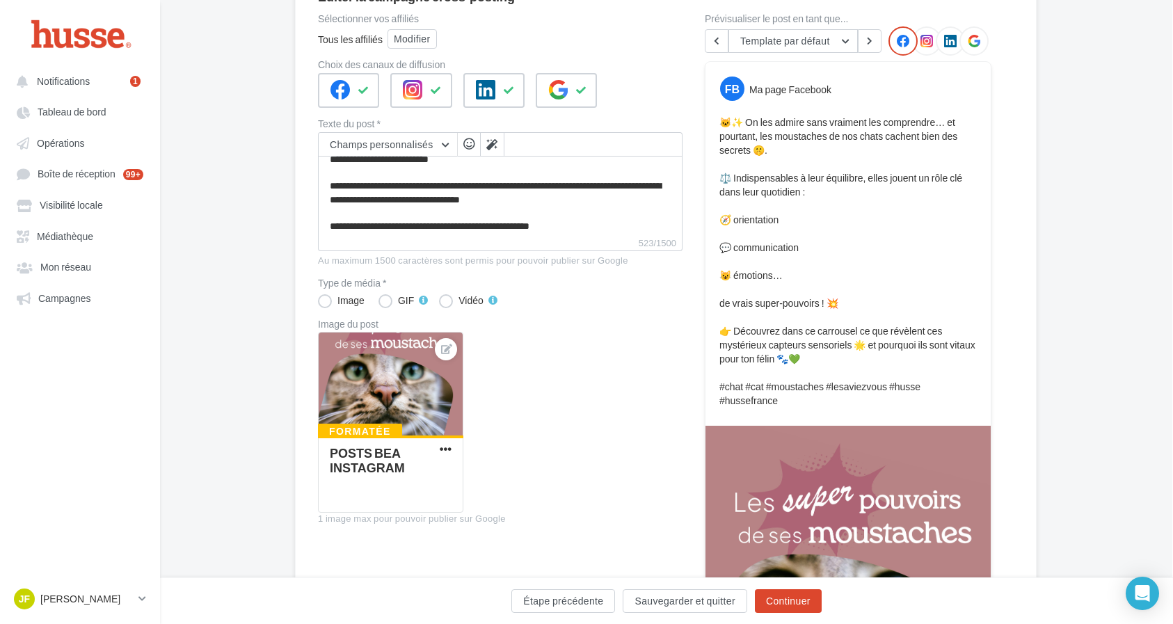
scroll to position [143, 1]
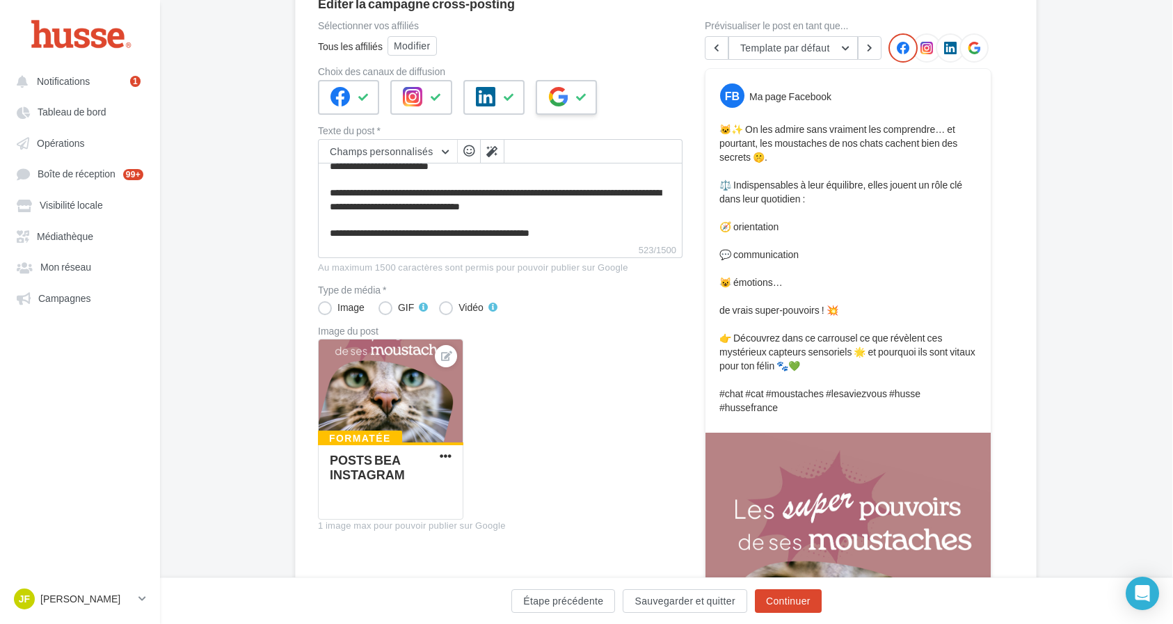
click at [562, 84] on div at bounding box center [566, 97] width 61 height 35
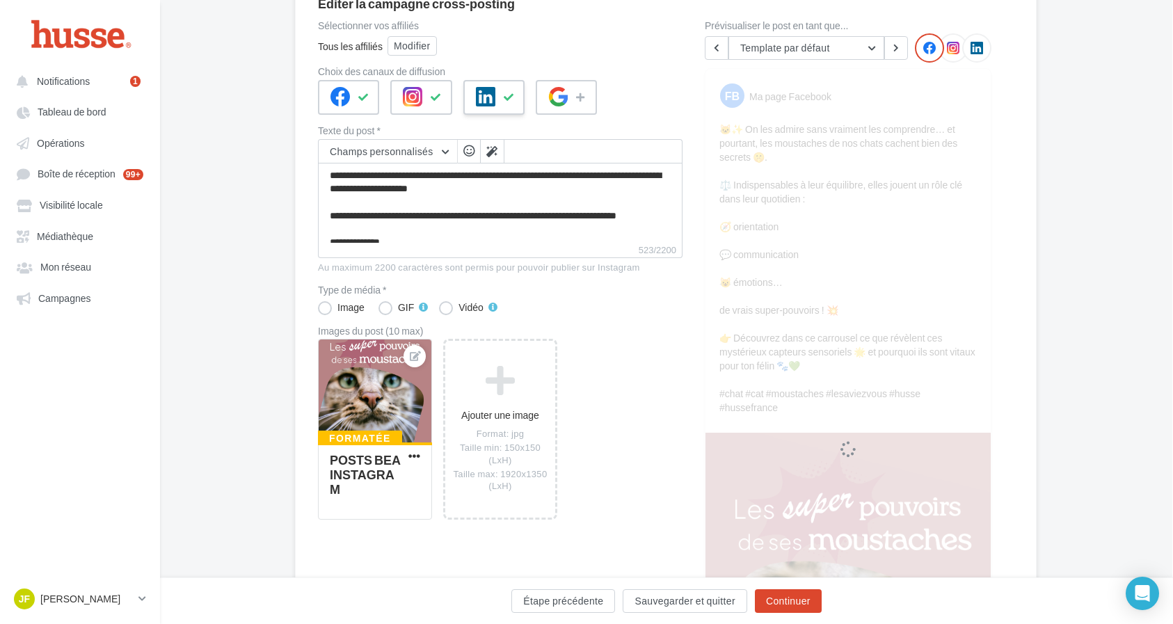
click at [521, 93] on div at bounding box center [493, 97] width 61 height 35
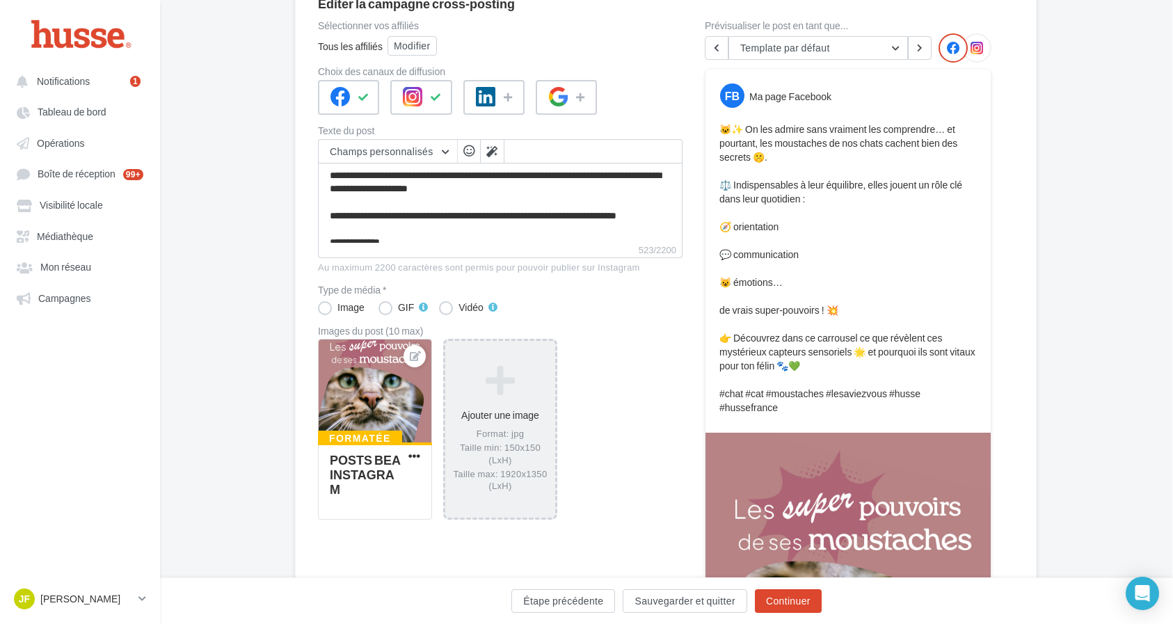
click at [504, 397] on icon at bounding box center [500, 380] width 99 height 33
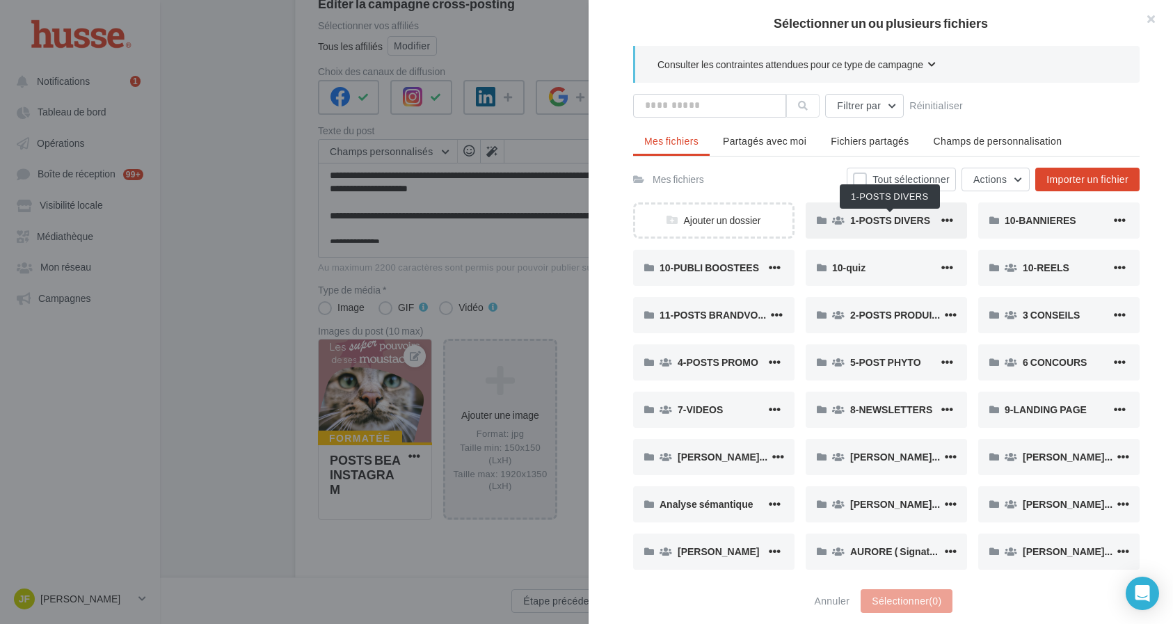
click at [900, 216] on span "1-POSTS DIVERS" at bounding box center [890, 220] width 80 height 12
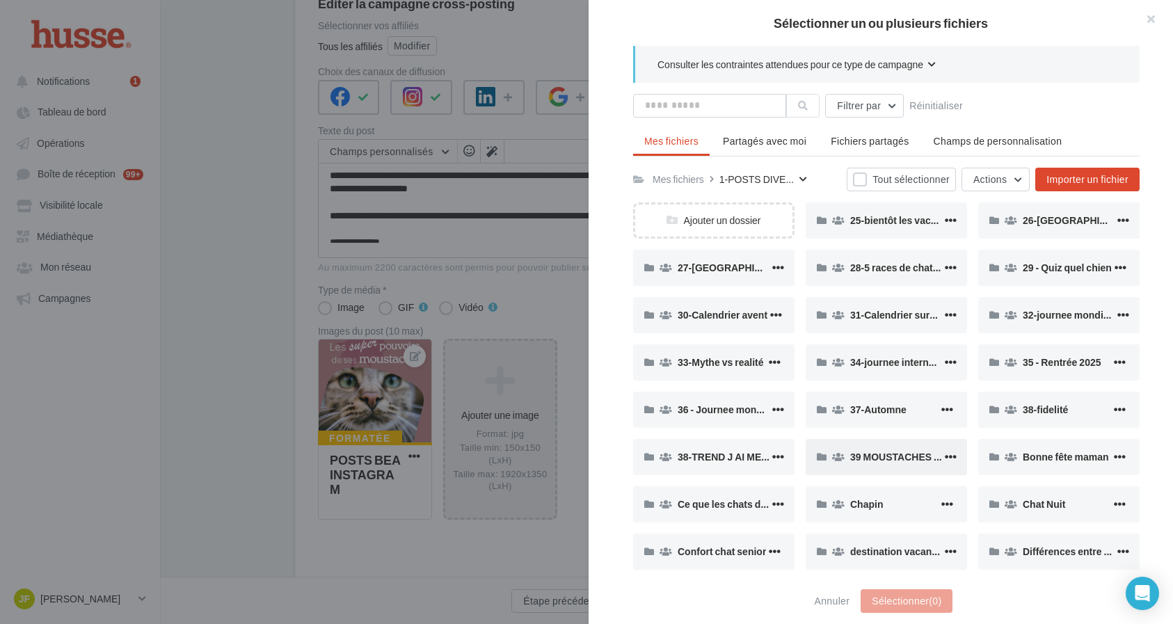
click at [889, 460] on span "39 MOUSTACHES CHAT" at bounding box center [905, 457] width 110 height 12
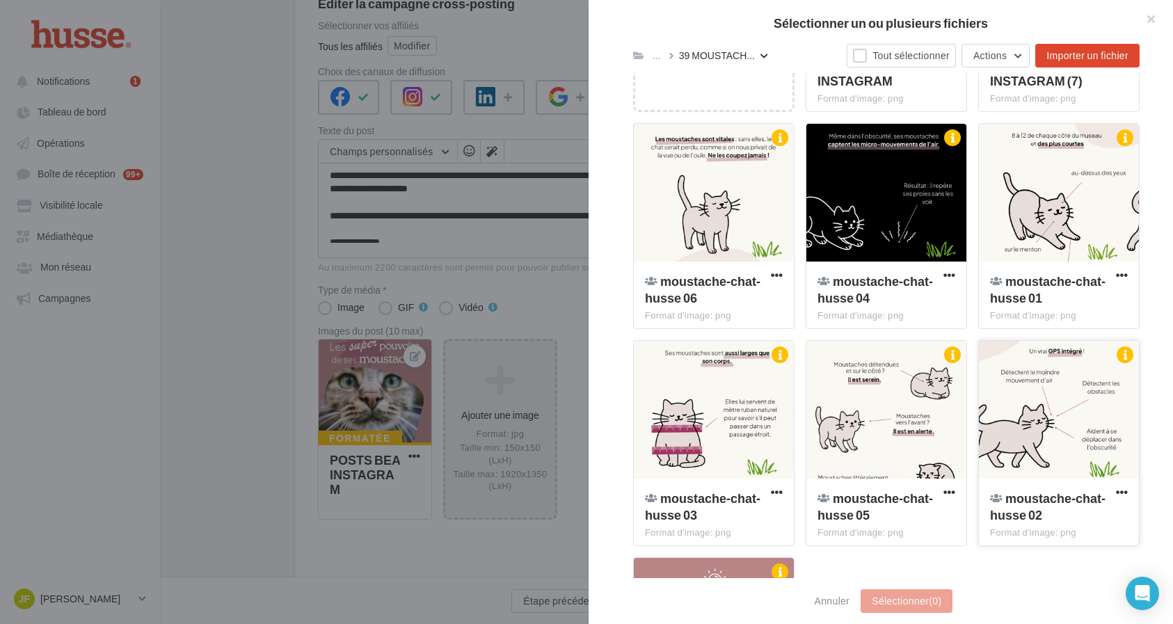
scroll to position [349, 0]
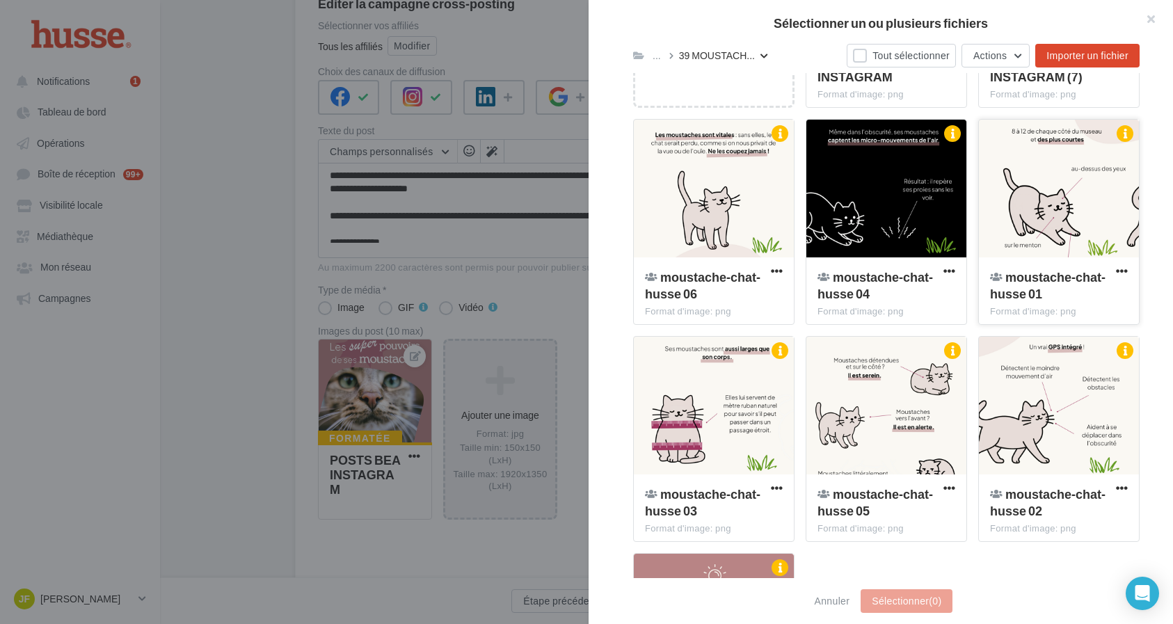
click at [1065, 206] on div at bounding box center [1059, 189] width 160 height 139
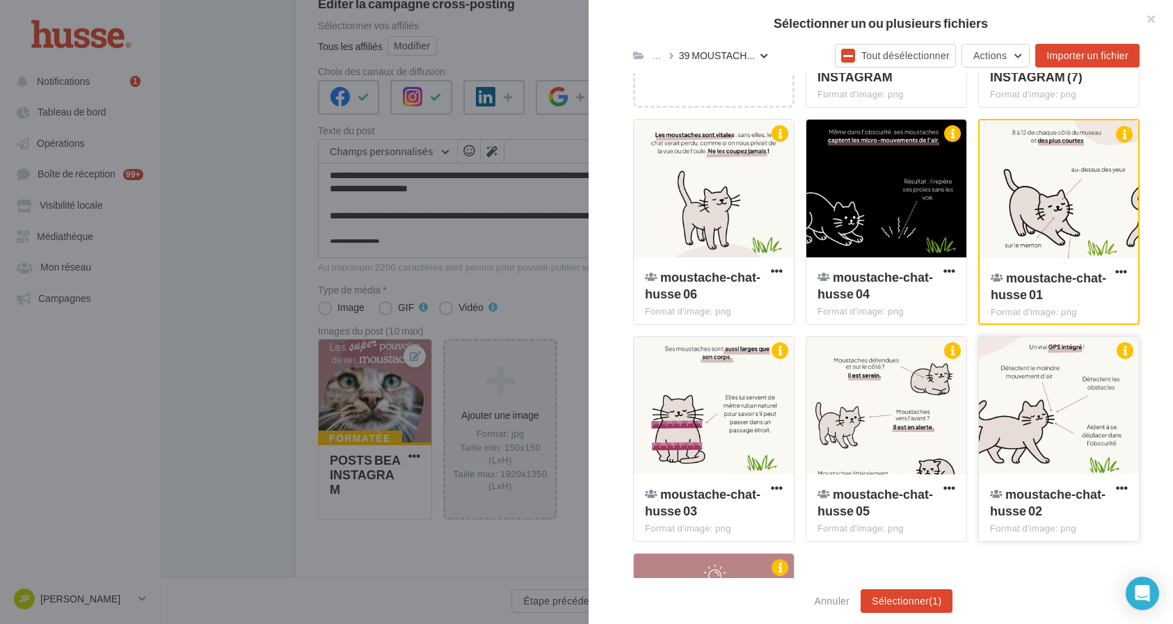
click at [1059, 381] on div at bounding box center [1059, 406] width 160 height 139
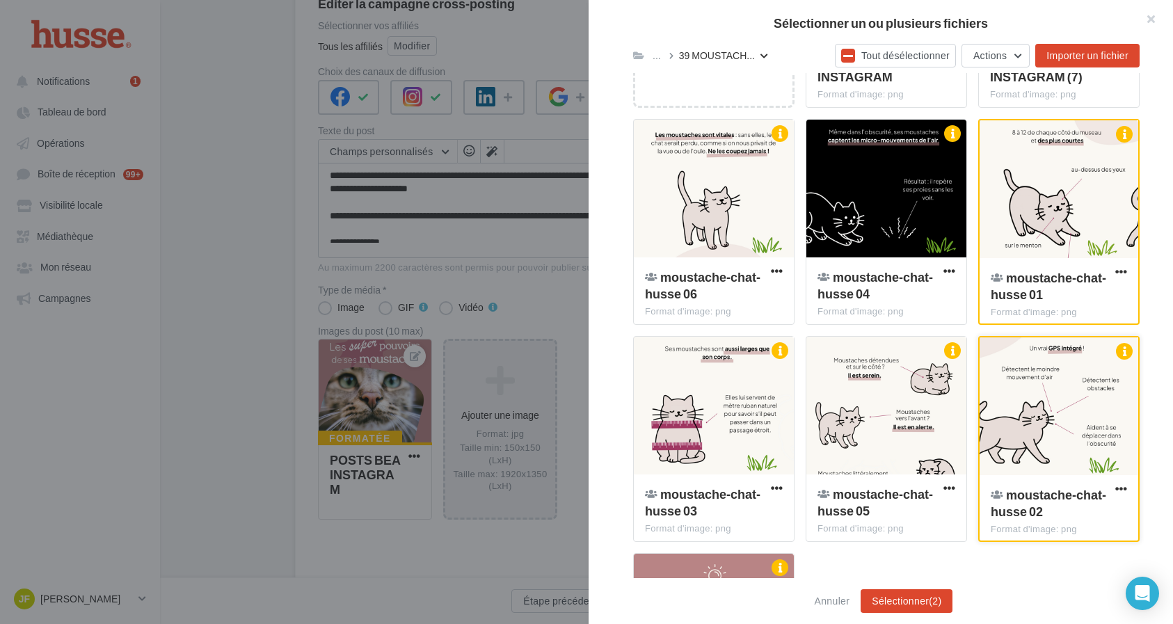
click at [1059, 381] on div at bounding box center [1059, 407] width 159 height 139
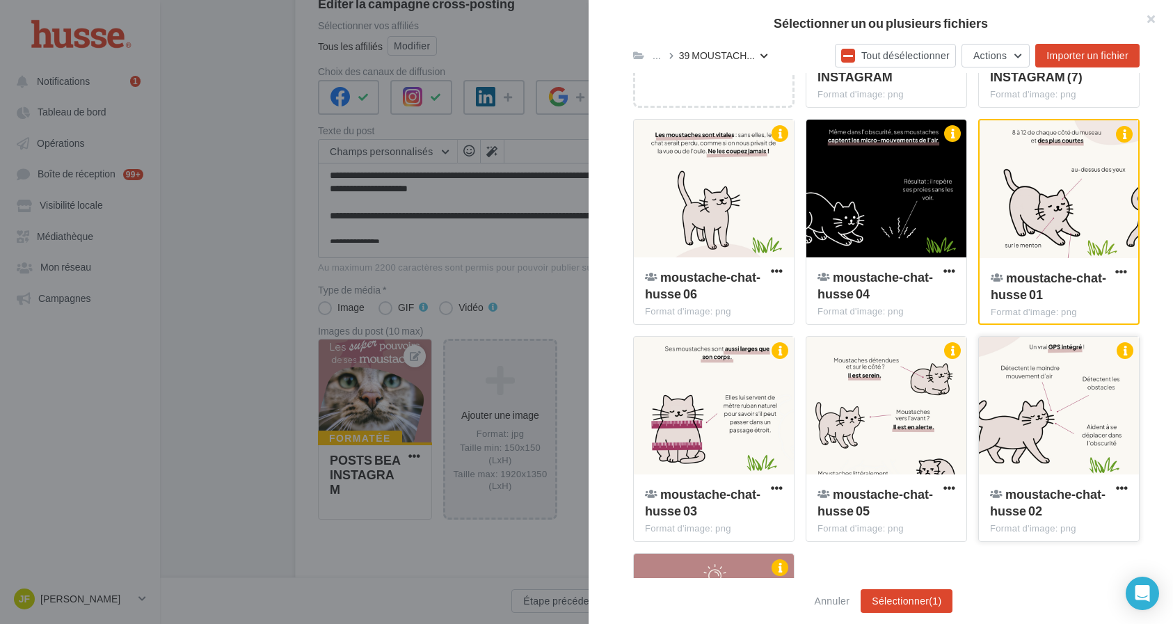
click at [1057, 372] on div at bounding box center [1059, 406] width 160 height 139
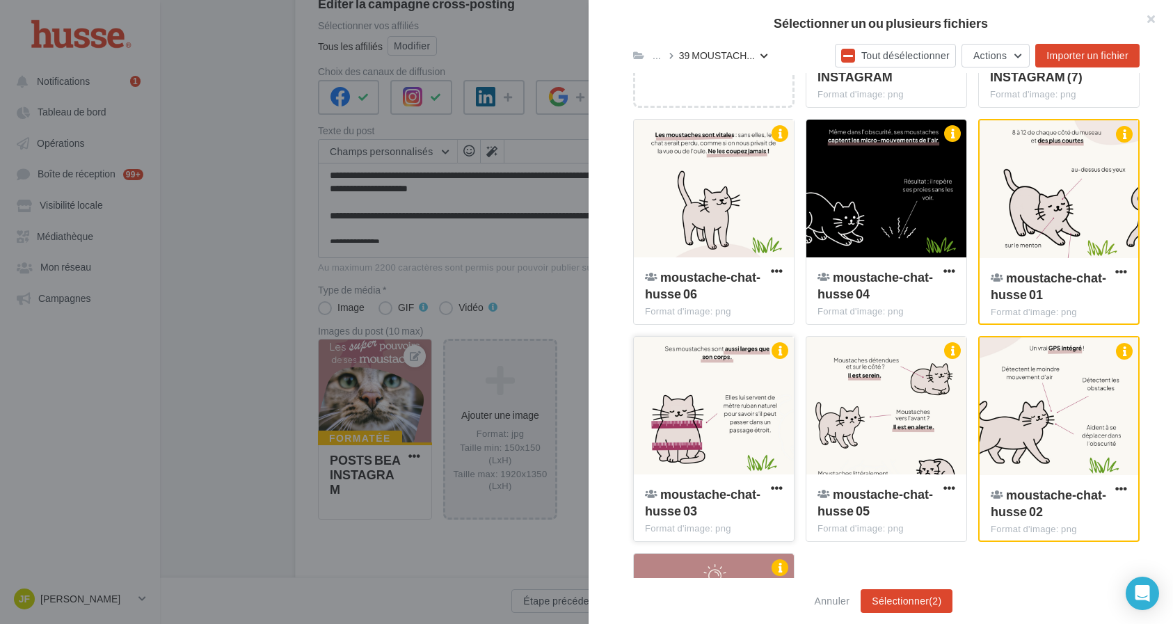
click at [730, 414] on div at bounding box center [714, 406] width 160 height 139
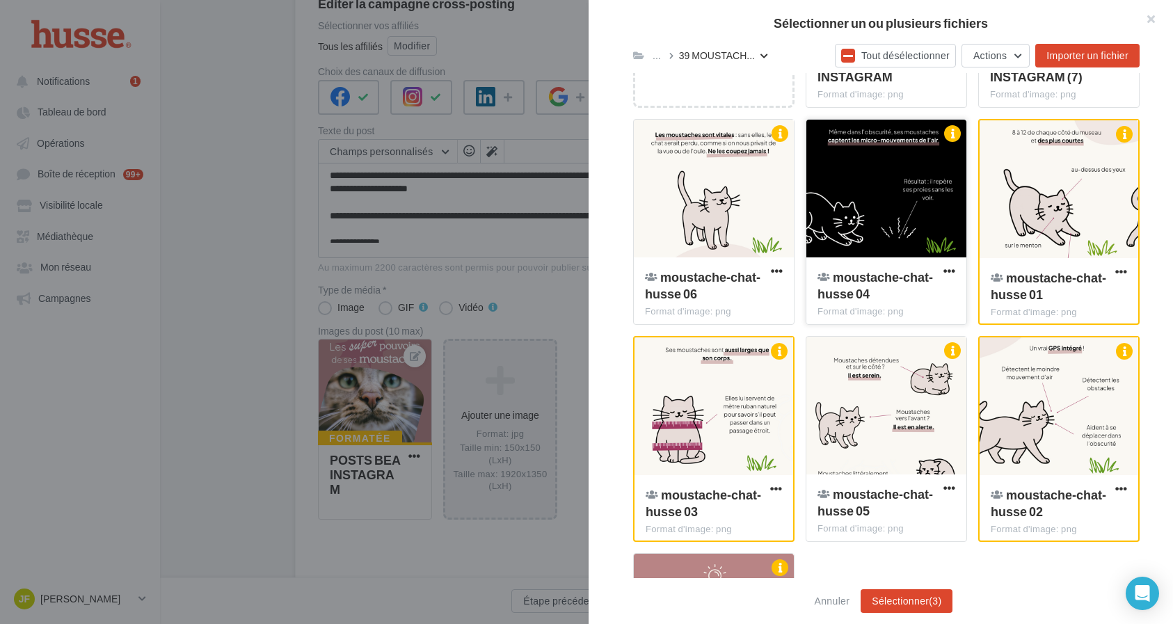
click at [851, 214] on div at bounding box center [887, 189] width 160 height 139
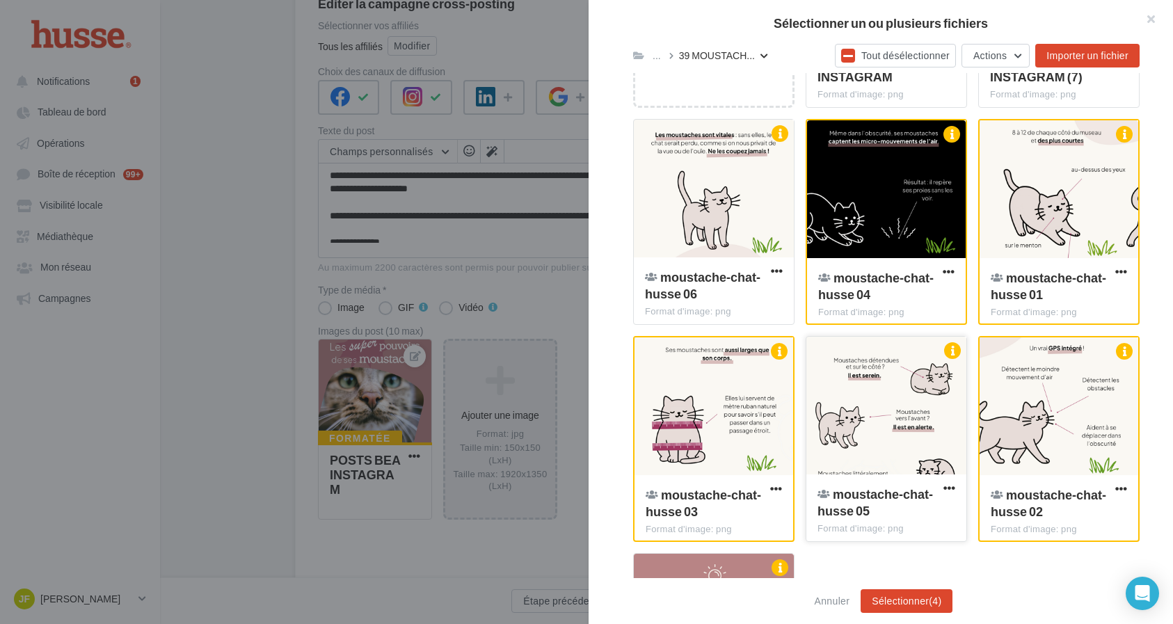
click at [875, 409] on div at bounding box center [887, 406] width 160 height 139
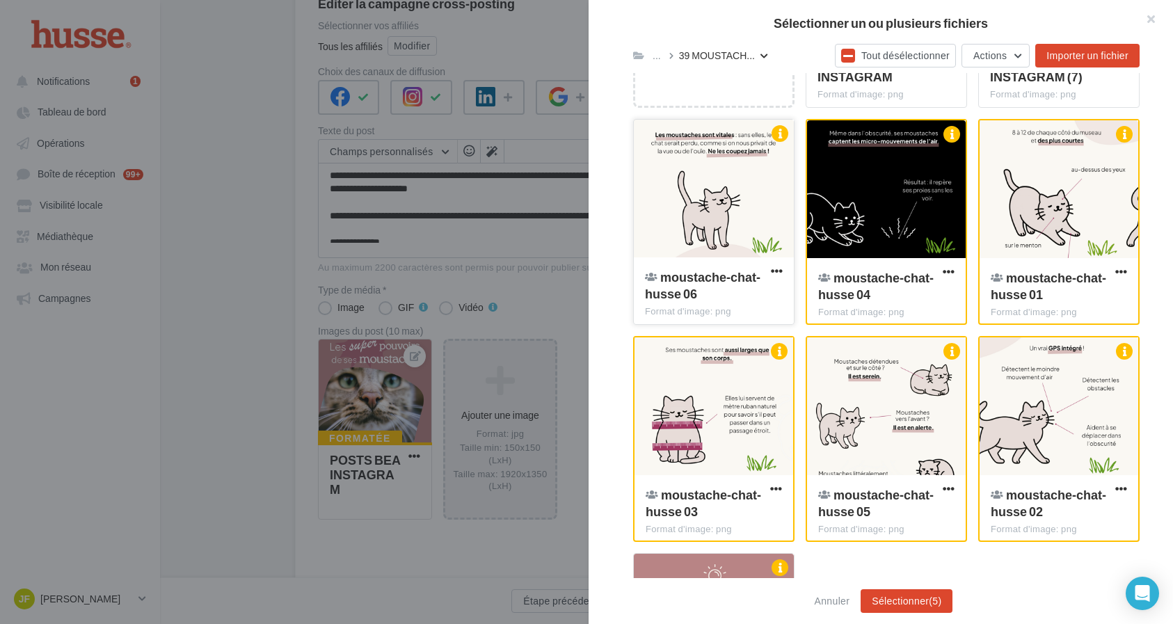
click at [760, 235] on div at bounding box center [714, 189] width 160 height 139
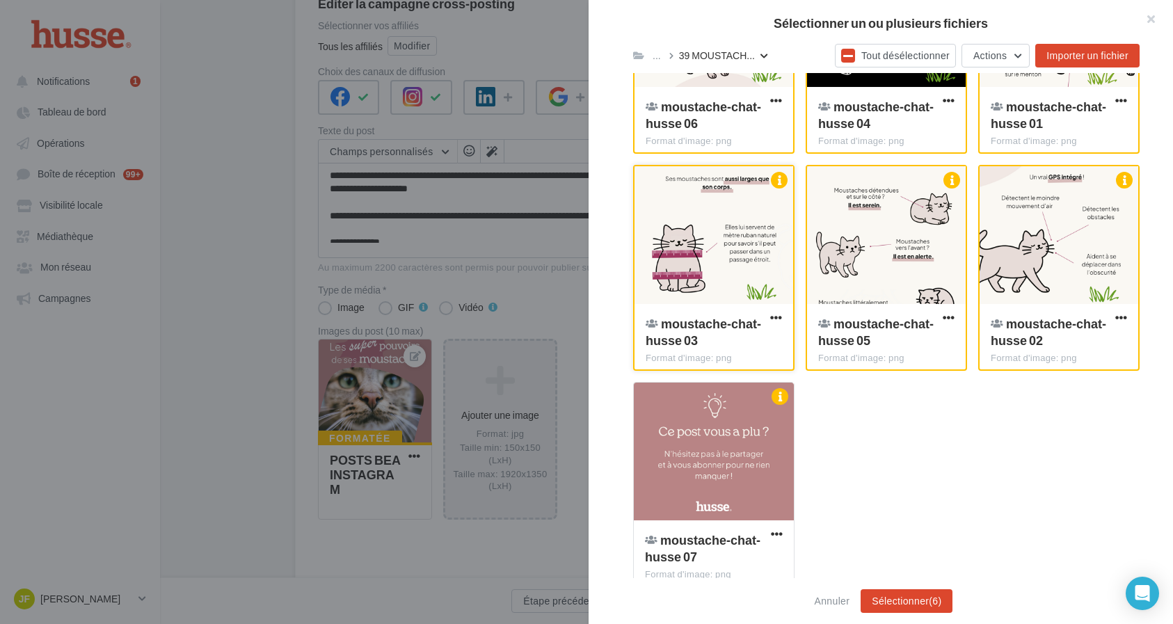
scroll to position [538, 0]
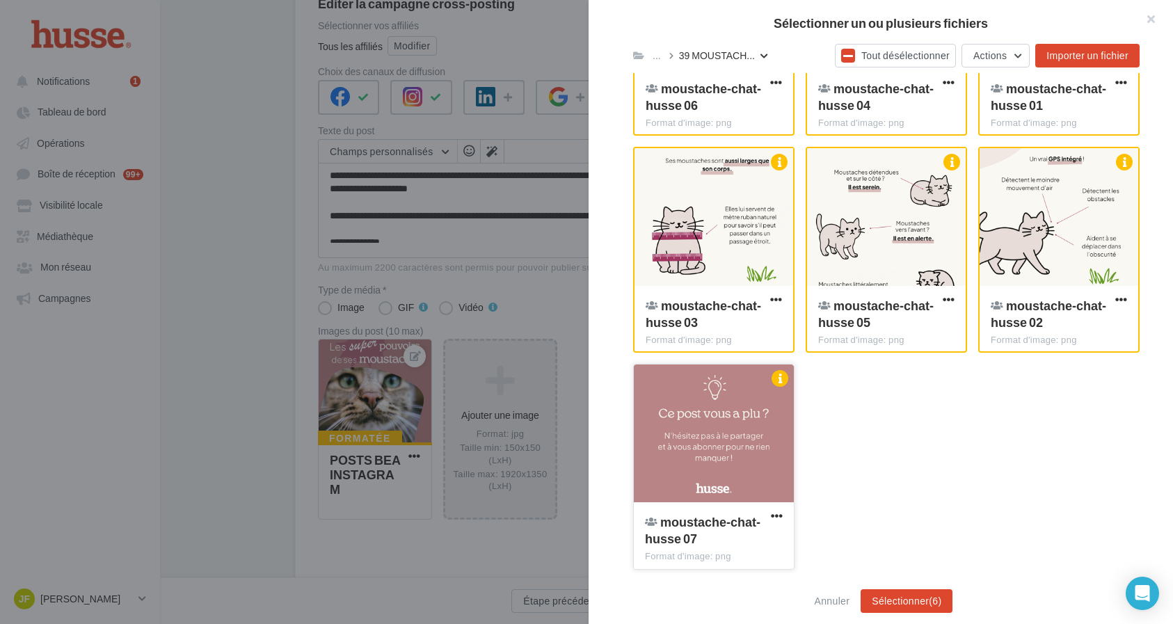
click at [738, 420] on div at bounding box center [714, 434] width 160 height 139
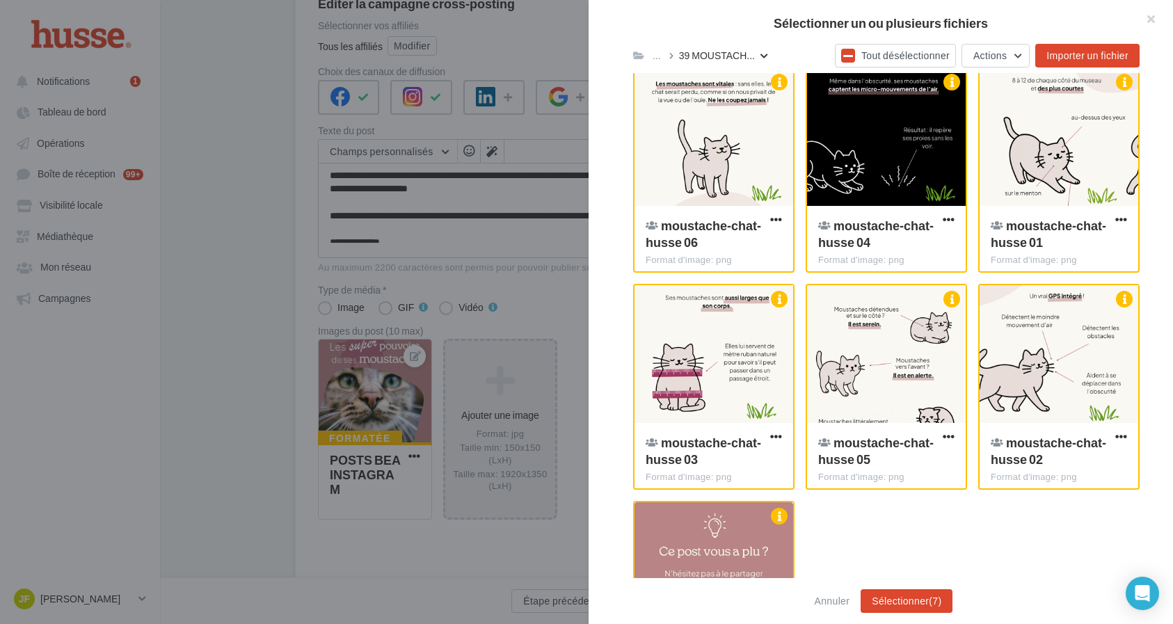
scroll to position [539, 0]
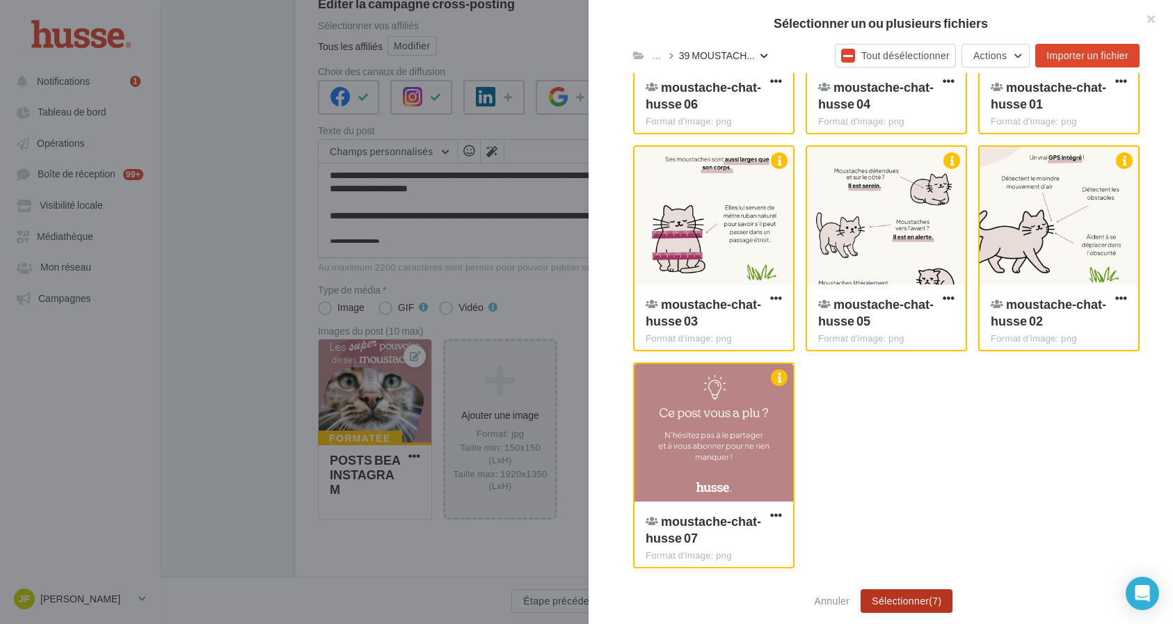
click at [920, 603] on button "Sélectionner (7)" at bounding box center [907, 601] width 92 height 24
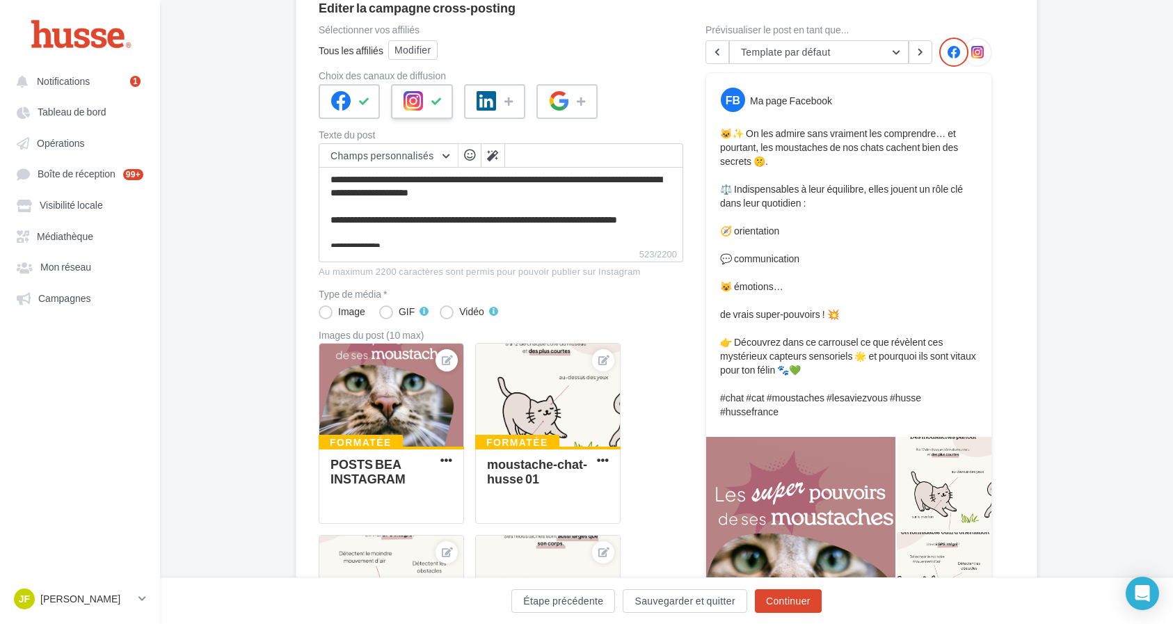
scroll to position [135, 0]
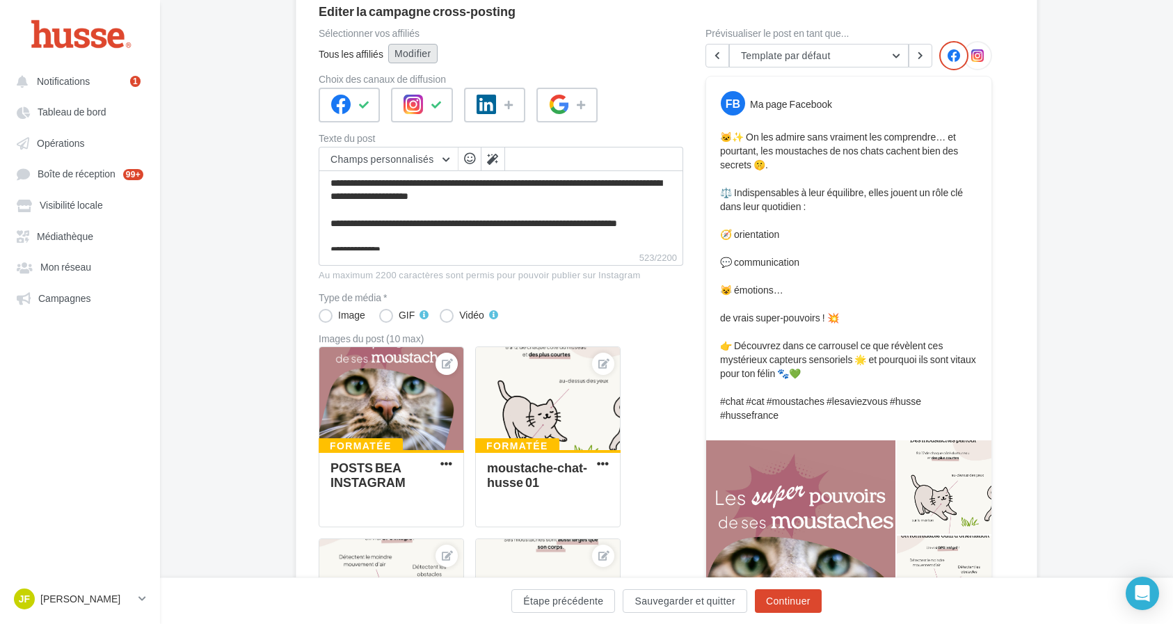
click at [404, 49] on button "Modifier" at bounding box center [412, 53] width 49 height 19
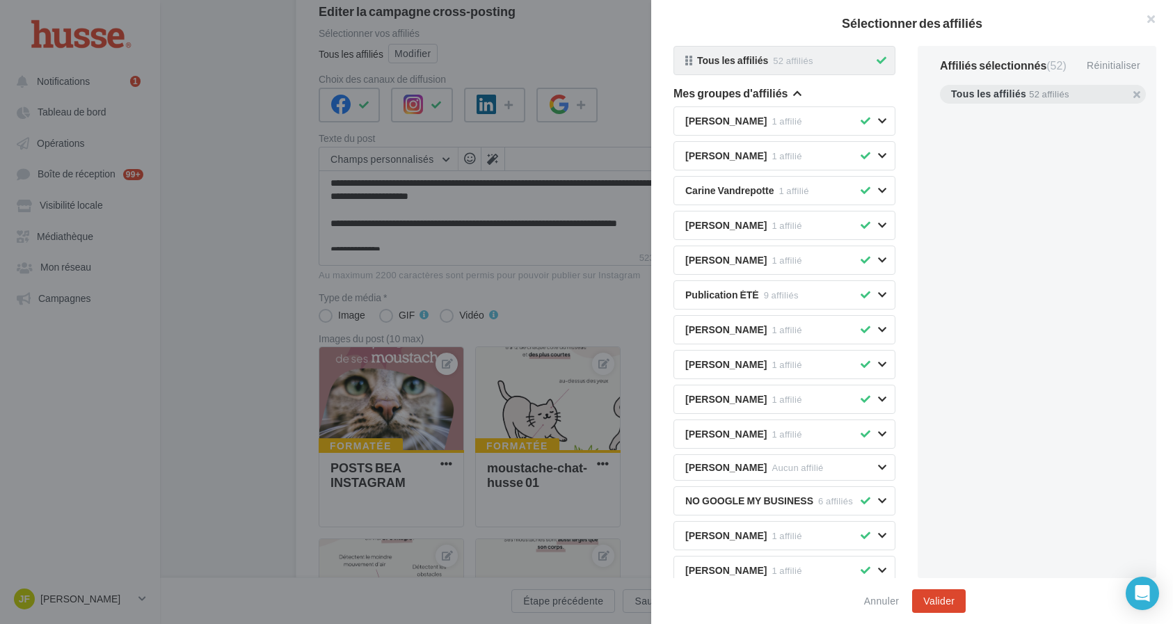
click at [875, 61] on button at bounding box center [881, 60] width 15 height 17
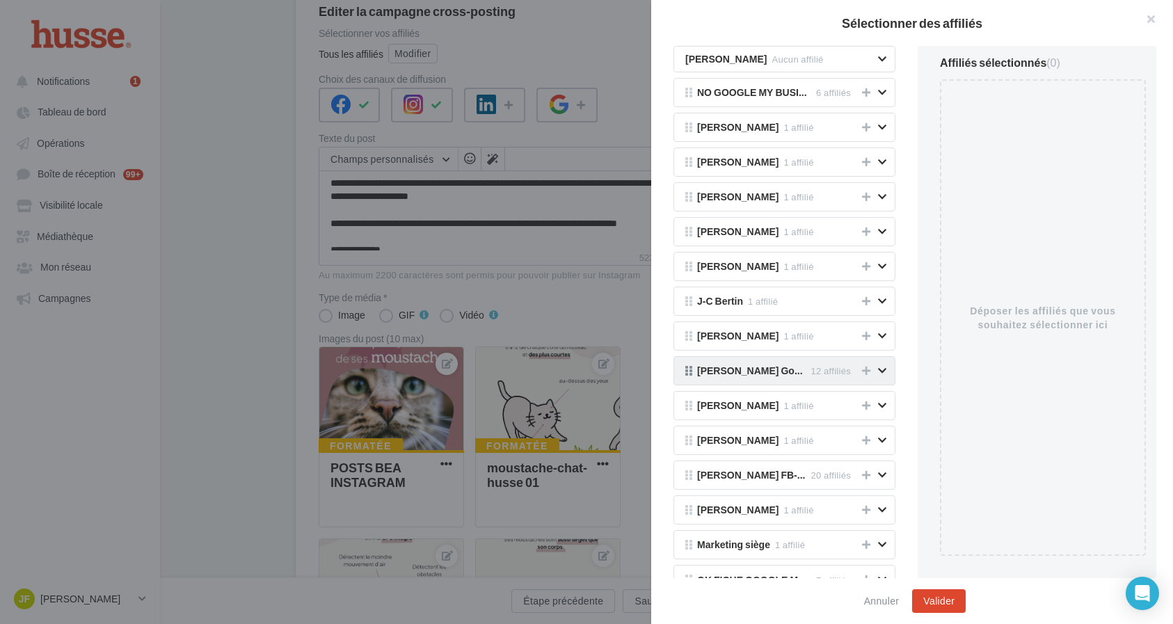
scroll to position [421, 0]
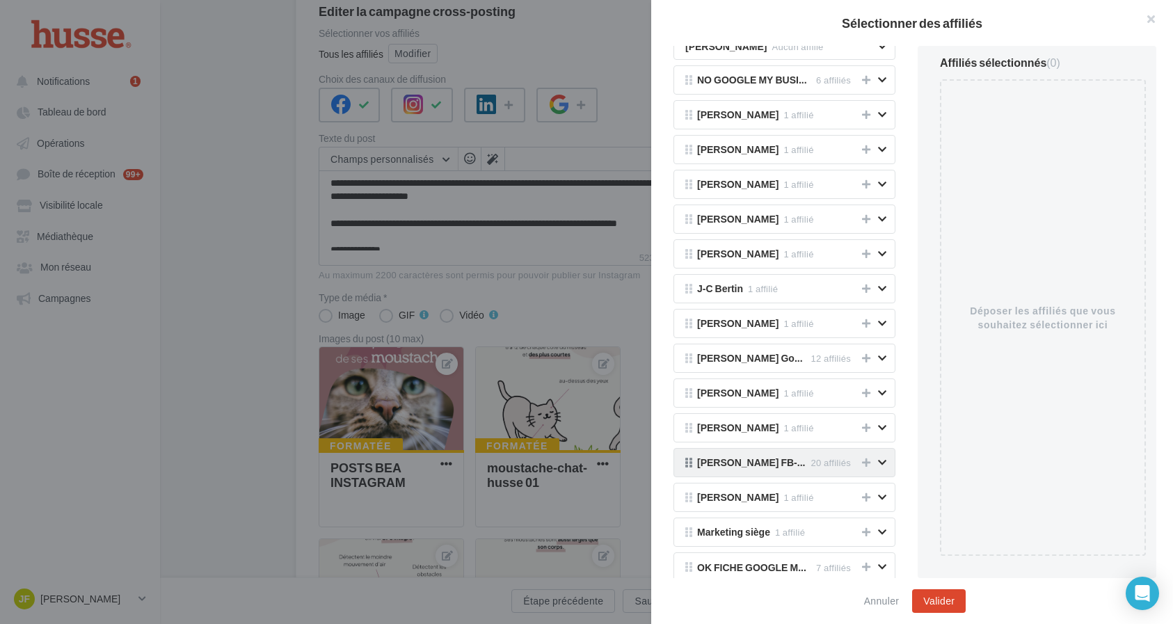
click at [754, 462] on span "PUBLI ANNEE FB-INSTA" at bounding box center [751, 463] width 109 height 10
click at [867, 462] on icon at bounding box center [866, 463] width 8 height 10
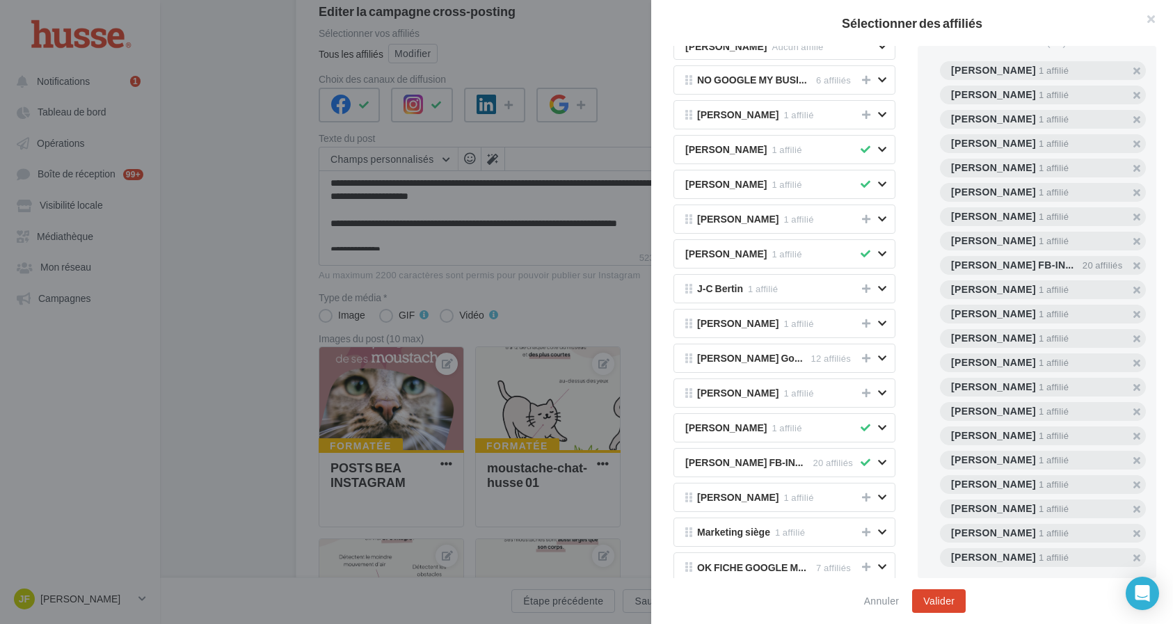
scroll to position [24, 0]
click at [947, 605] on button "Valider" at bounding box center [939, 601] width 54 height 24
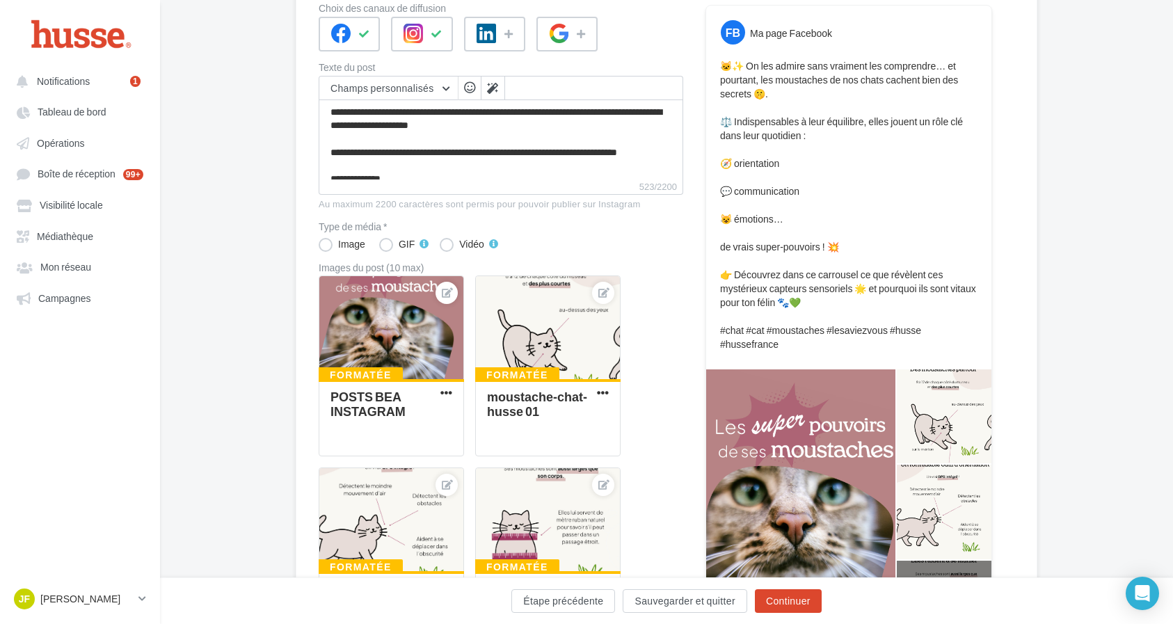
scroll to position [216, 0]
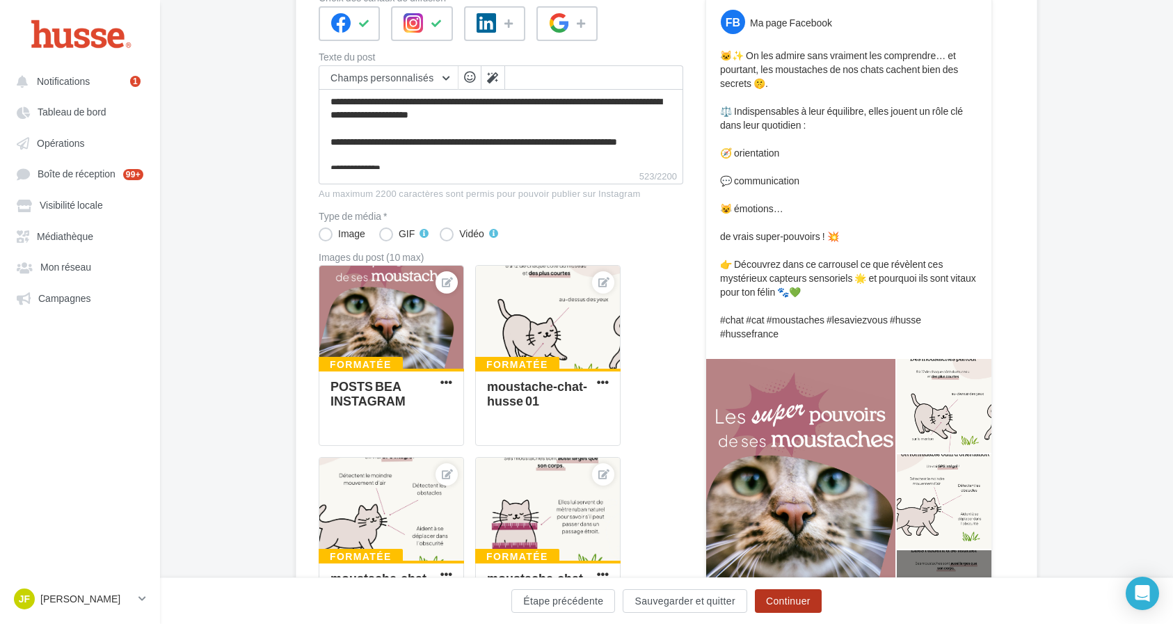
click at [775, 595] on button "Continuer" at bounding box center [788, 601] width 67 height 24
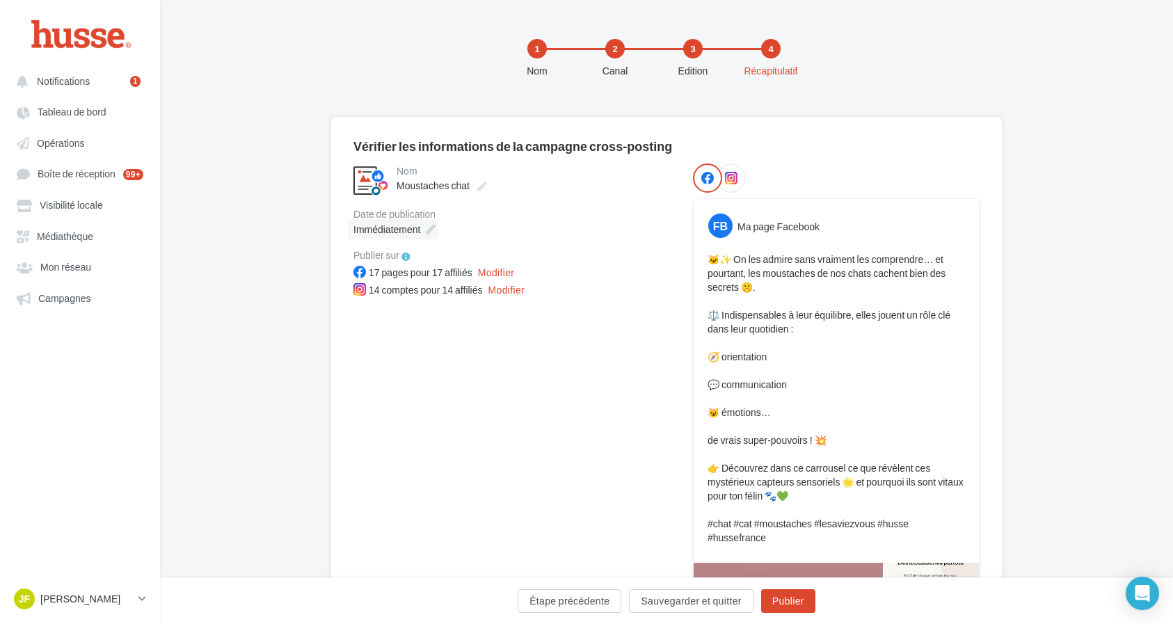
click at [408, 232] on span "Immédiatement" at bounding box center [387, 229] width 67 height 12
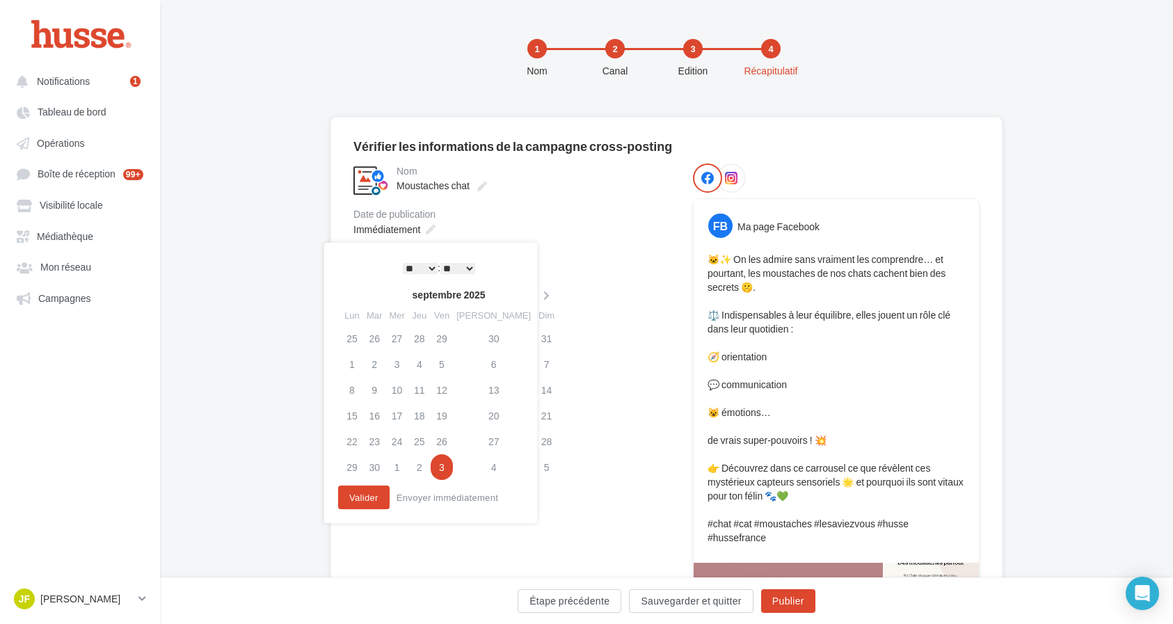
click at [579, 287] on div "14 comptes pour 14 affiliés Modifier" at bounding box center [512, 290] width 317 height 17
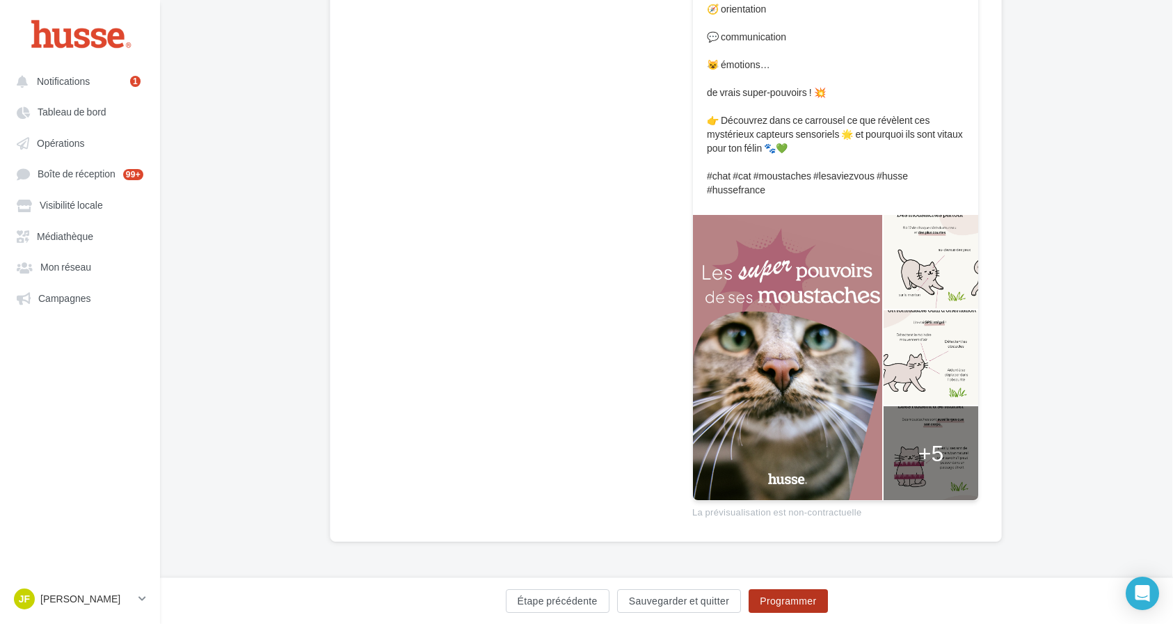
scroll to position [347, 1]
click at [768, 603] on button "Programmer" at bounding box center [788, 601] width 79 height 24
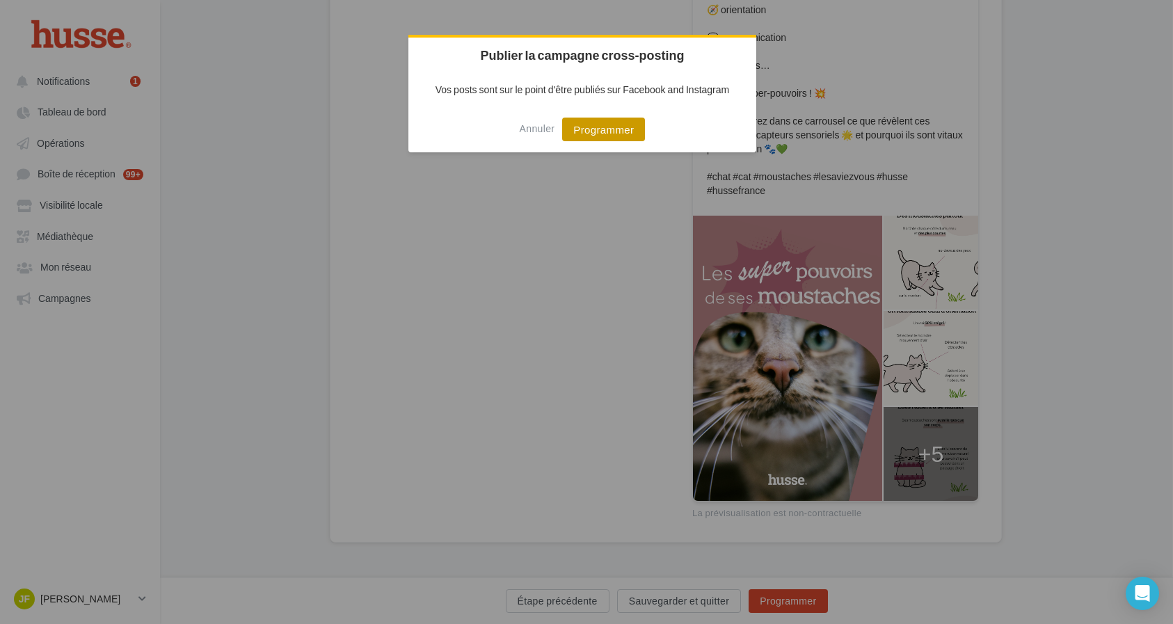
click at [625, 127] on button "Programmer" at bounding box center [603, 130] width 83 height 24
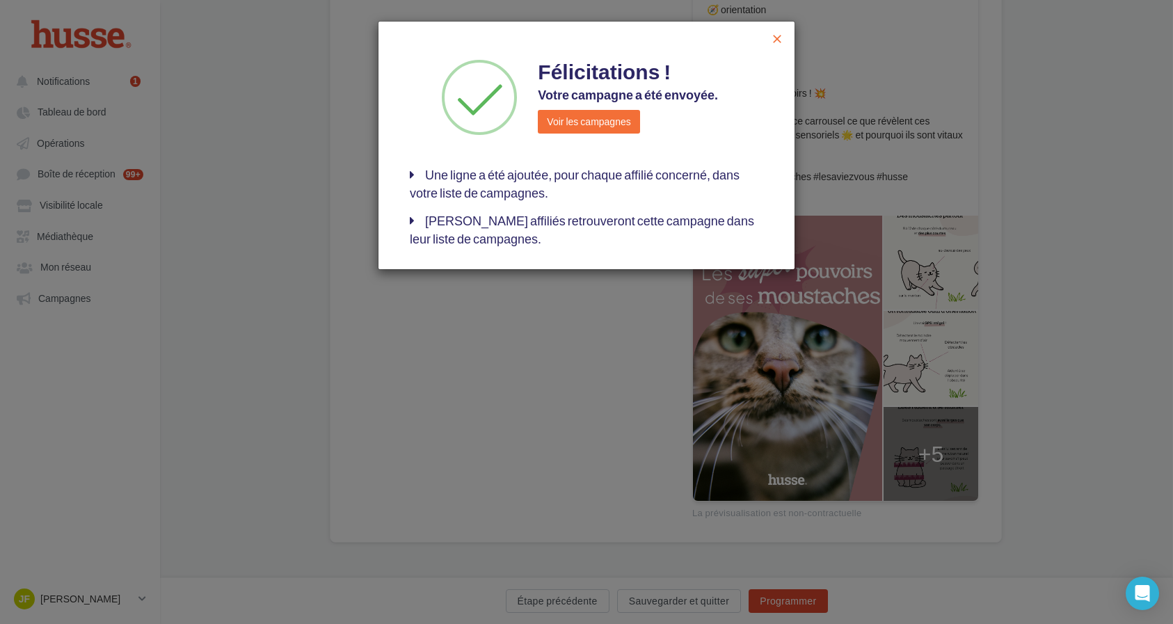
click at [784, 35] on span "close" at bounding box center [777, 39] width 14 height 14
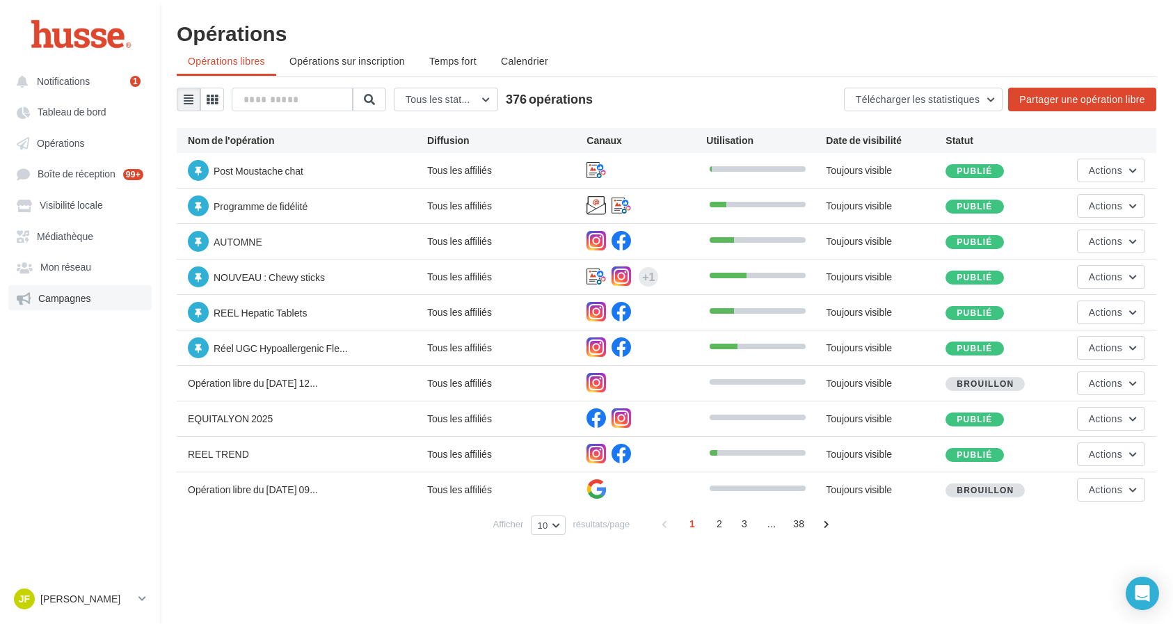
click at [101, 299] on link "Campagnes" at bounding box center [79, 297] width 143 height 25
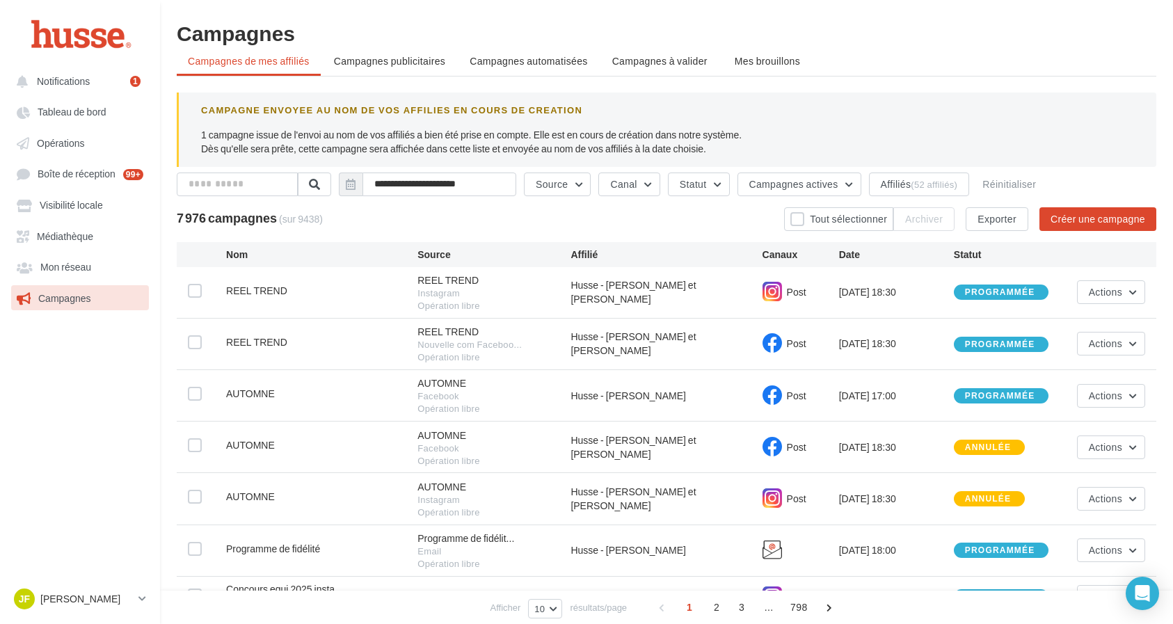
click at [86, 308] on link "Campagnes" at bounding box center [79, 297] width 143 height 25
click at [272, 182] on input "text" at bounding box center [238, 185] width 122 height 24
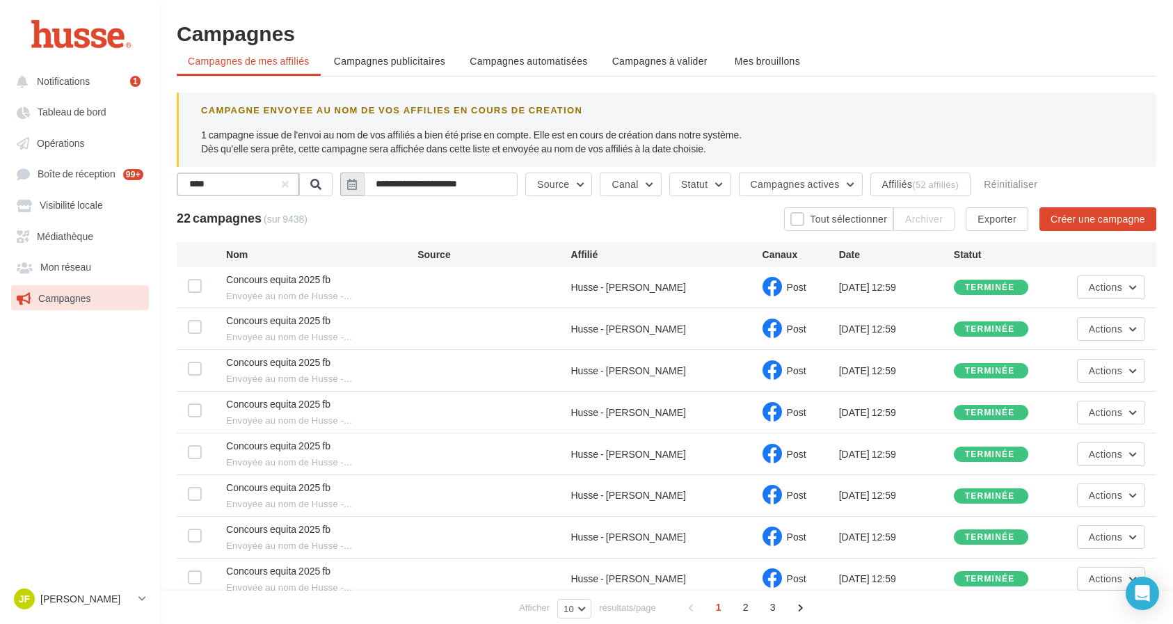
type input "****"
click at [482, 180] on input "**********" at bounding box center [440, 185] width 154 height 24
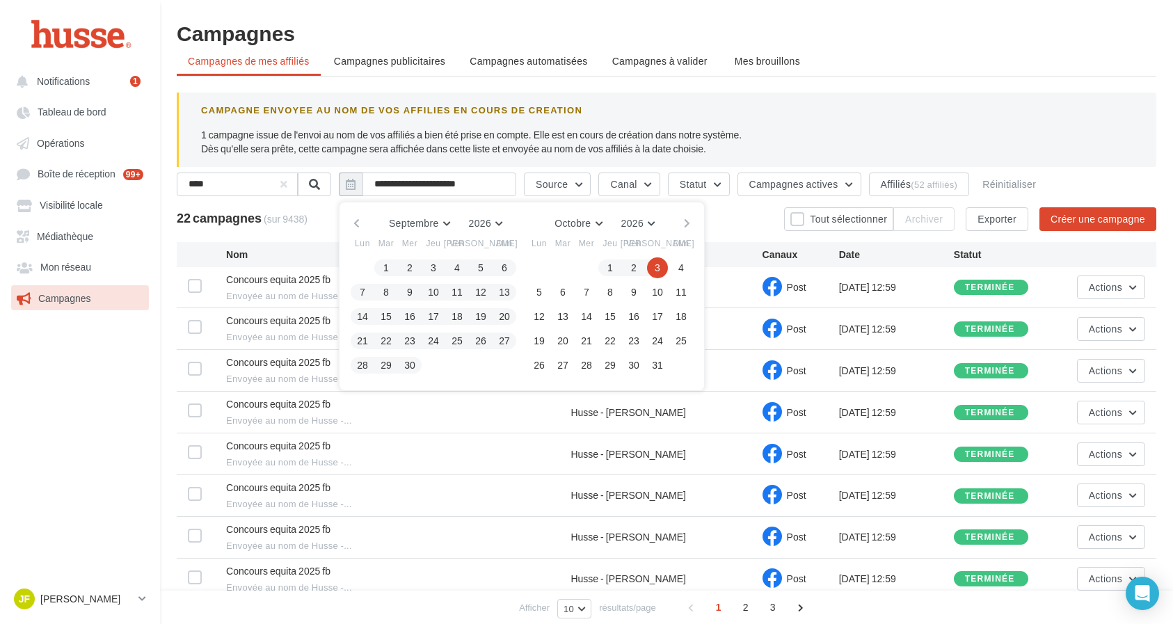
click at [360, 225] on button "button" at bounding box center [357, 223] width 12 height 19
click at [361, 226] on button "button" at bounding box center [357, 223] width 12 height 19
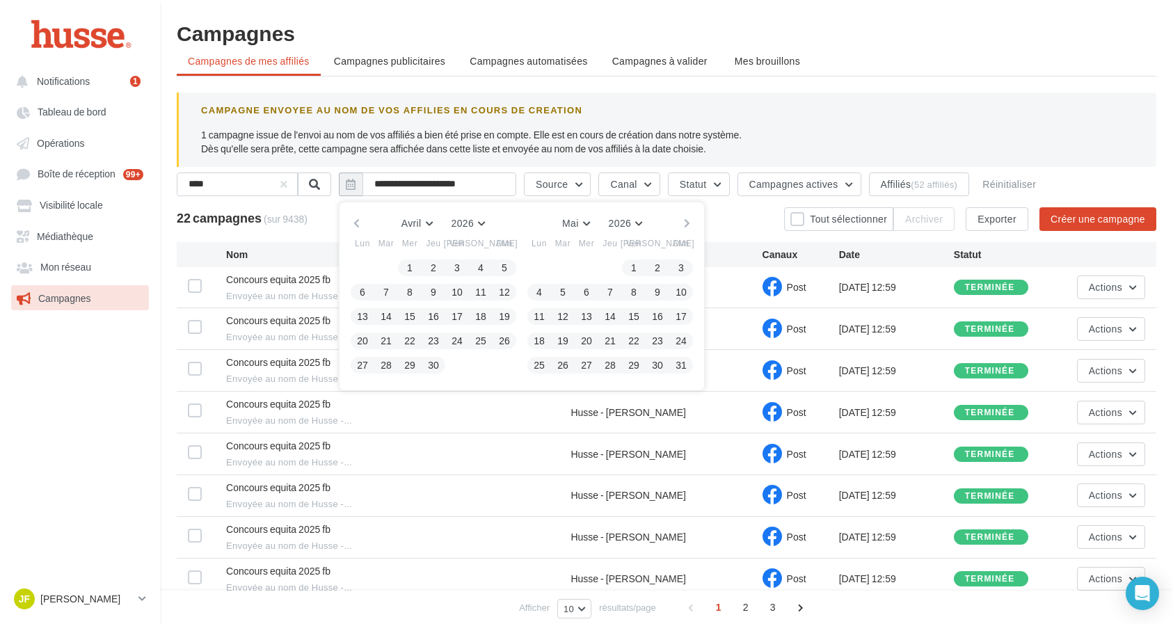
click at [362, 226] on button "button" at bounding box center [357, 223] width 12 height 19
click at [327, 217] on div "22 campagnes (sur 9438) Tout sélectionner Archiver Exporter Créer une campagne" at bounding box center [667, 219] width 980 height 24
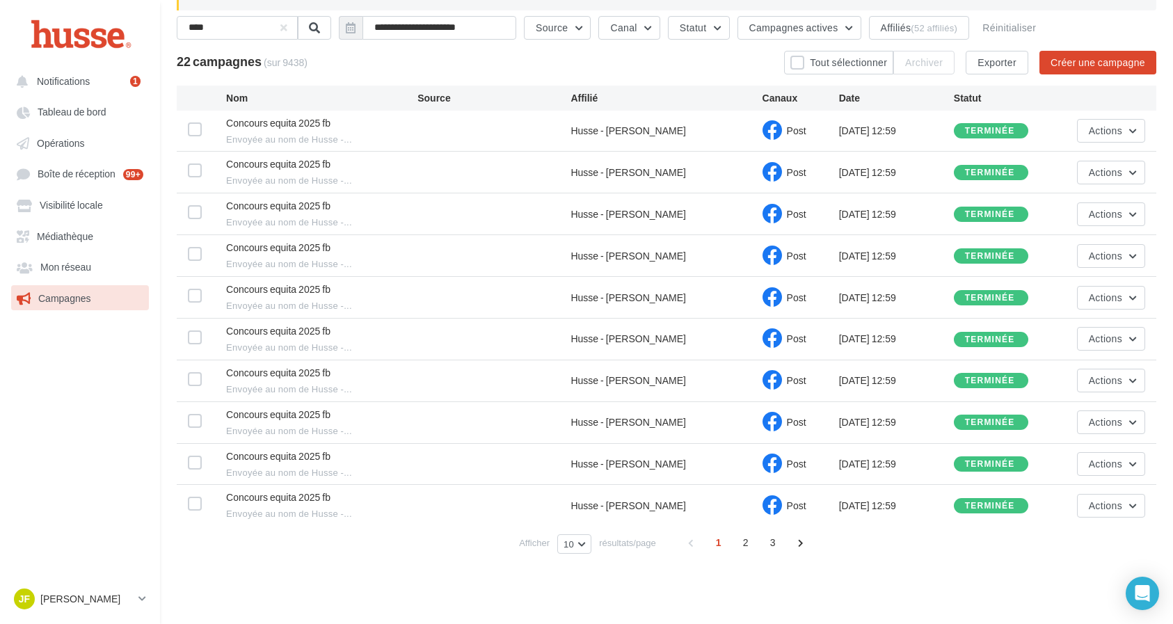
scroll to position [156, 0]
